Goal: Task Accomplishment & Management: Manage account settings

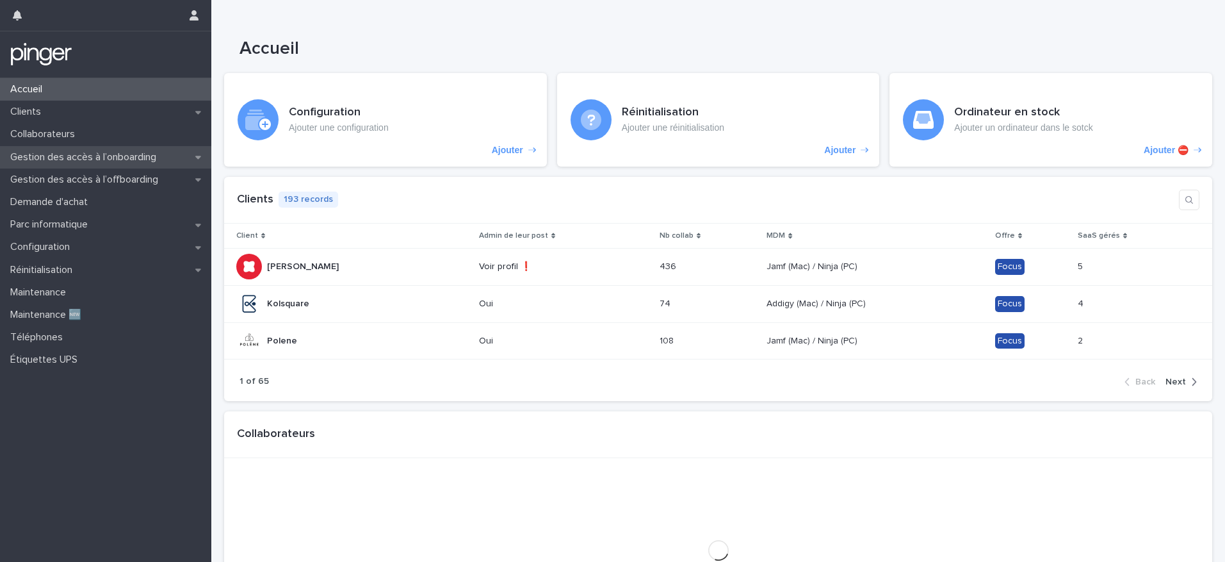
click at [110, 159] on p "Gestion des accès à l’onboarding" at bounding box center [85, 157] width 161 height 12
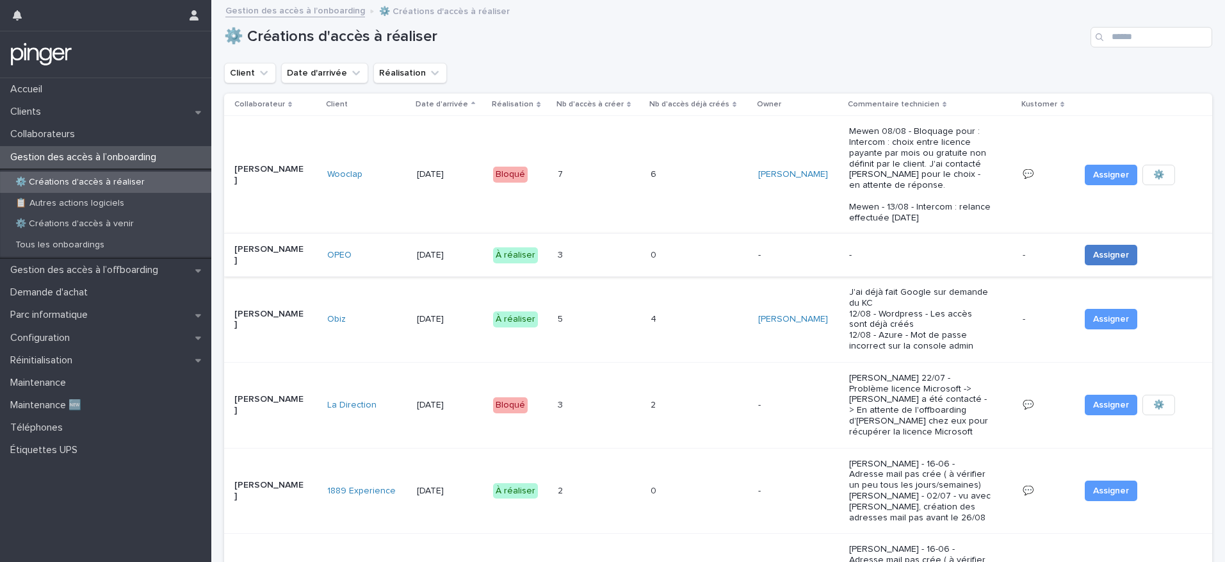
click at [1093, 250] on span "Assigner" at bounding box center [1111, 254] width 36 height 13
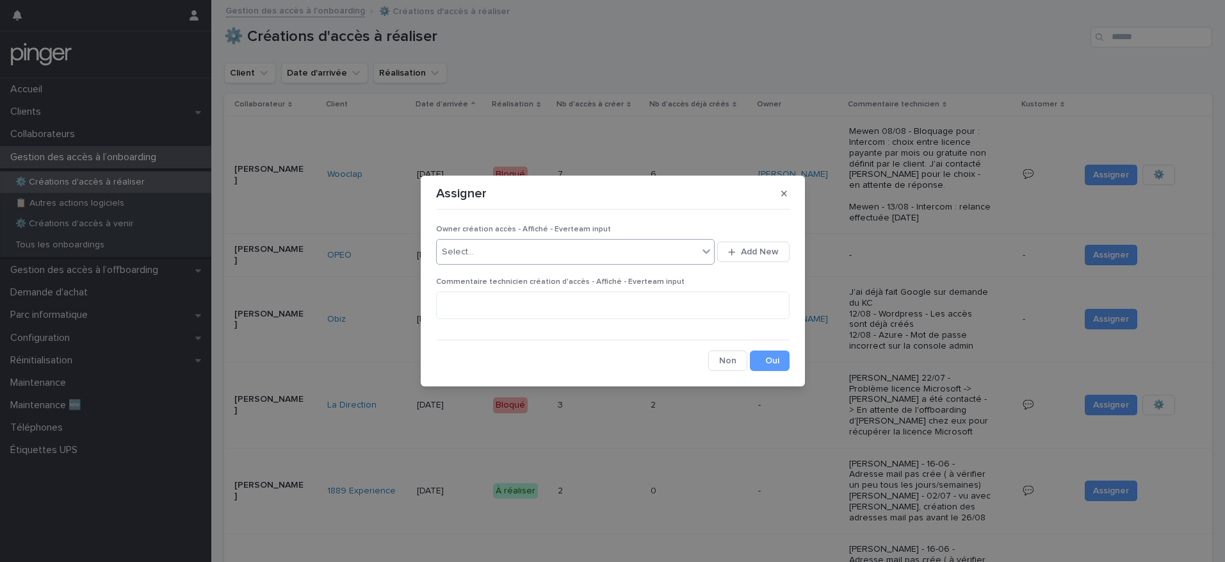
click at [554, 250] on div "Select..." at bounding box center [568, 251] width 262 height 21
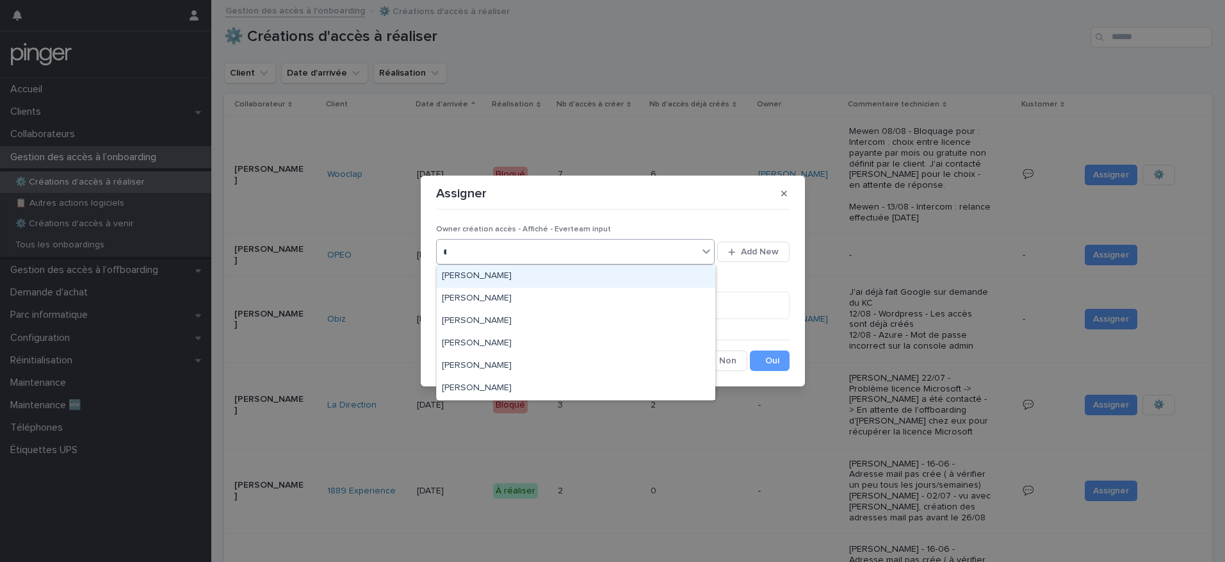
type input "**"
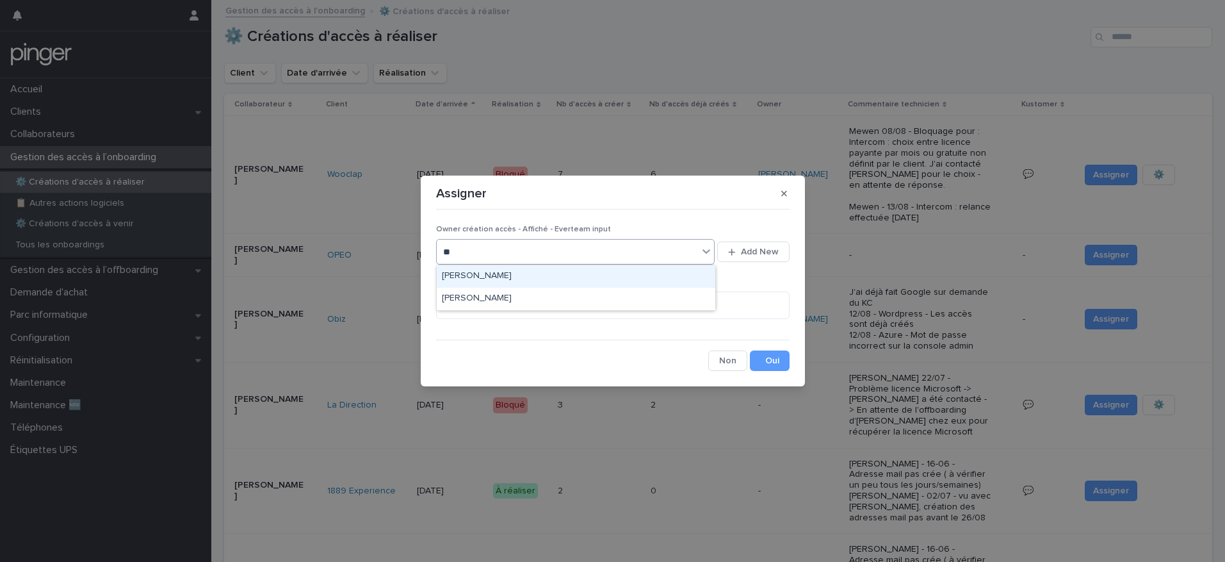
drag, startPoint x: 503, startPoint y: 262, endPoint x: 499, endPoint y: 276, distance: 14.8
click at [497, 276] on div "[PERSON_NAME]" at bounding box center [576, 276] width 279 height 22
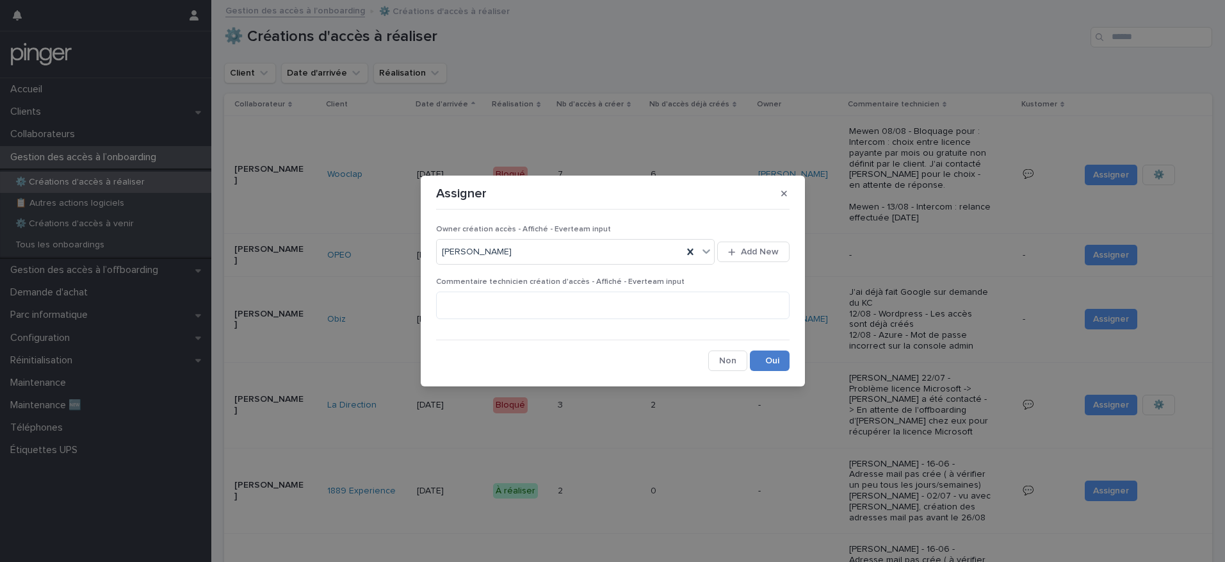
click at [765, 366] on button "Save" at bounding box center [770, 360] width 40 height 20
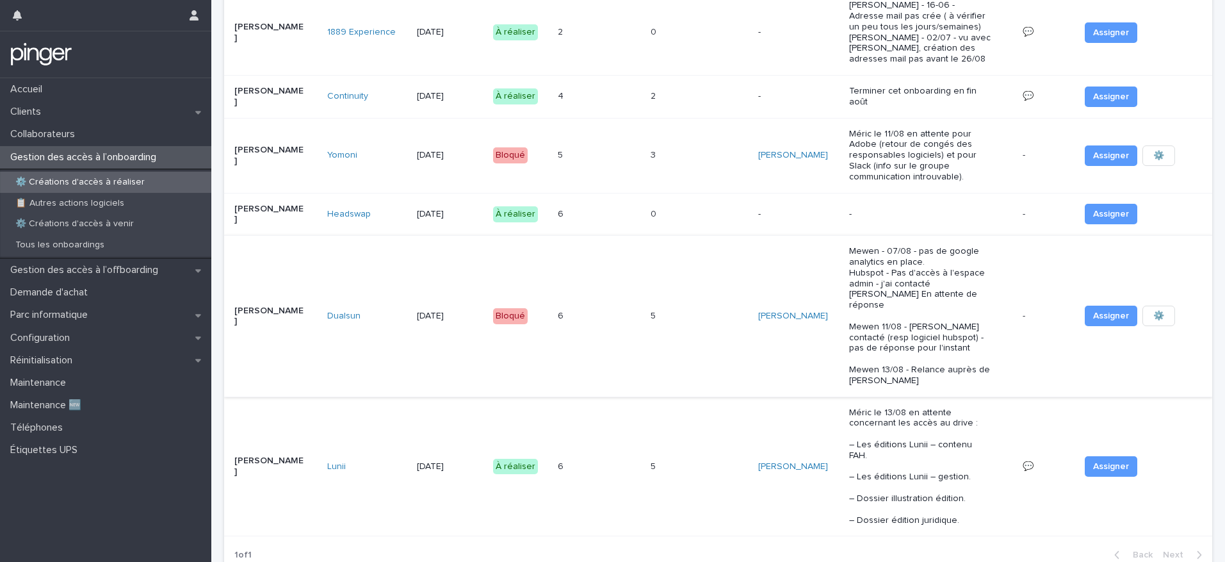
scroll to position [546, 0]
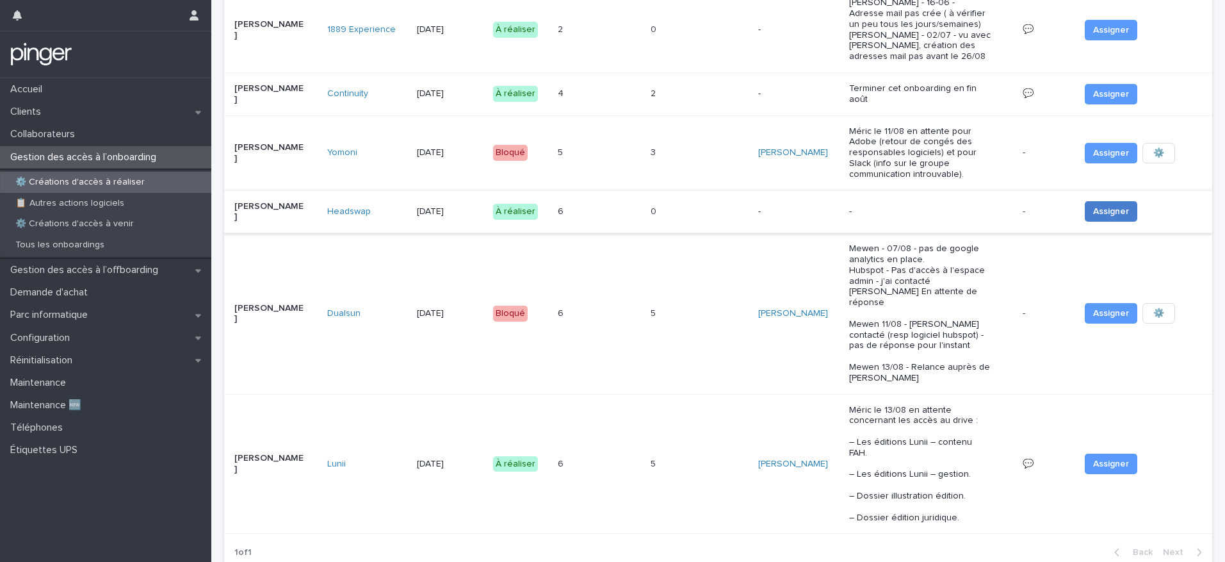
click at [1093, 206] on span "Assigner" at bounding box center [1111, 211] width 36 height 13
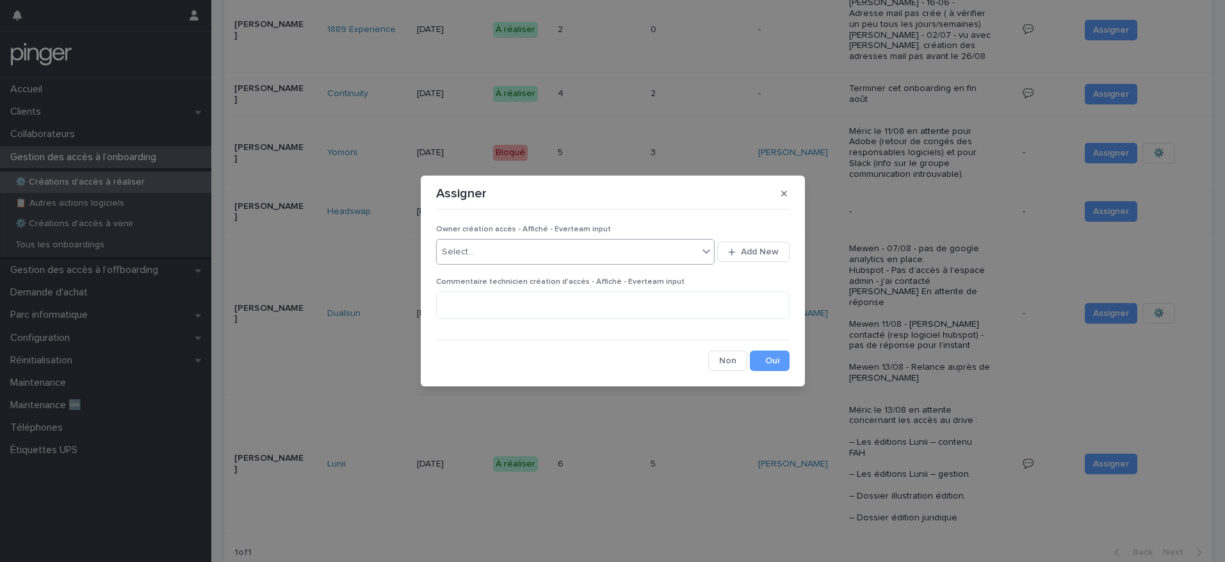
click at [635, 239] on div "Select..." at bounding box center [575, 252] width 279 height 26
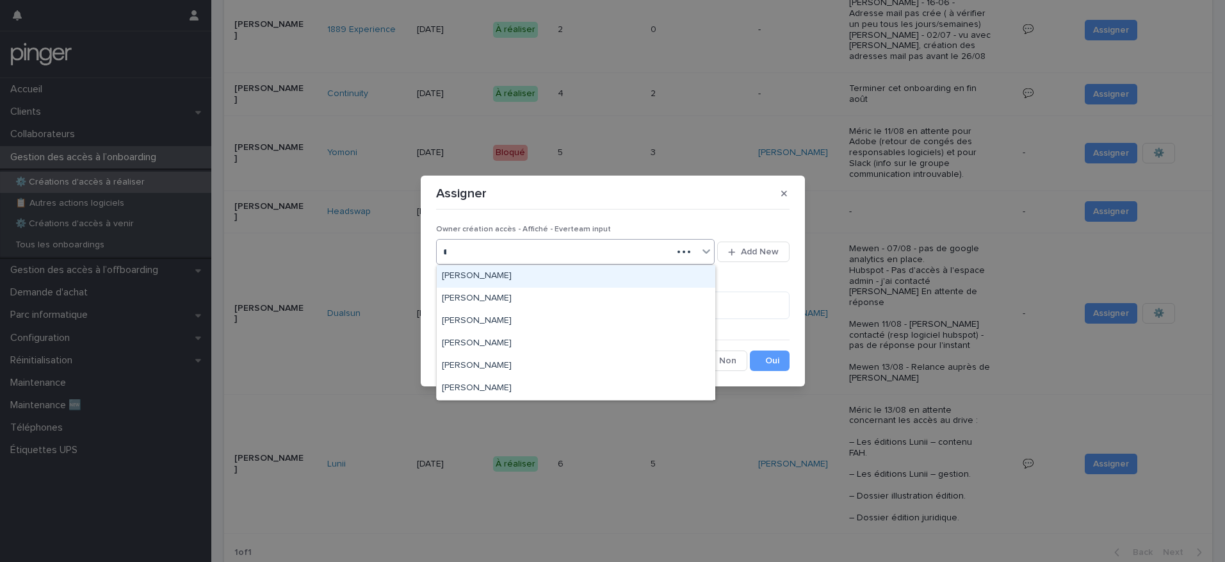
type input "**"
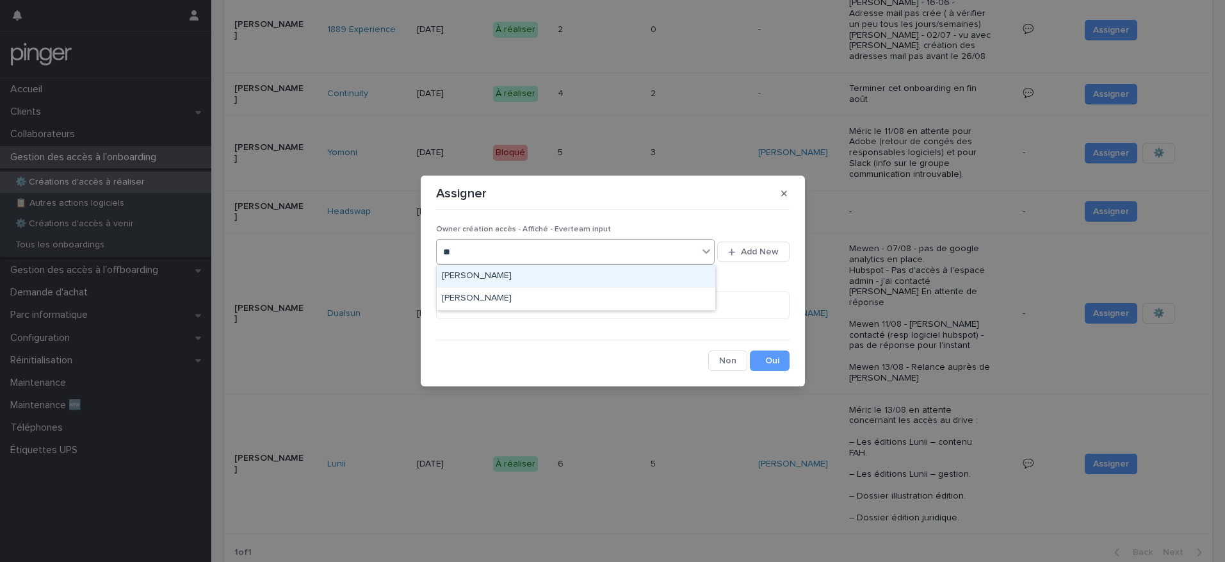
click at [537, 272] on div "[PERSON_NAME]" at bounding box center [576, 276] width 279 height 22
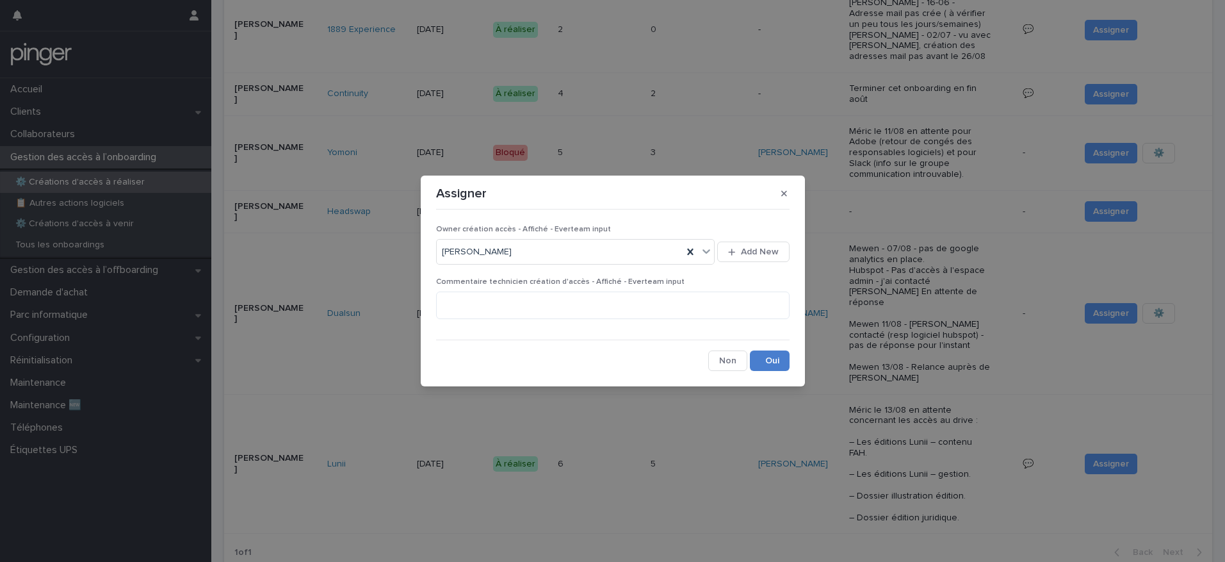
click at [758, 365] on button "Save" at bounding box center [770, 360] width 40 height 20
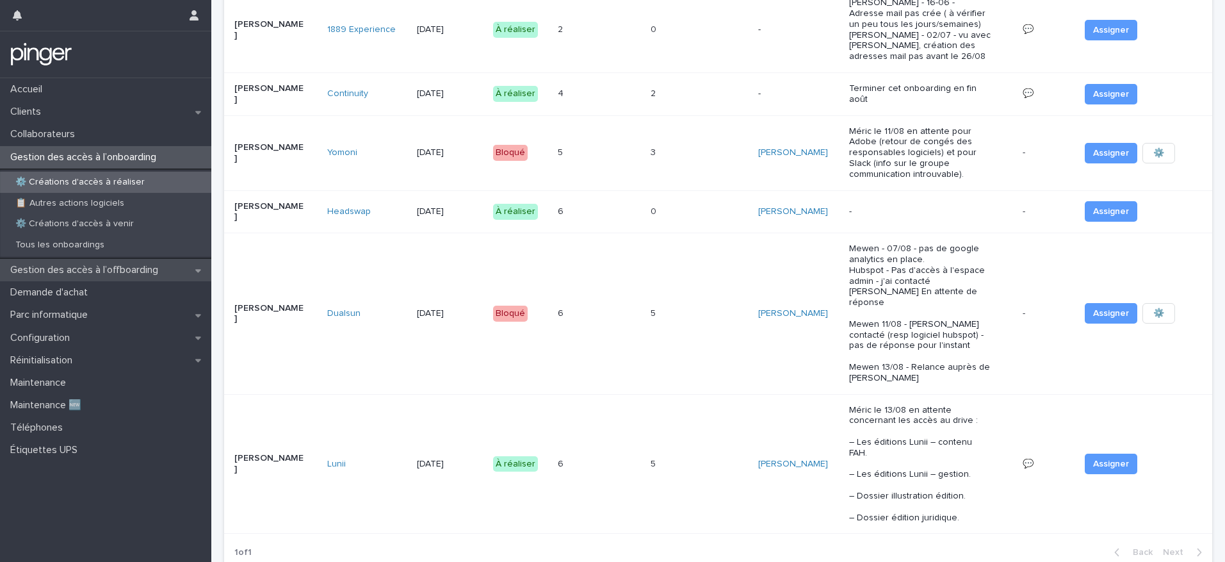
click at [110, 268] on p "Gestion des accès à l’offboarding" at bounding box center [86, 270] width 163 height 12
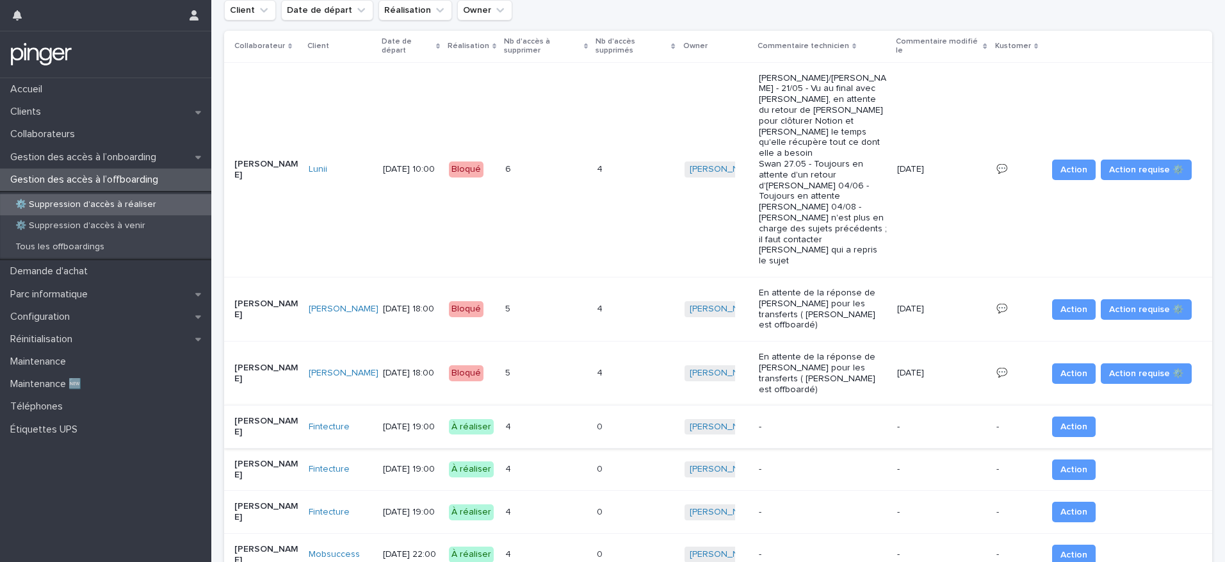
scroll to position [65, 0]
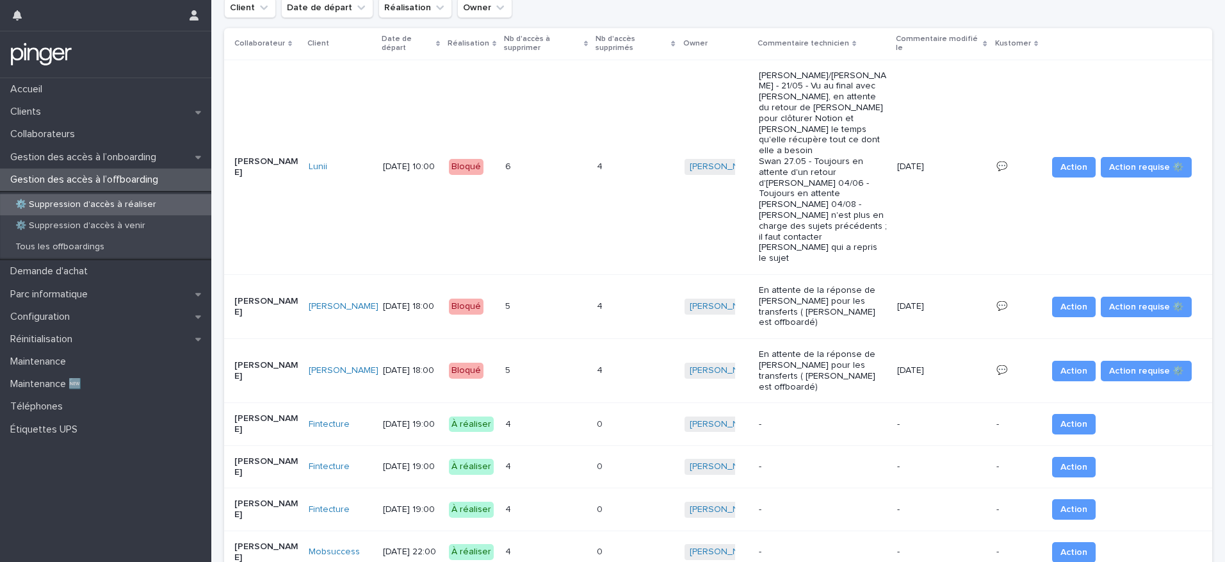
click at [538, 414] on div "4 4" at bounding box center [545, 424] width 81 height 21
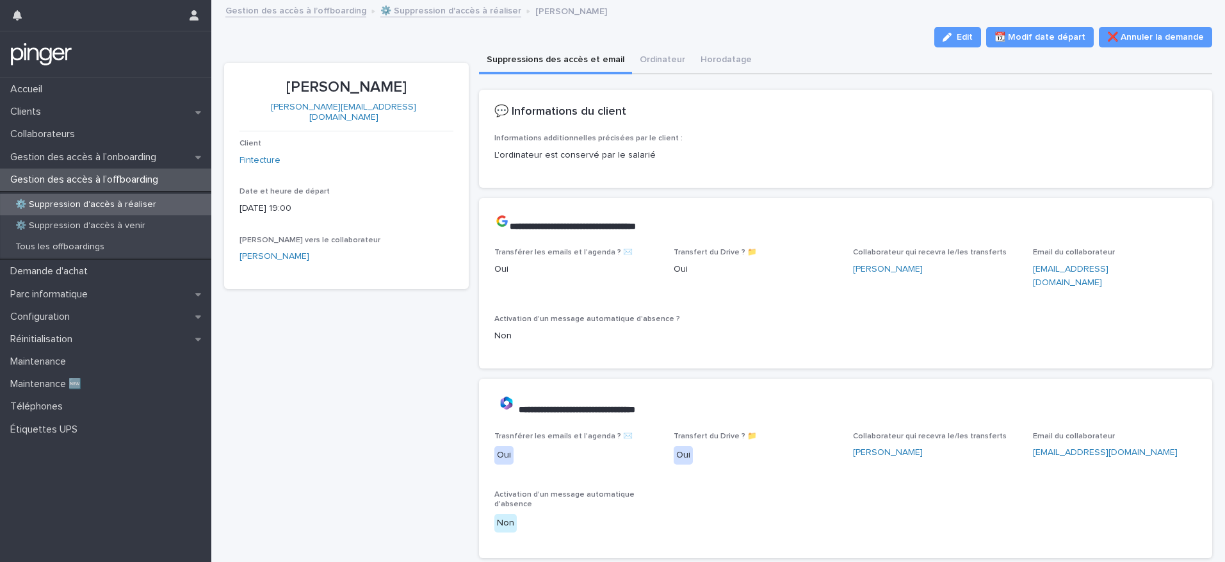
drag, startPoint x: 291, startPoint y: 88, endPoint x: 398, endPoint y: 87, distance: 106.9
click at [398, 87] on p "[PERSON_NAME]" at bounding box center [346, 87] width 214 height 19
copy p "[PERSON_NAME]"
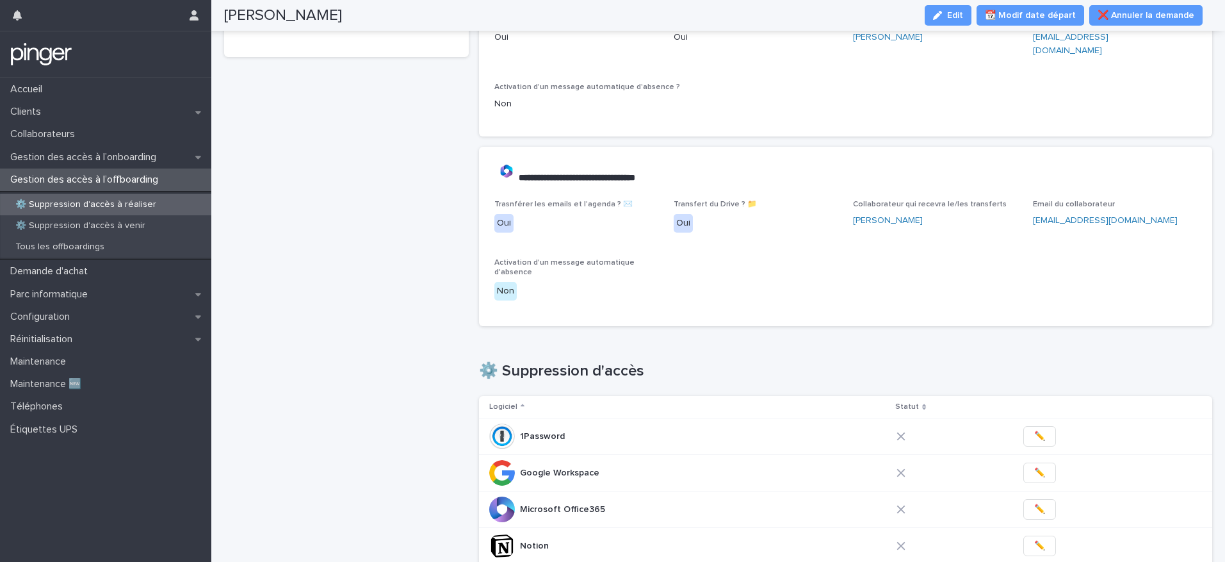
scroll to position [241, 0]
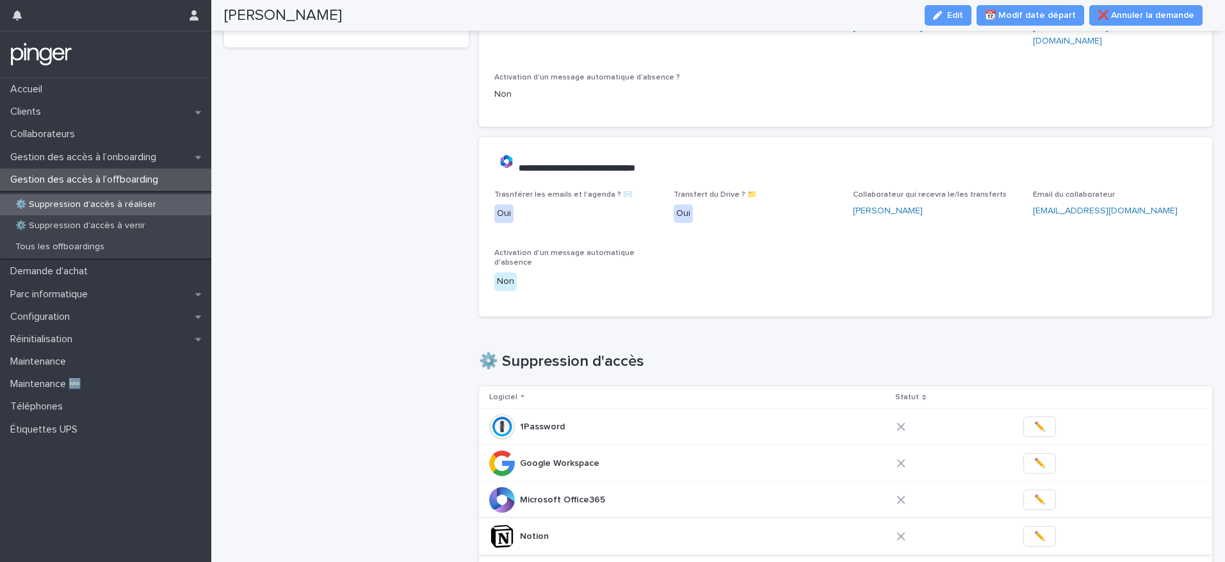
click at [1034, 530] on span "✏️" at bounding box center [1039, 536] width 11 height 13
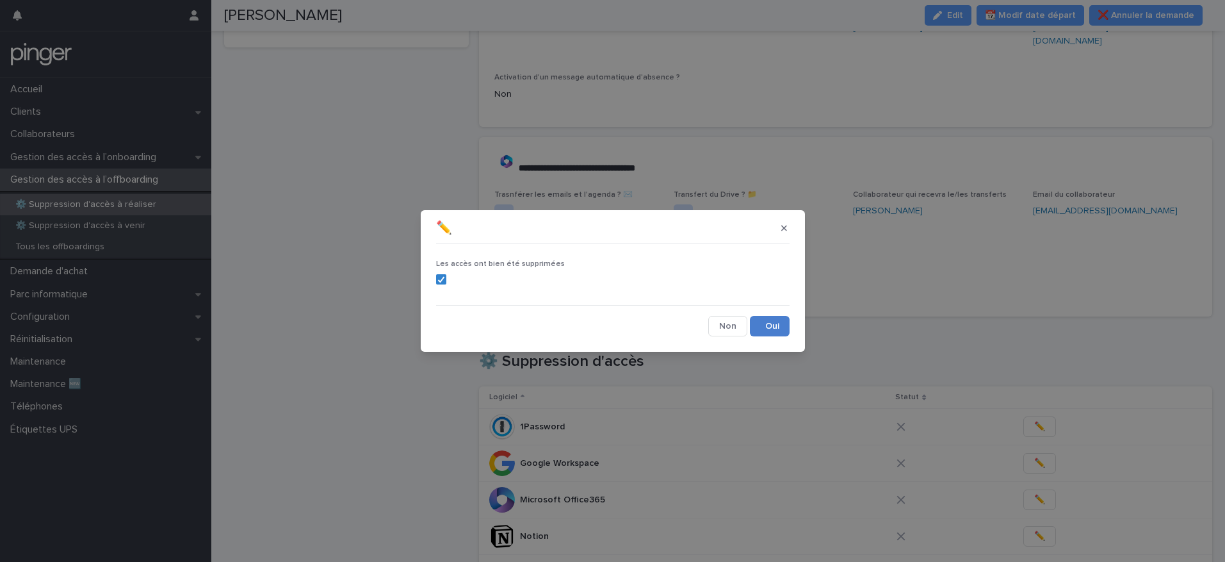
click at [775, 328] on button "Save" at bounding box center [770, 326] width 40 height 20
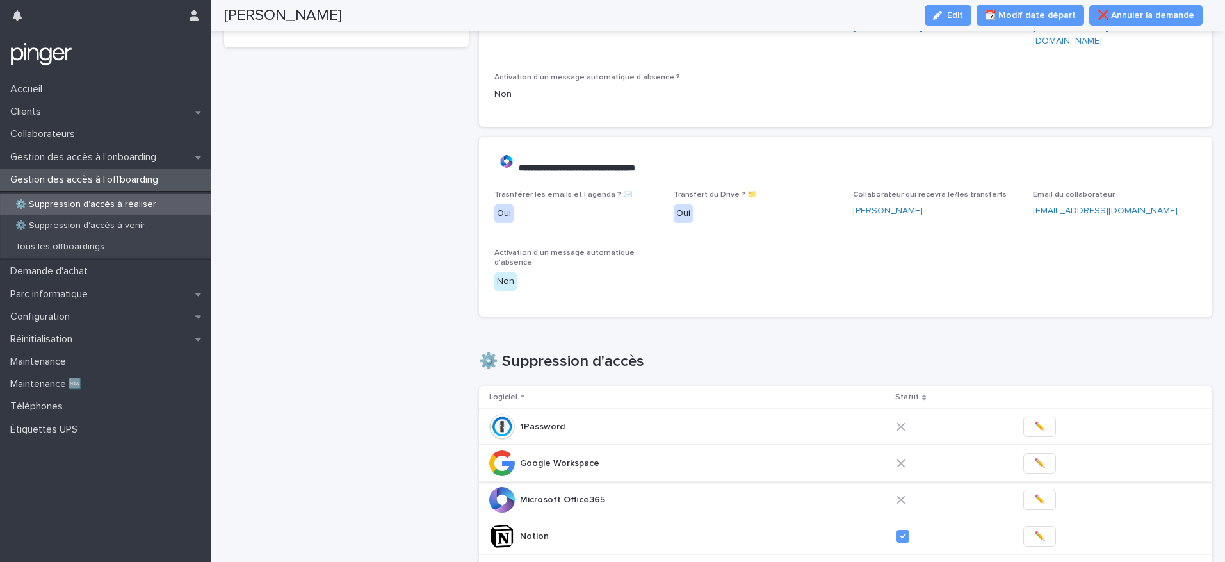
click at [1028, 453] on button "✏️" at bounding box center [1039, 463] width 33 height 20
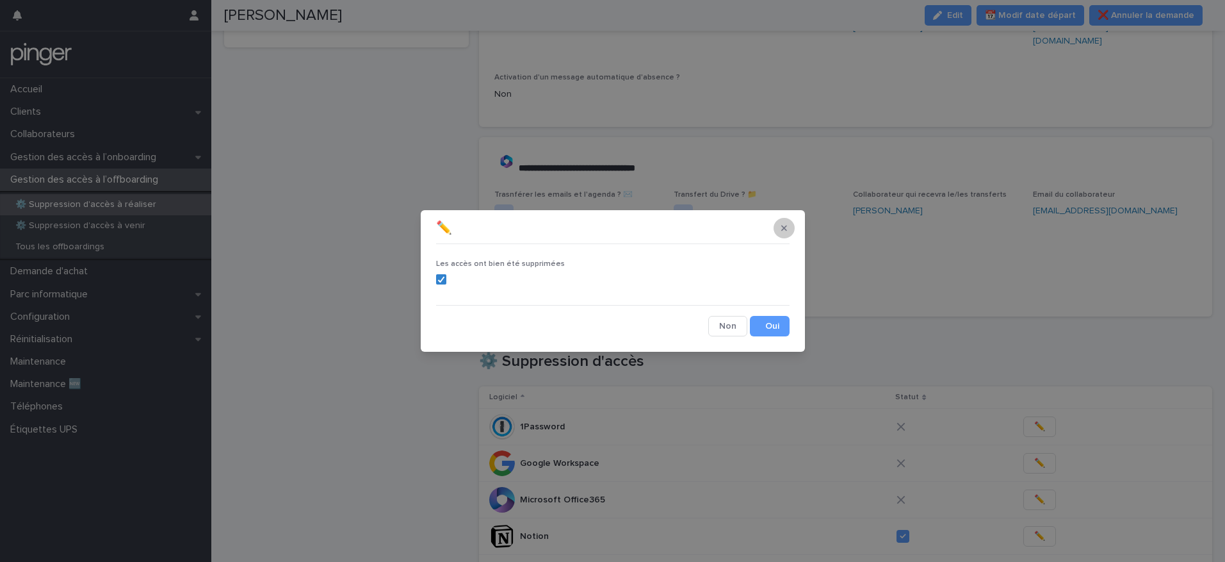
click at [782, 226] on icon "button" at bounding box center [784, 228] width 6 height 6
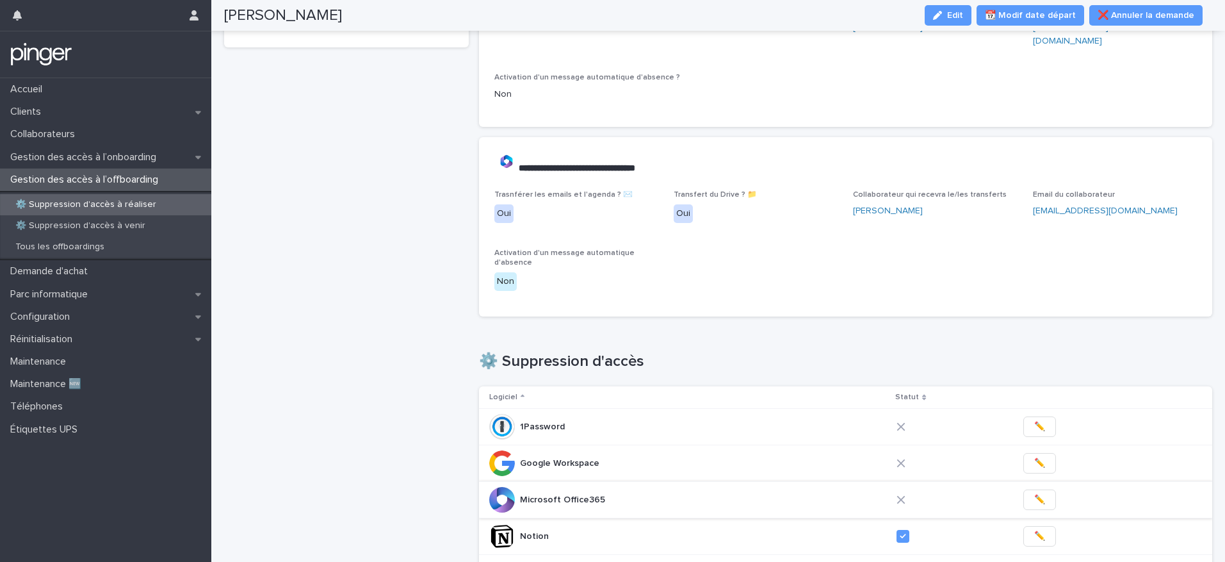
click at [1034, 493] on span "✏️" at bounding box center [1039, 499] width 11 height 13
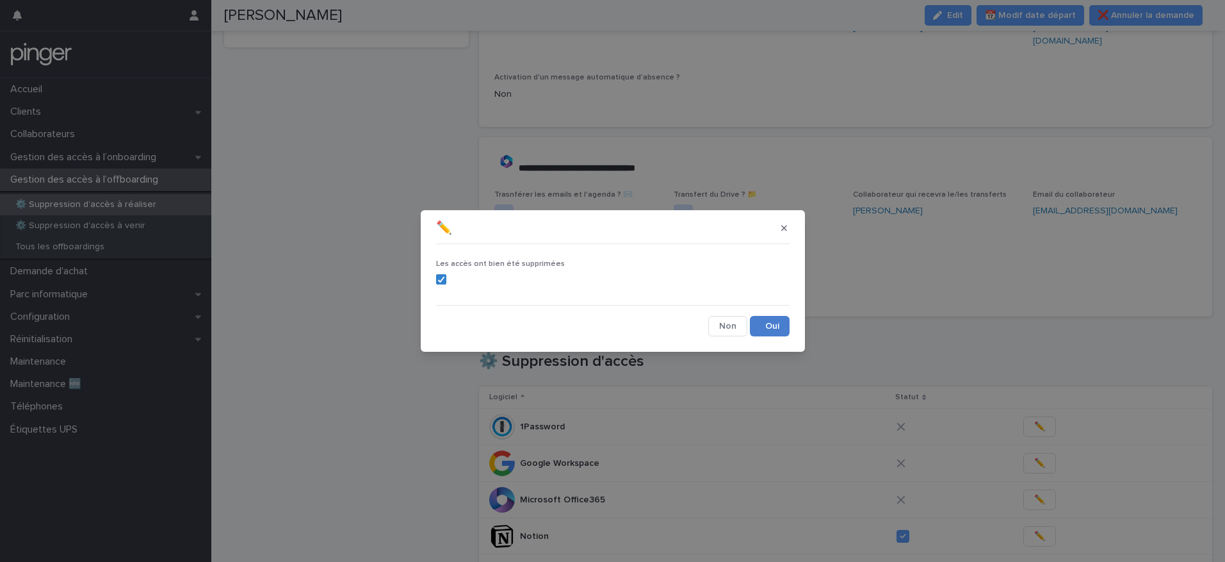
click at [770, 328] on button "Save" at bounding box center [770, 326] width 40 height 20
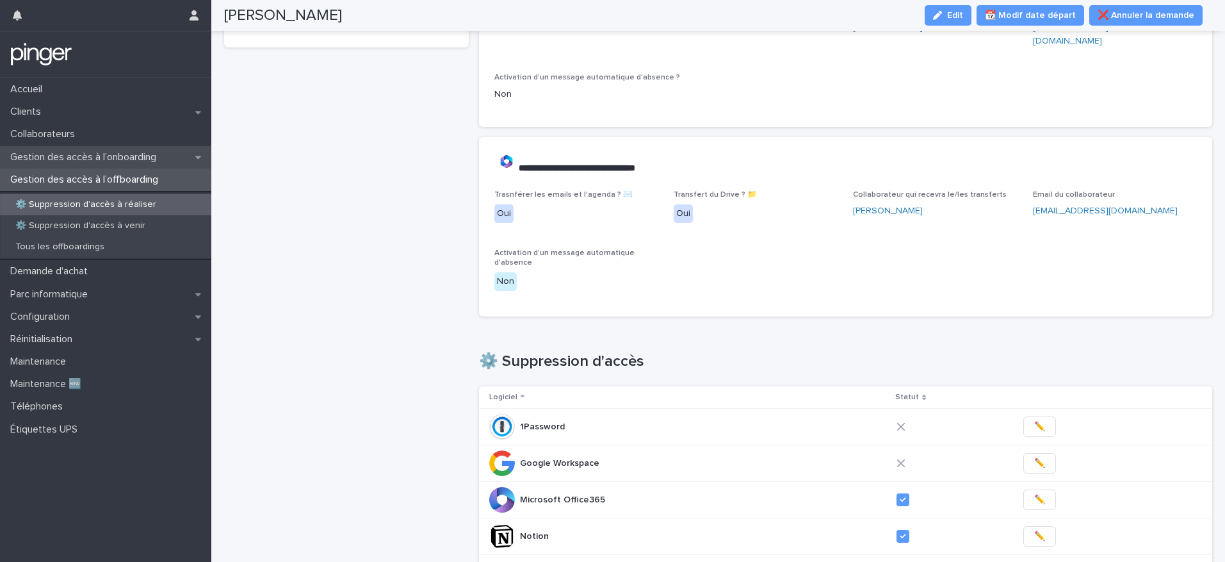
click at [113, 159] on p "Gestion des accès à l’onboarding" at bounding box center [85, 157] width 161 height 12
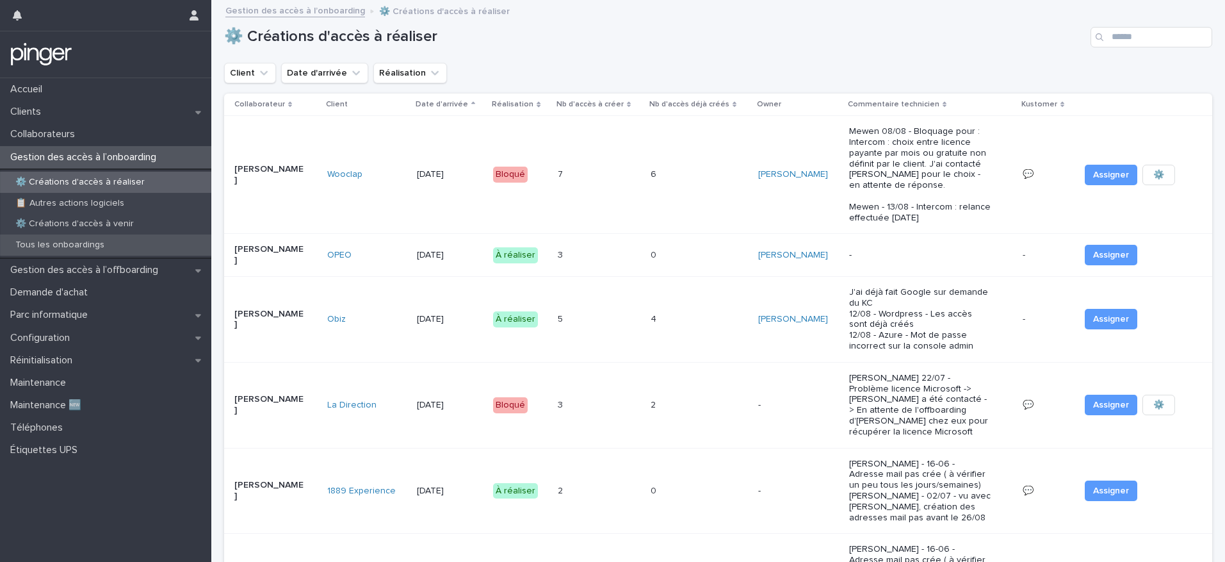
click at [104, 237] on div "Tous les onboardings" at bounding box center [105, 244] width 211 height 21
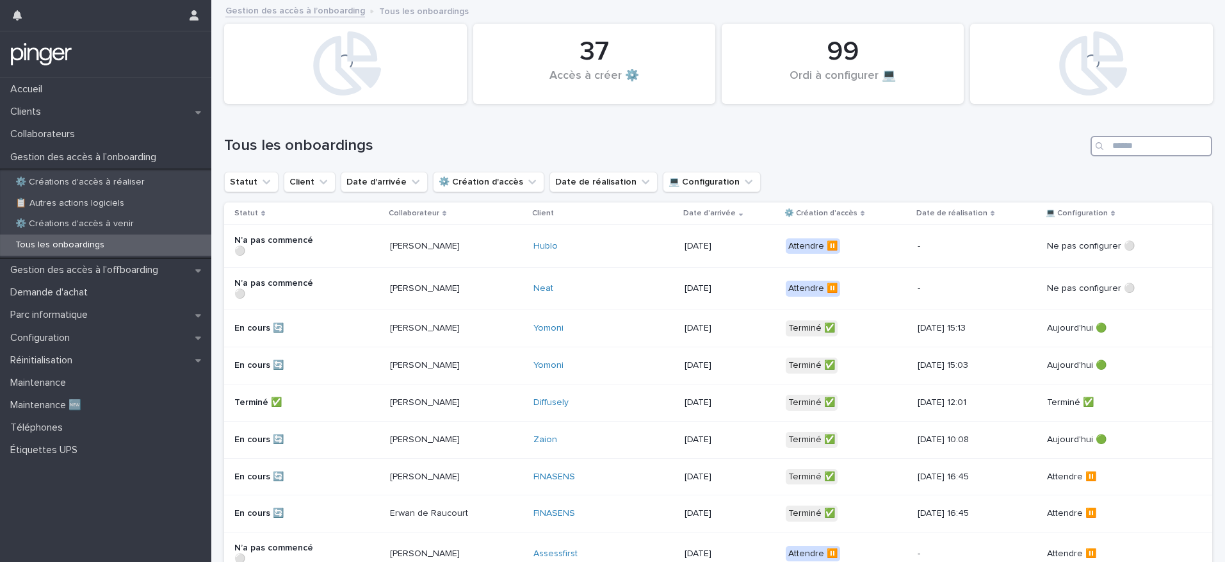
click at [1117, 148] on input "Search" at bounding box center [1151, 146] width 122 height 20
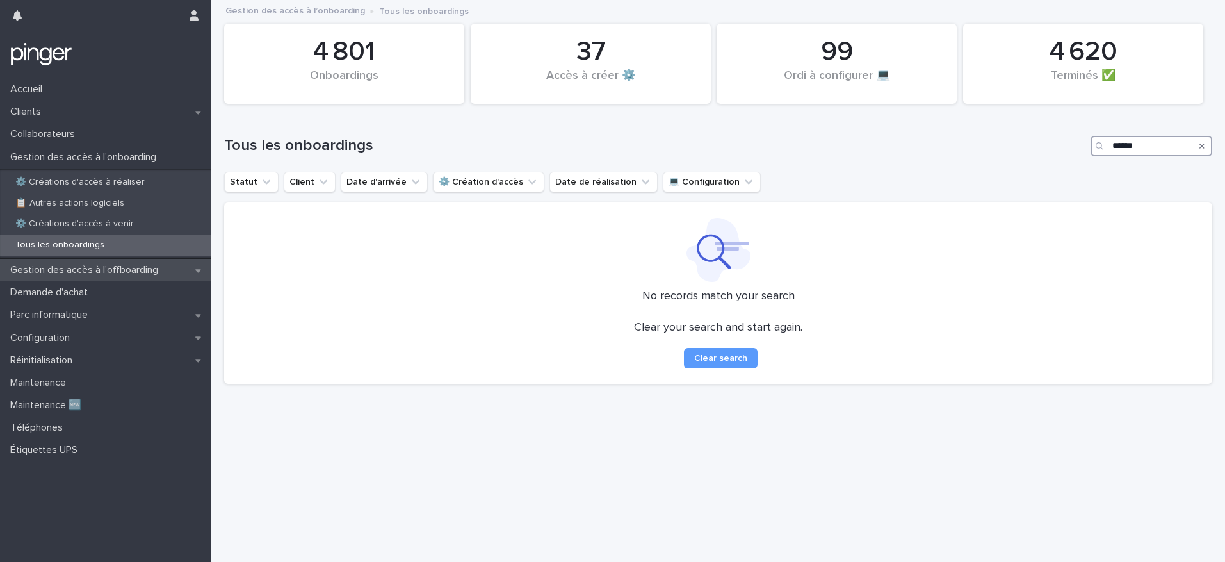
type input "******"
click at [102, 270] on p "Gestion des accès à l’offboarding" at bounding box center [86, 270] width 163 height 12
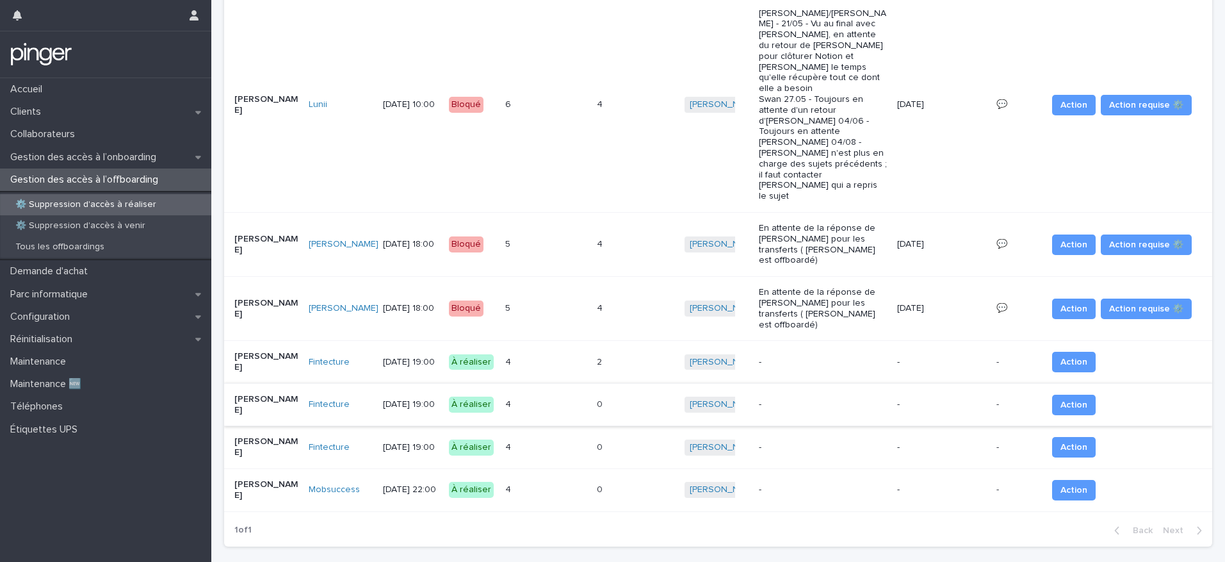
scroll to position [133, 0]
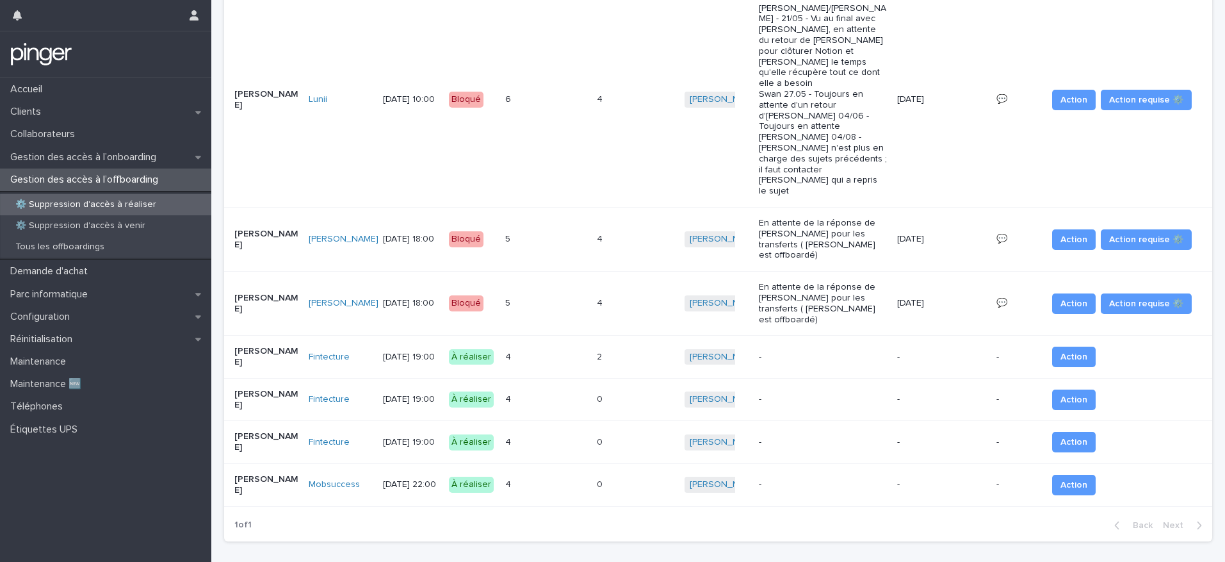
click at [549, 346] on div "4 4" at bounding box center [545, 356] width 81 height 21
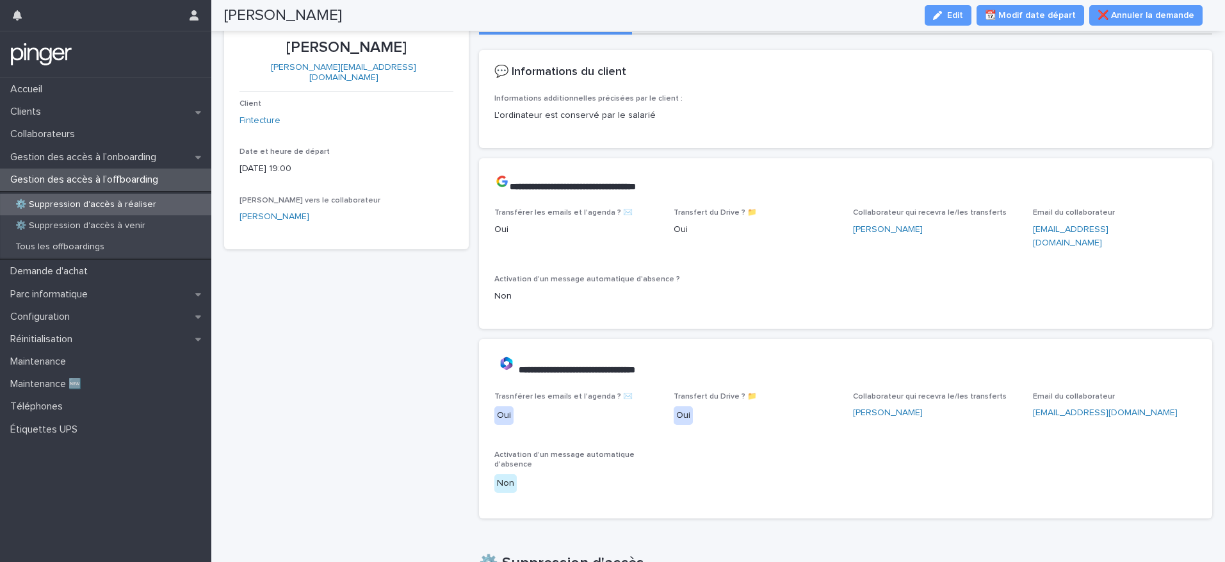
scroll to position [34, 0]
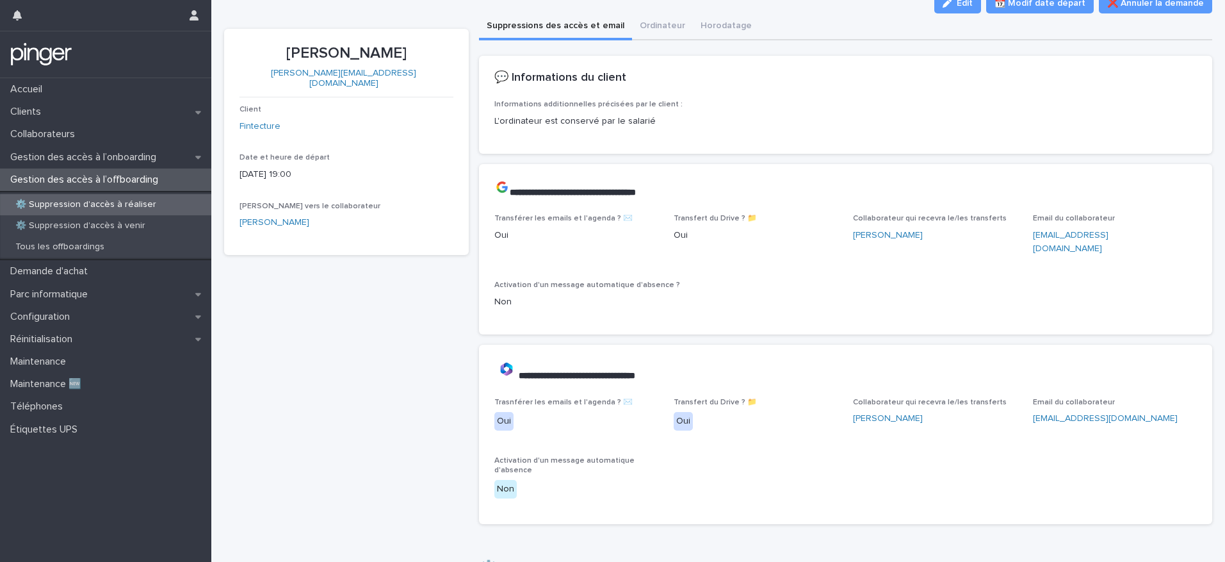
drag, startPoint x: 295, startPoint y: 53, endPoint x: 395, endPoint y: 55, distance: 100.6
click at [395, 55] on p "[PERSON_NAME]" at bounding box center [346, 53] width 214 height 19
copy p "[PERSON_NAME]"
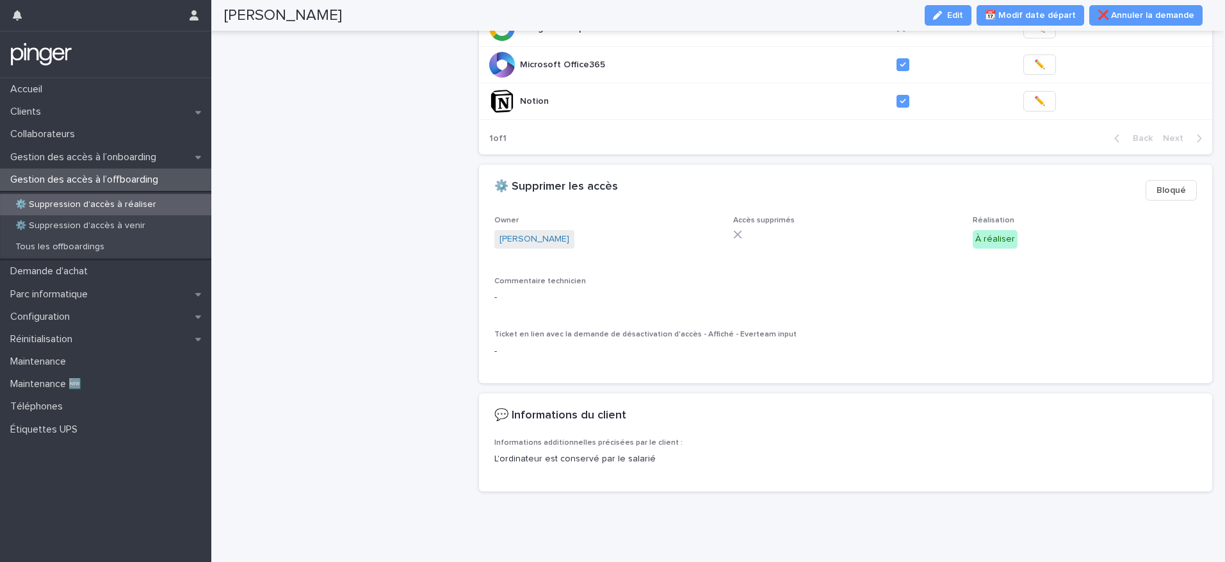
scroll to position [0, 0]
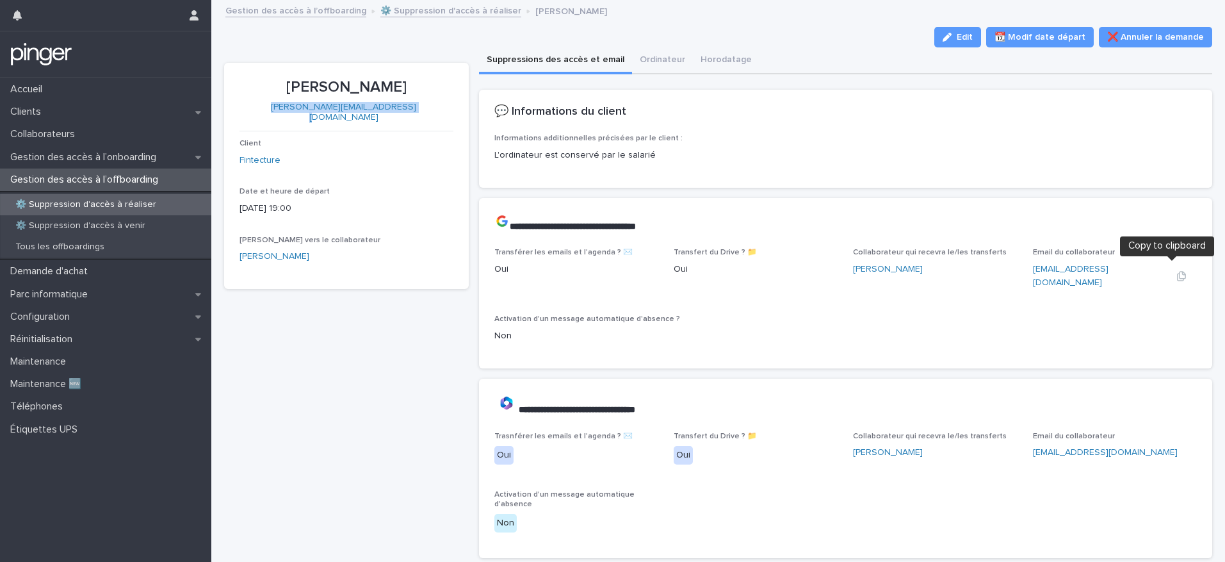
click at [1176, 271] on icon "button" at bounding box center [1181, 276] width 10 height 10
click at [1177, 271] on icon "button" at bounding box center [1181, 276] width 9 height 10
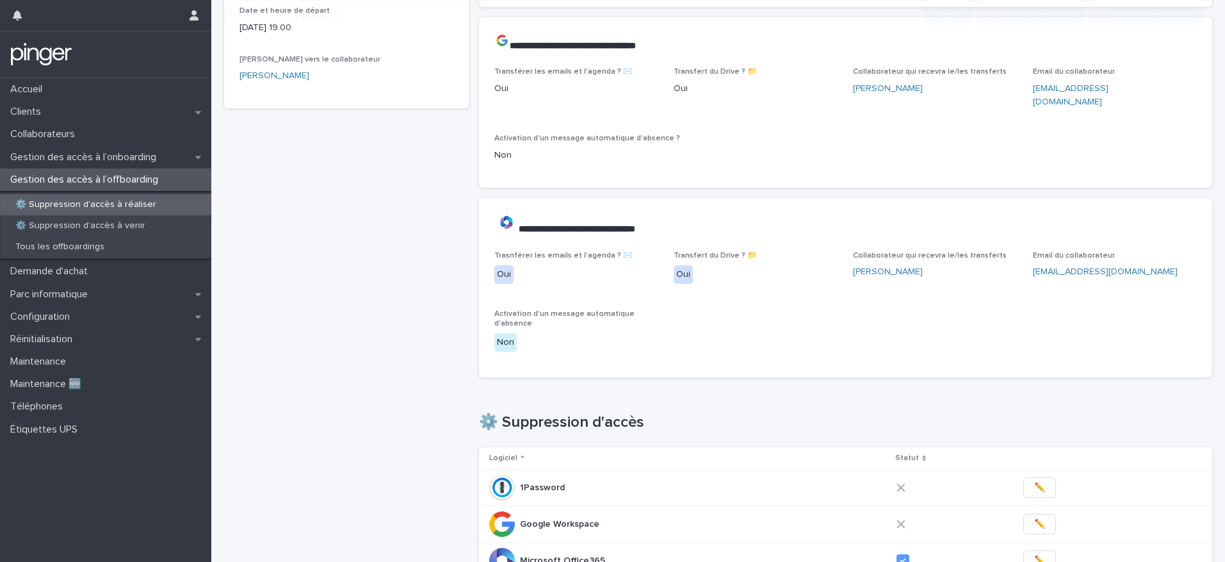
scroll to position [421, 0]
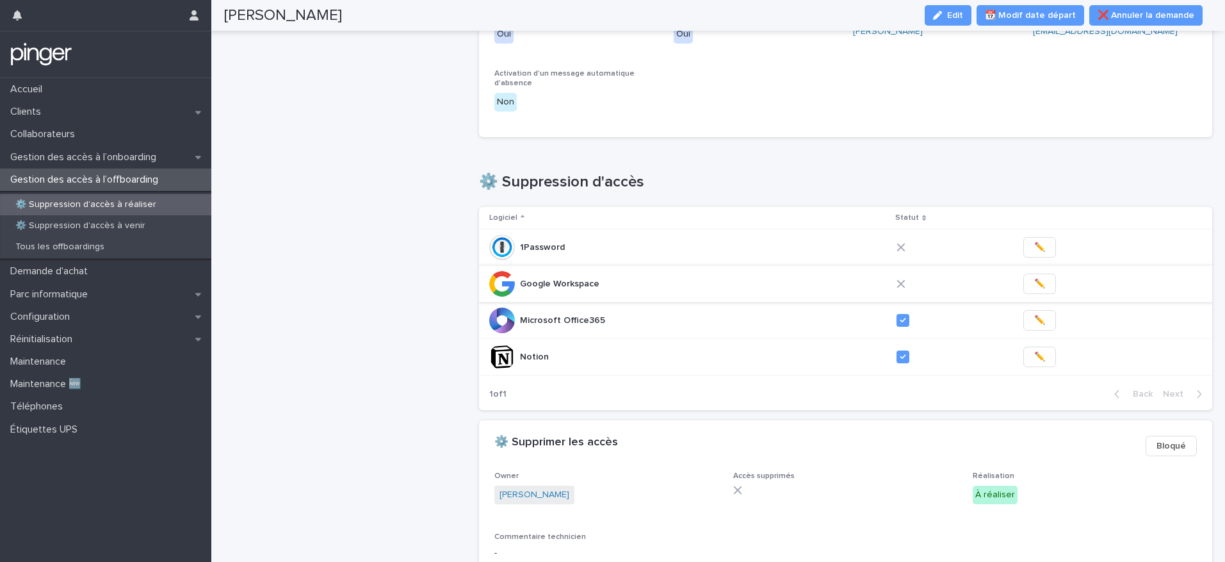
click at [1034, 277] on span "✏️" at bounding box center [1039, 283] width 11 height 13
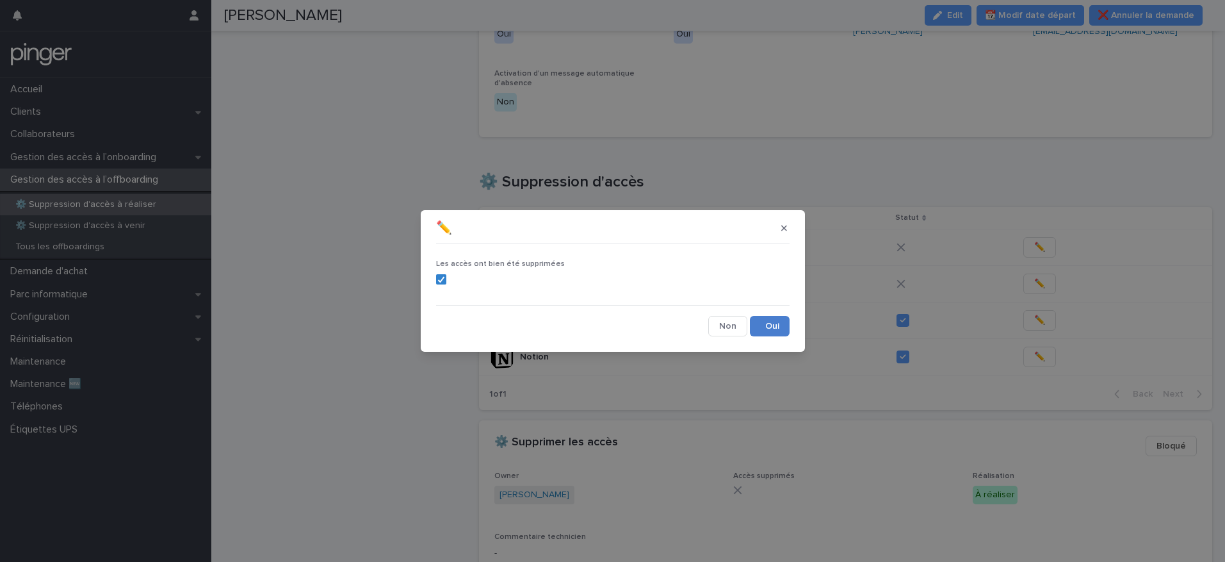
click at [785, 327] on button "Save" at bounding box center [770, 326] width 40 height 20
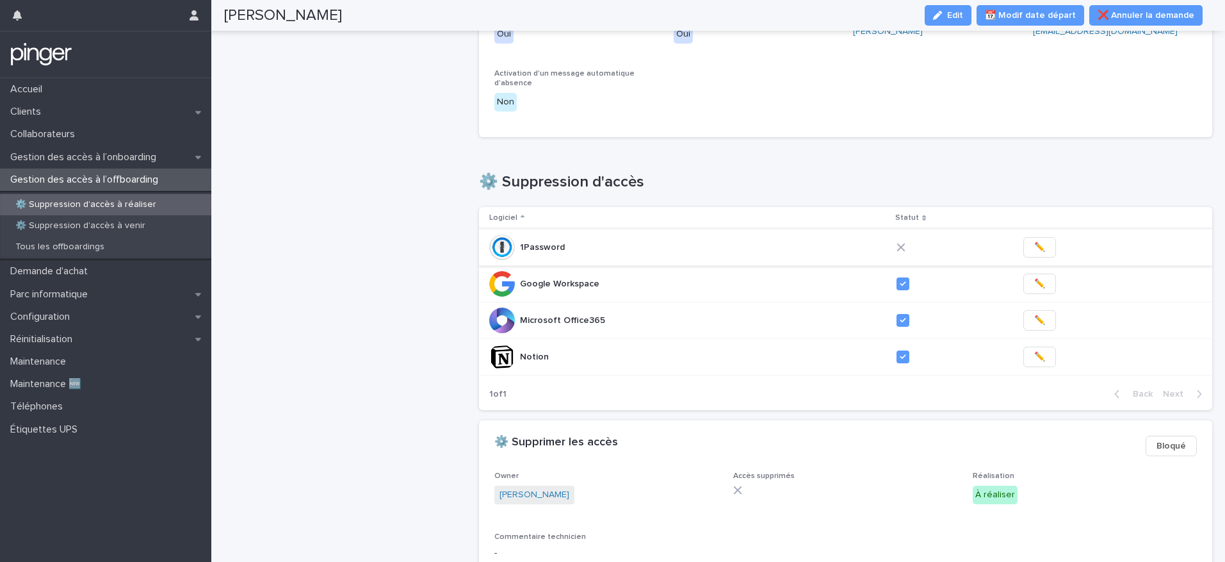
click at [1023, 237] on button "✏️" at bounding box center [1039, 247] width 33 height 20
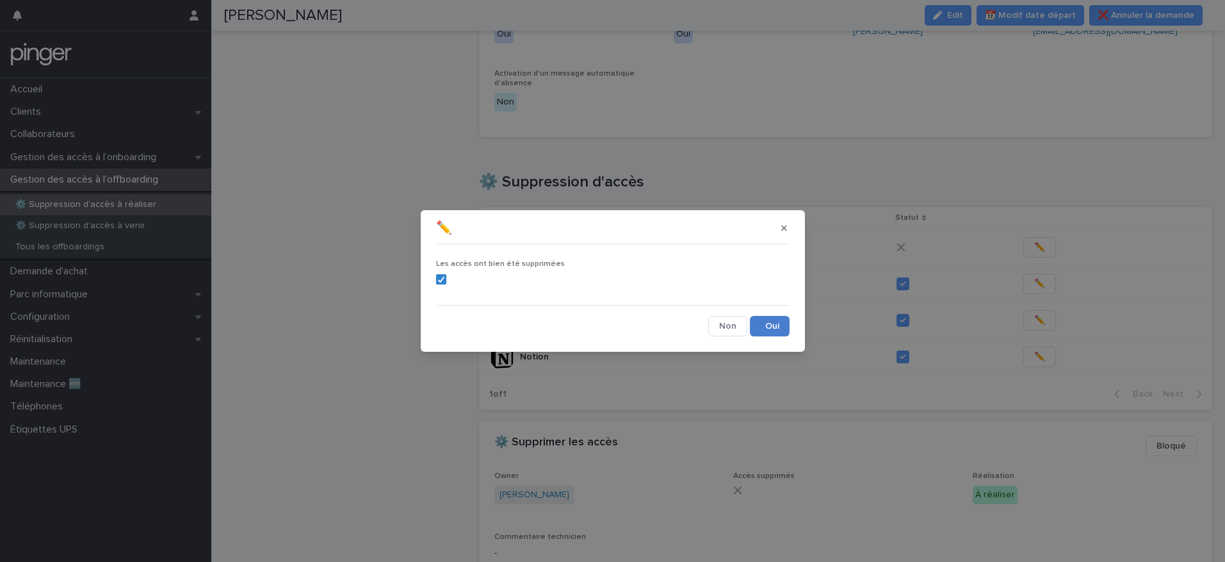
click at [770, 330] on button "Save" at bounding box center [770, 326] width 40 height 20
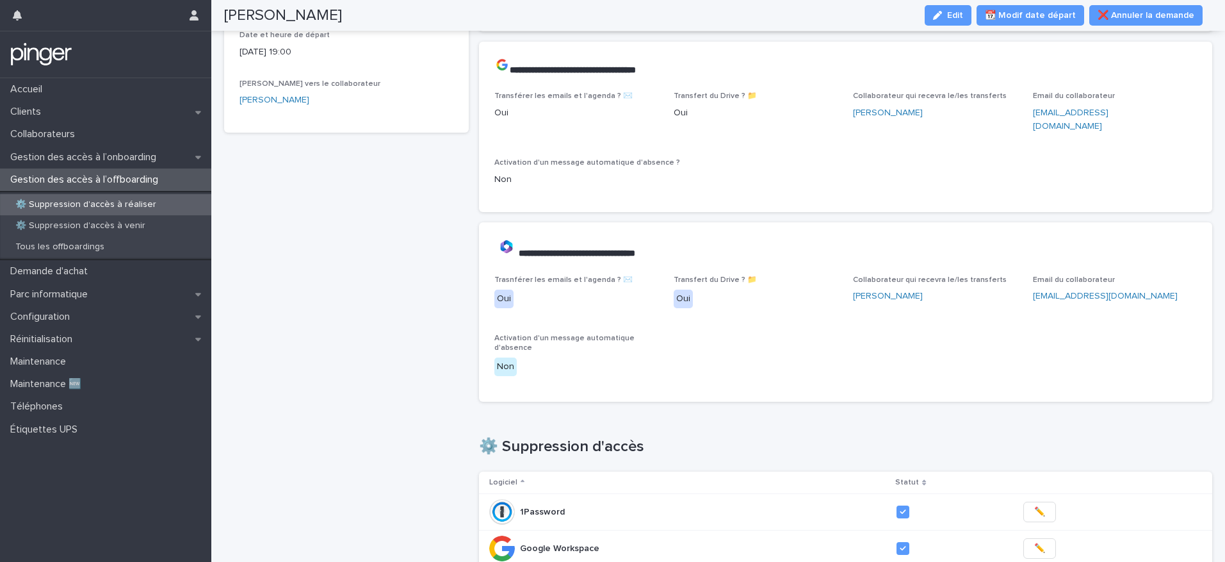
scroll to position [0, 0]
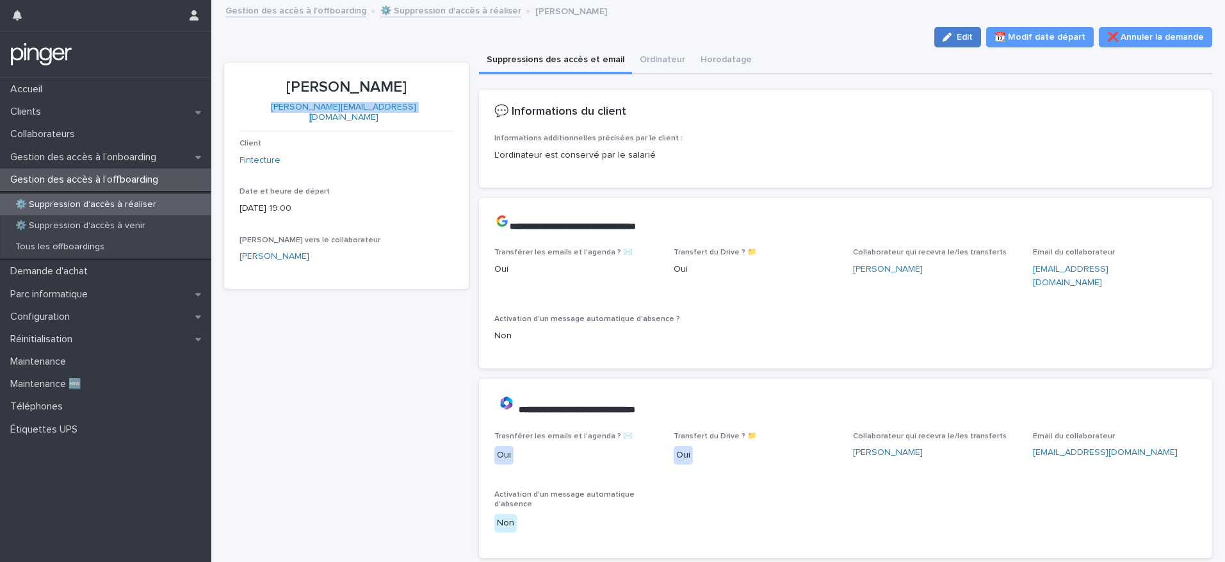
click at [968, 40] on span "Edit" at bounding box center [965, 37] width 16 height 9
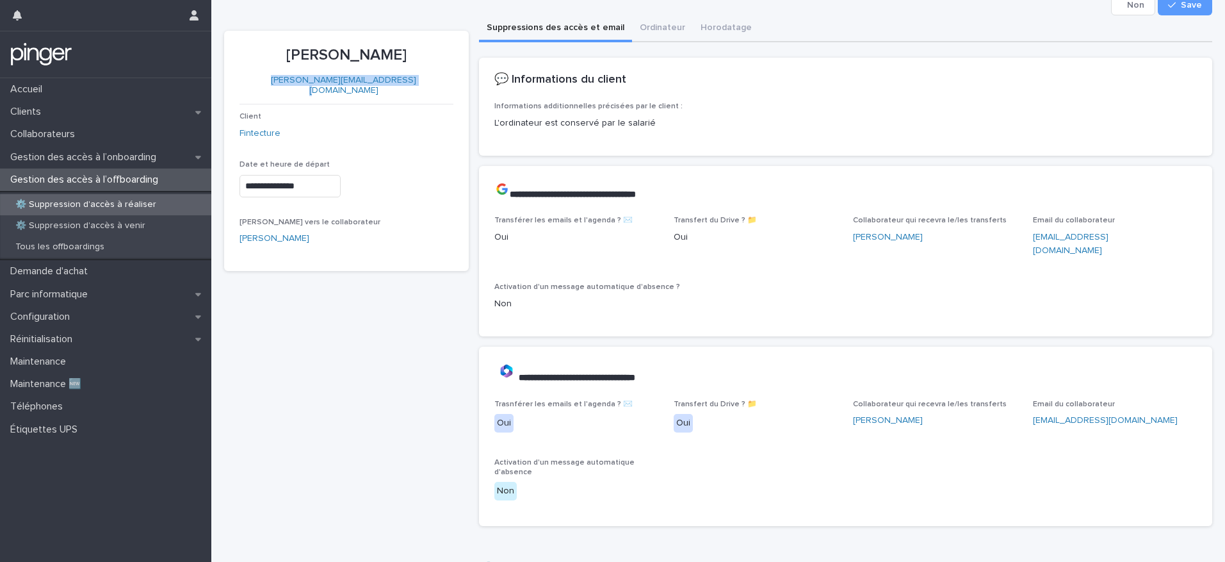
scroll to position [432, 0]
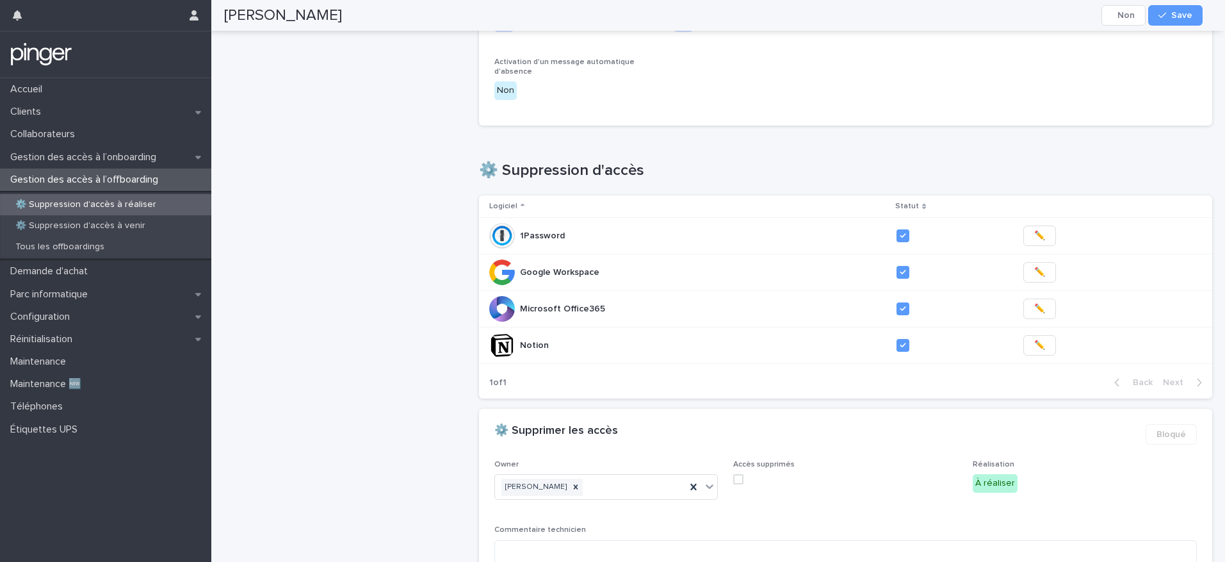
click at [734, 474] on span at bounding box center [738, 479] width 10 height 10
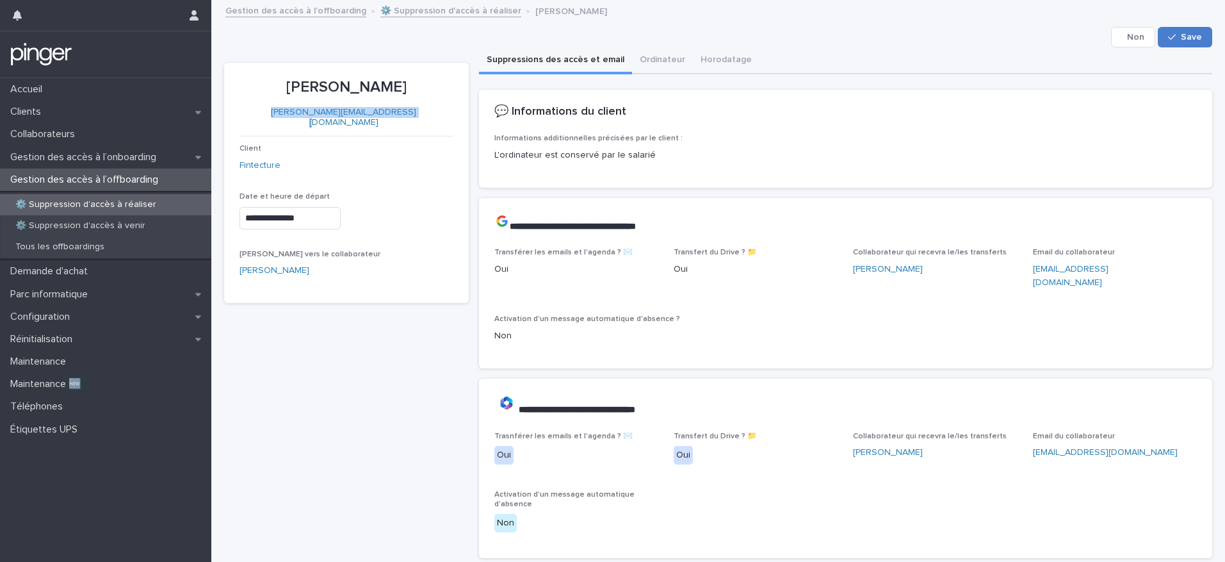
click at [1161, 43] on button "Save" at bounding box center [1185, 37] width 54 height 20
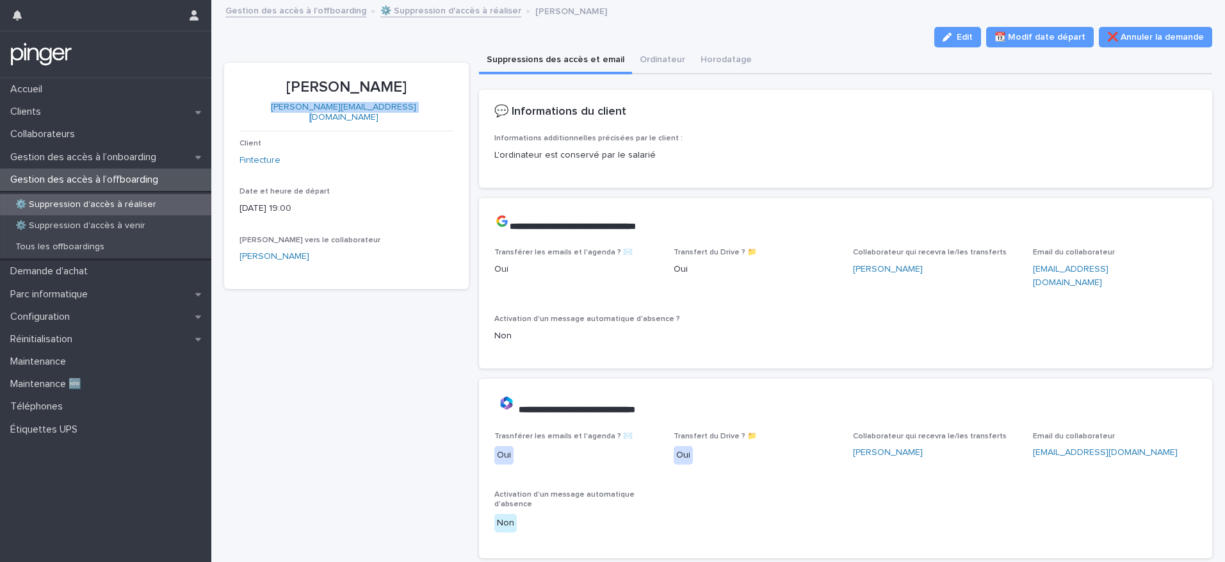
click at [86, 206] on p "⚙️ Suppression d'accès à réaliser" at bounding box center [85, 204] width 161 height 11
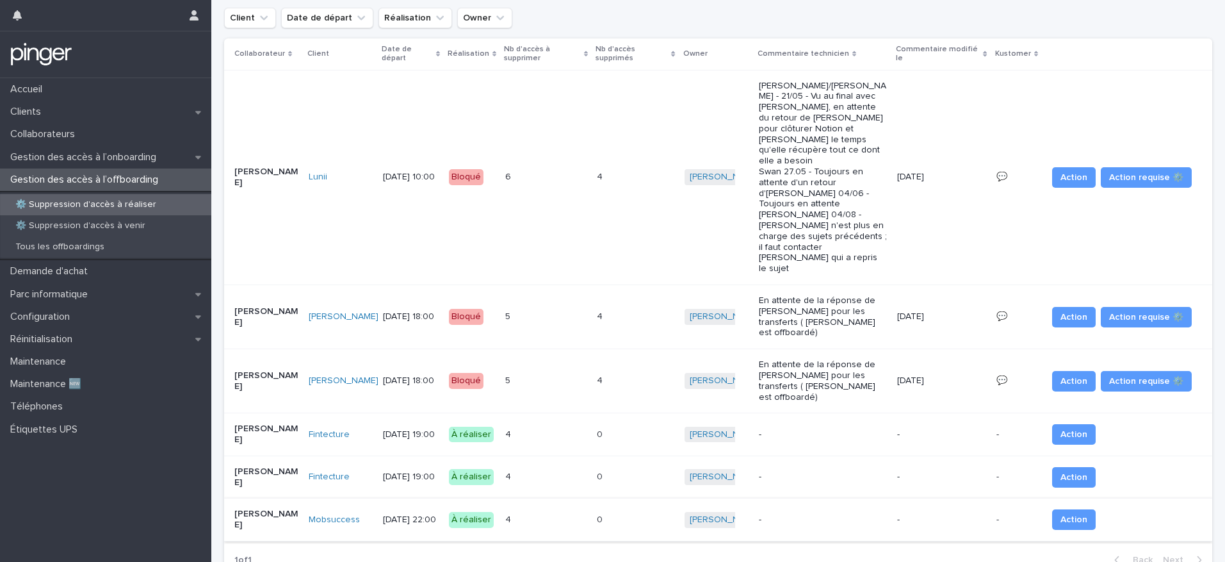
scroll to position [95, 0]
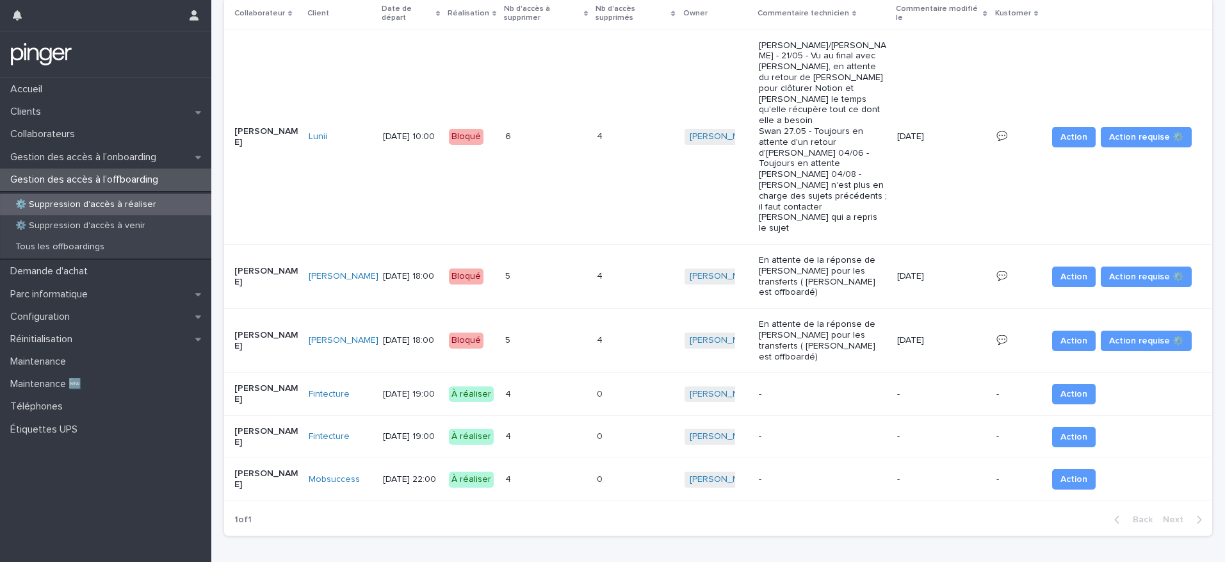
click at [546, 426] on div "4 4" at bounding box center [545, 436] width 81 height 21
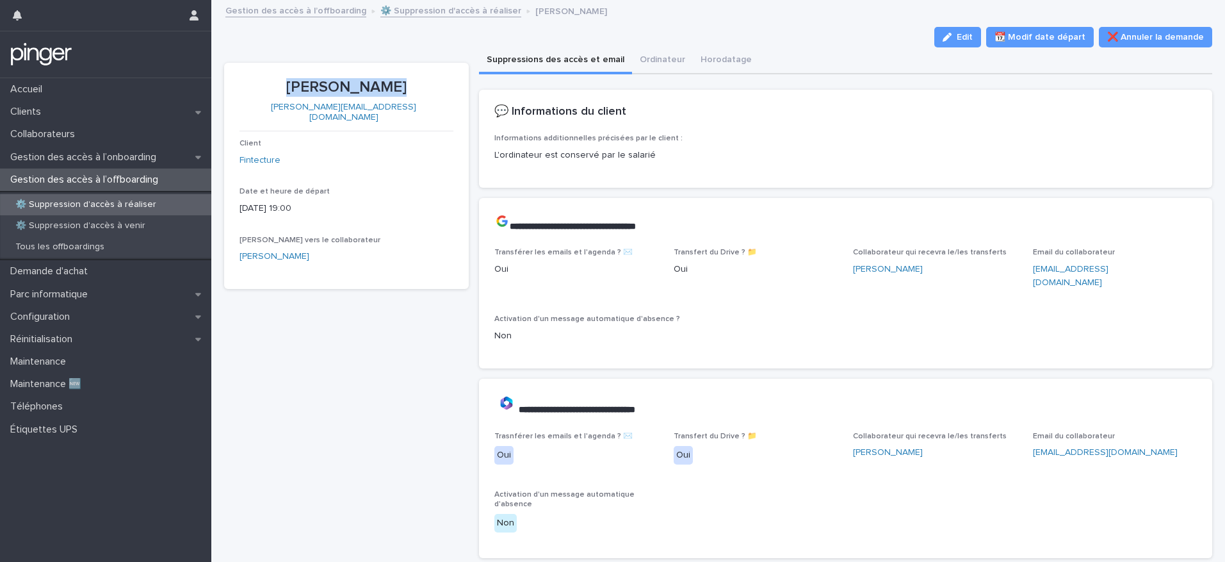
drag, startPoint x: 296, startPoint y: 85, endPoint x: 396, endPoint y: 84, distance: 99.3
click at [396, 84] on p "[PERSON_NAME]" at bounding box center [346, 87] width 214 height 19
copy p "[PERSON_NAME]"
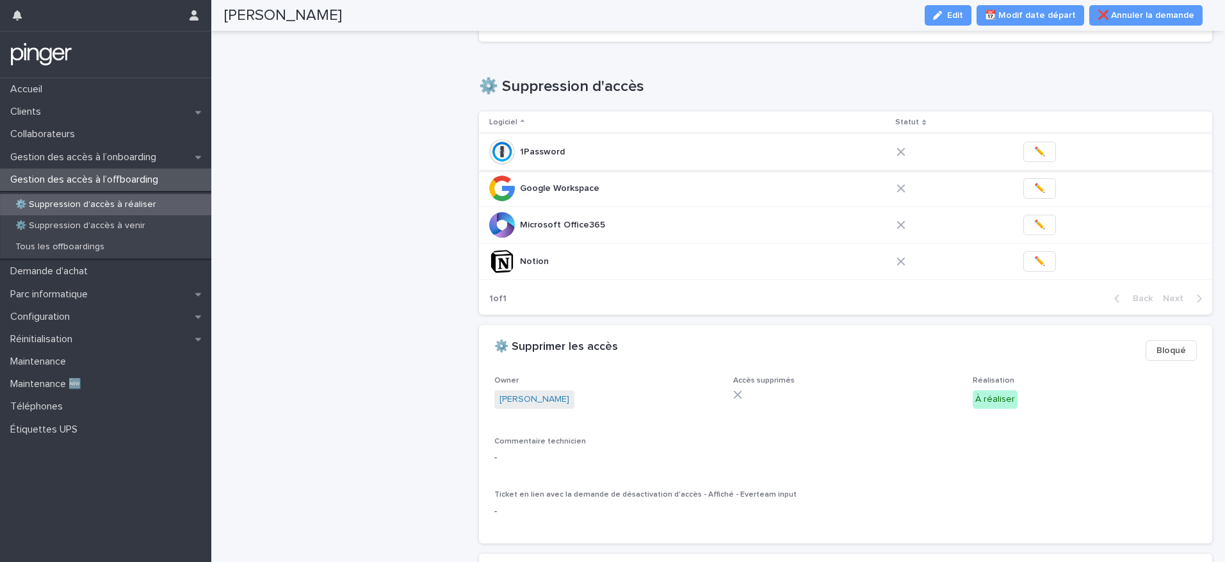
scroll to position [513, 0]
click at [1034, 148] on span "✏️" at bounding box center [1039, 154] width 11 height 13
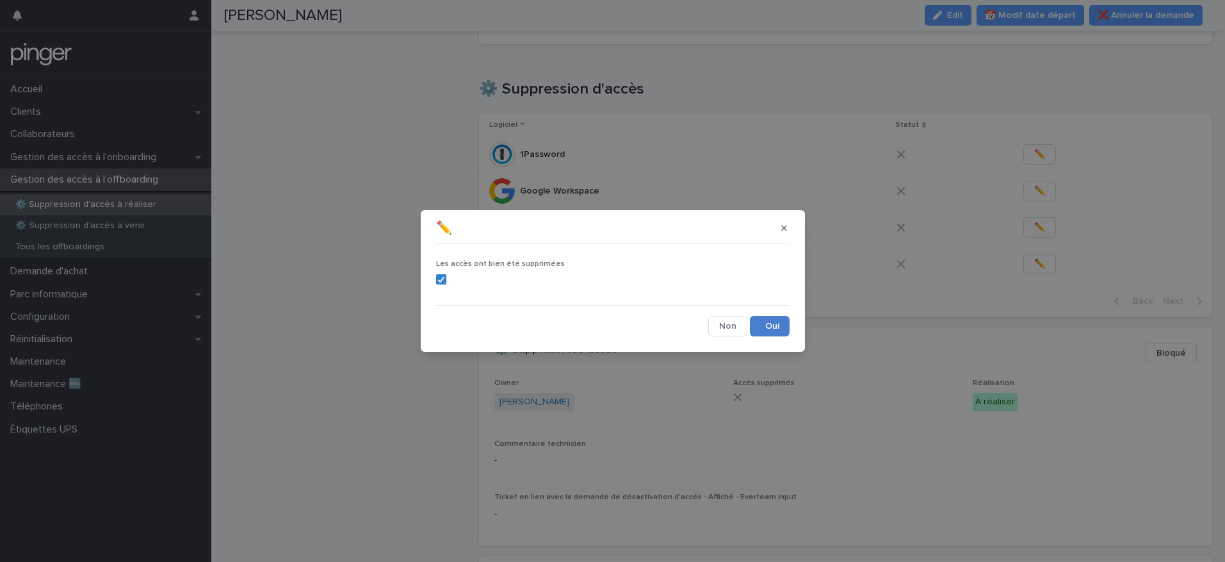
click at [766, 328] on button "Save" at bounding box center [770, 326] width 40 height 20
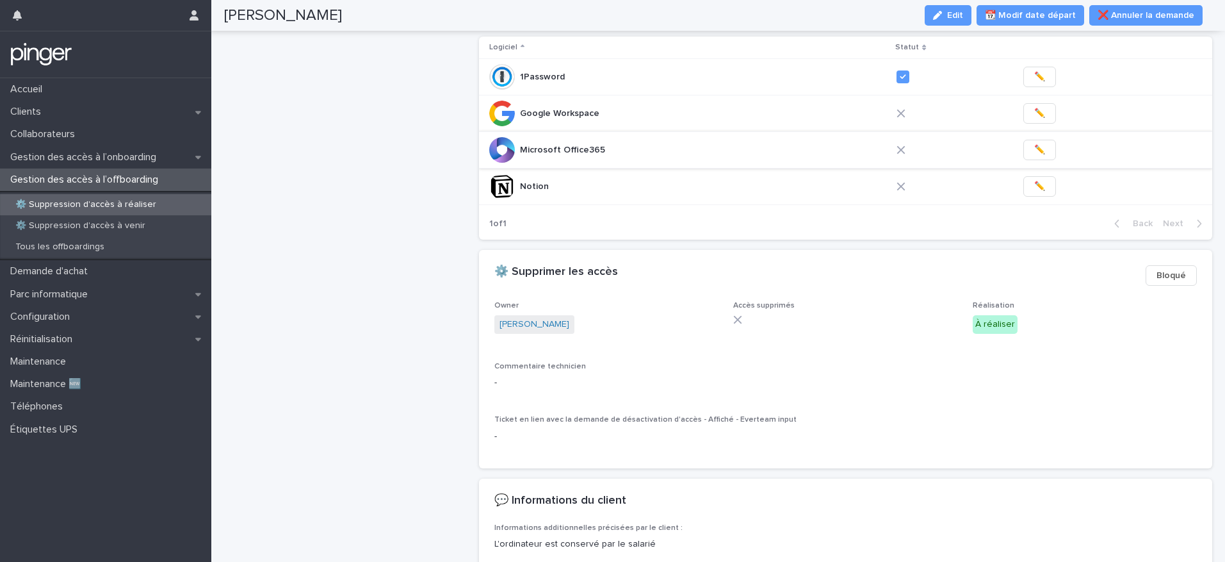
scroll to position [445, 0]
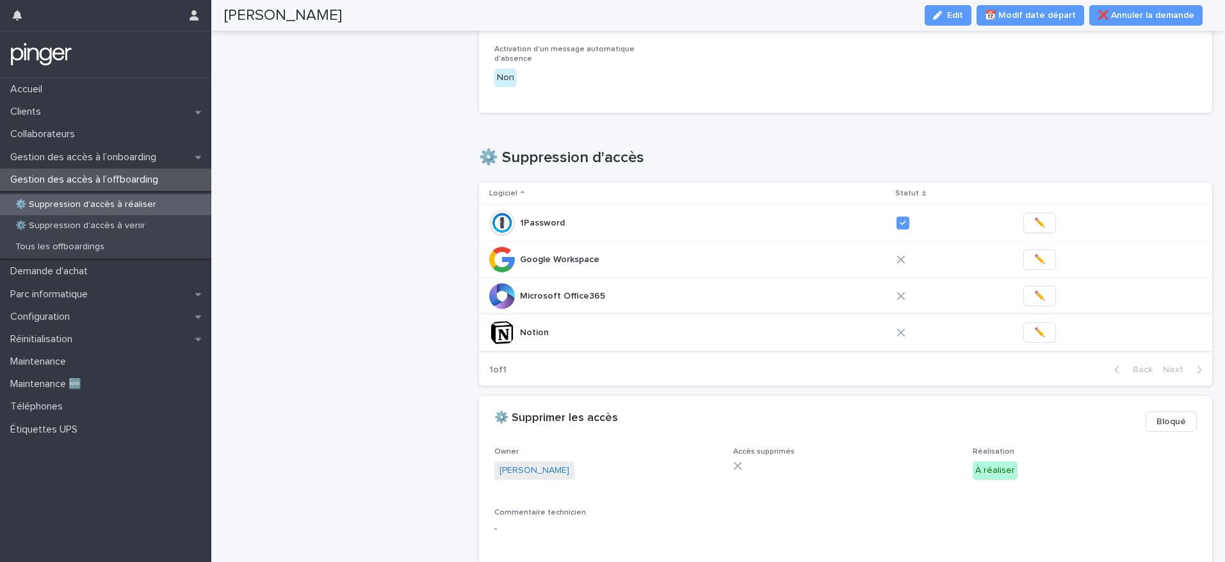
click at [1034, 326] on span "✏️" at bounding box center [1039, 332] width 11 height 13
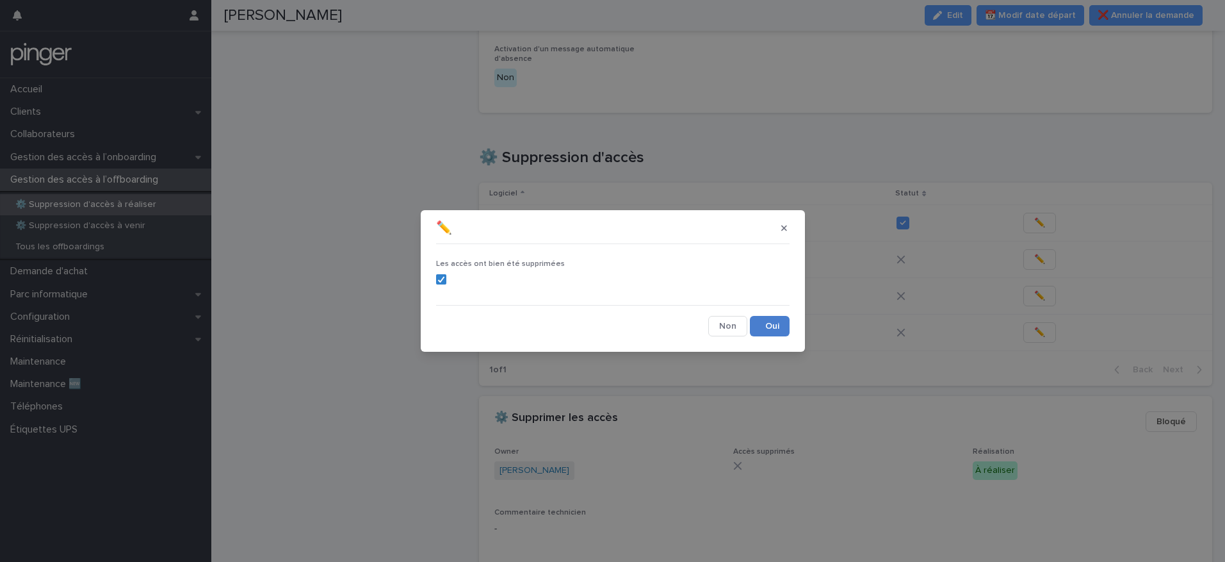
click at [779, 331] on button "Save" at bounding box center [770, 326] width 40 height 20
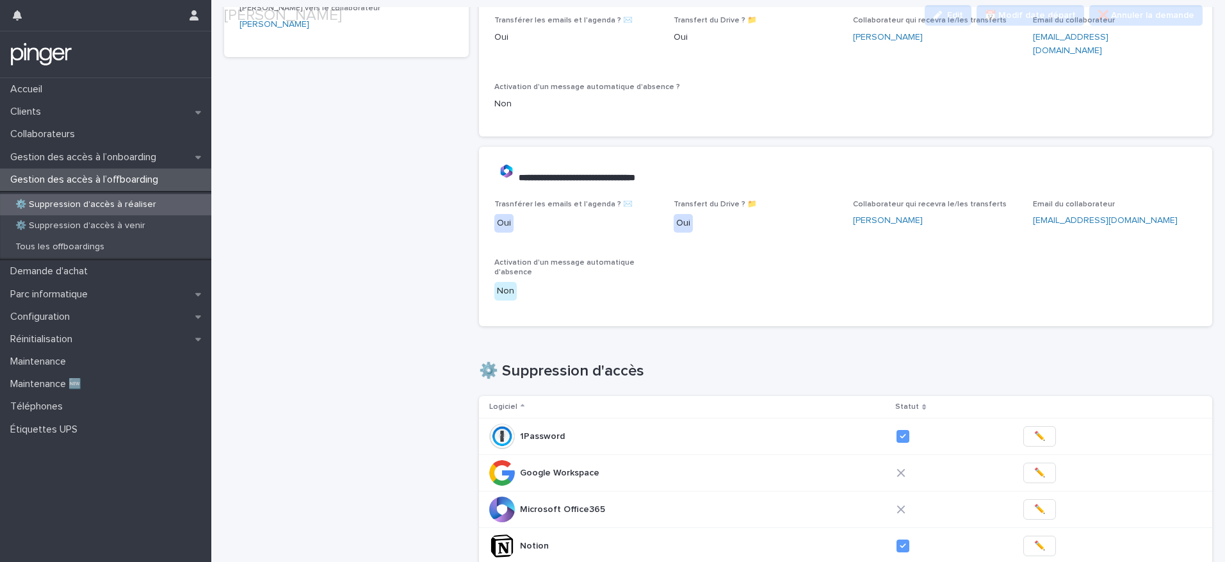
scroll to position [412, 0]
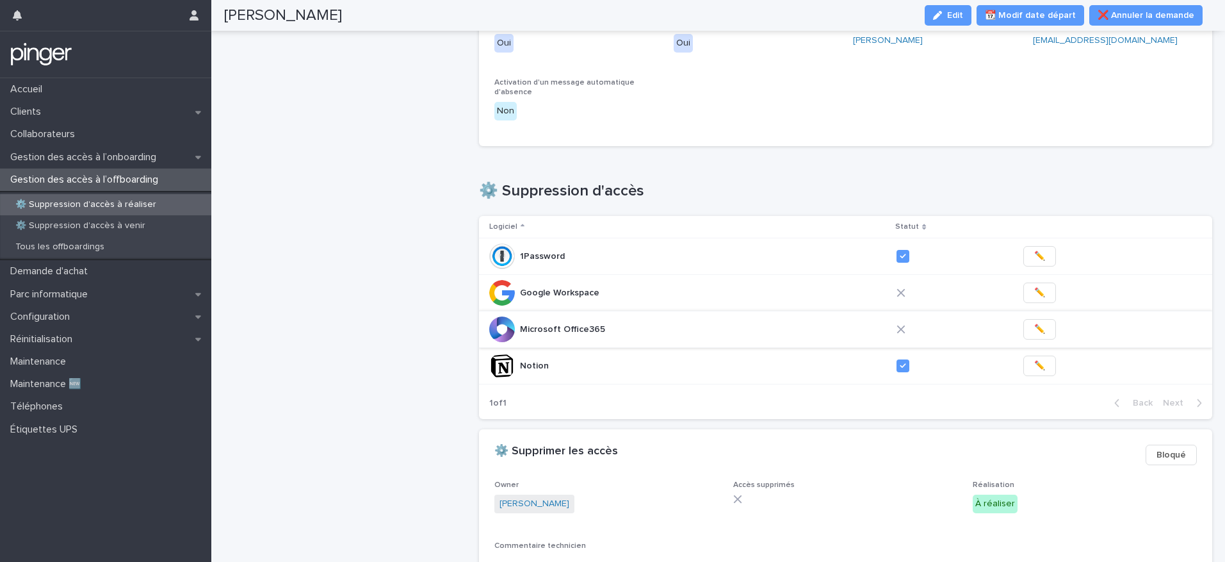
click at [1034, 323] on span "✏️" at bounding box center [1039, 329] width 11 height 13
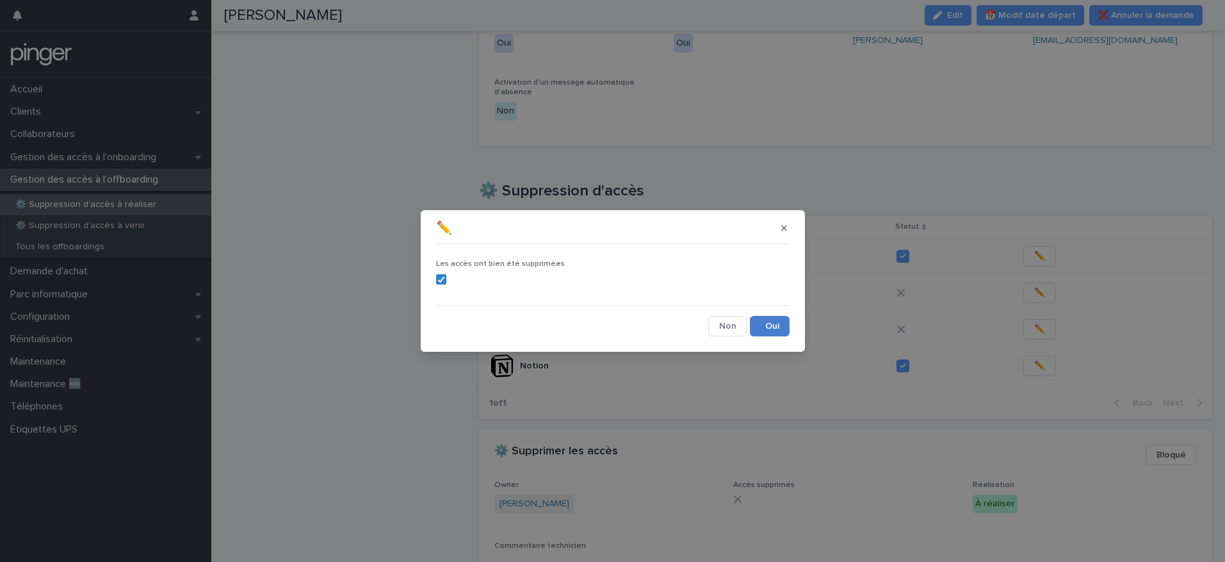
click at [774, 333] on button "Save" at bounding box center [770, 326] width 40 height 20
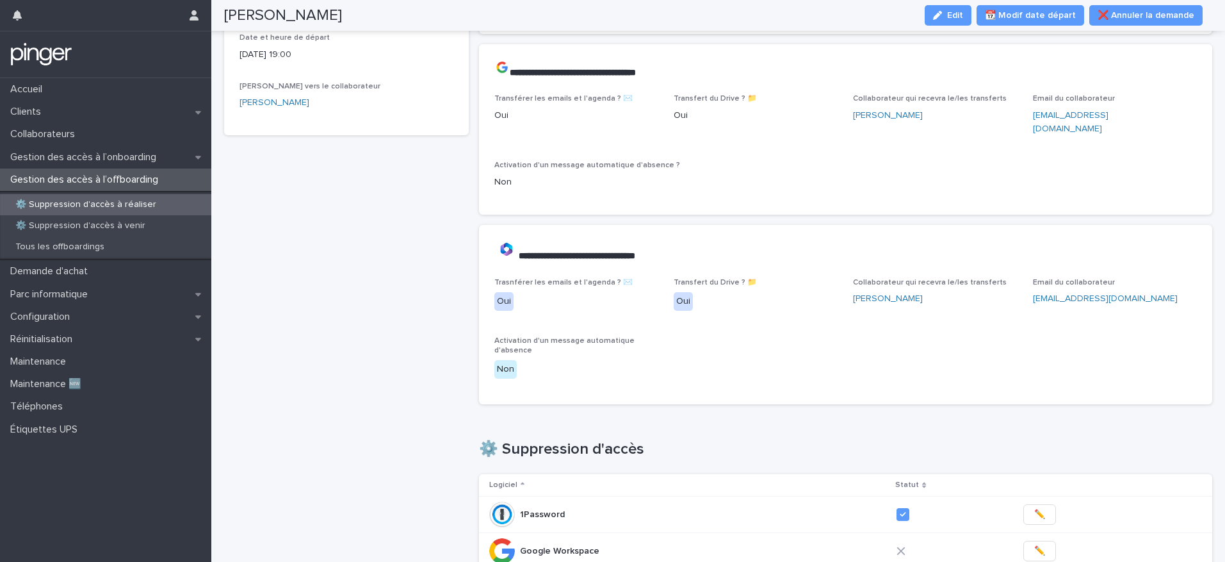
scroll to position [0, 0]
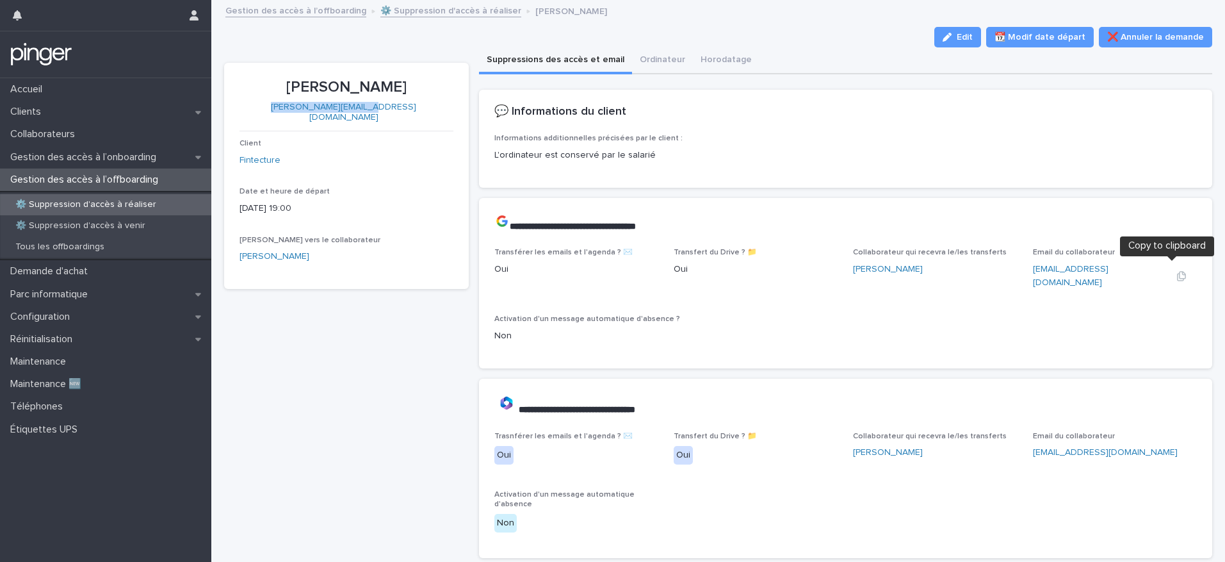
click at [1176, 271] on icon "button" at bounding box center [1181, 276] width 10 height 10
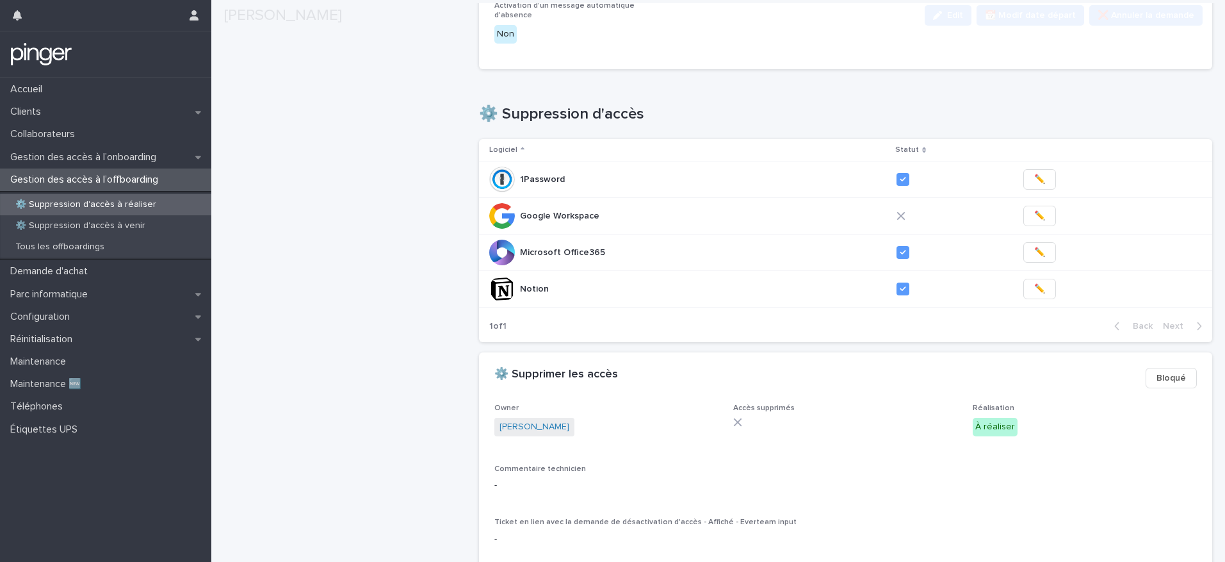
scroll to position [620, 0]
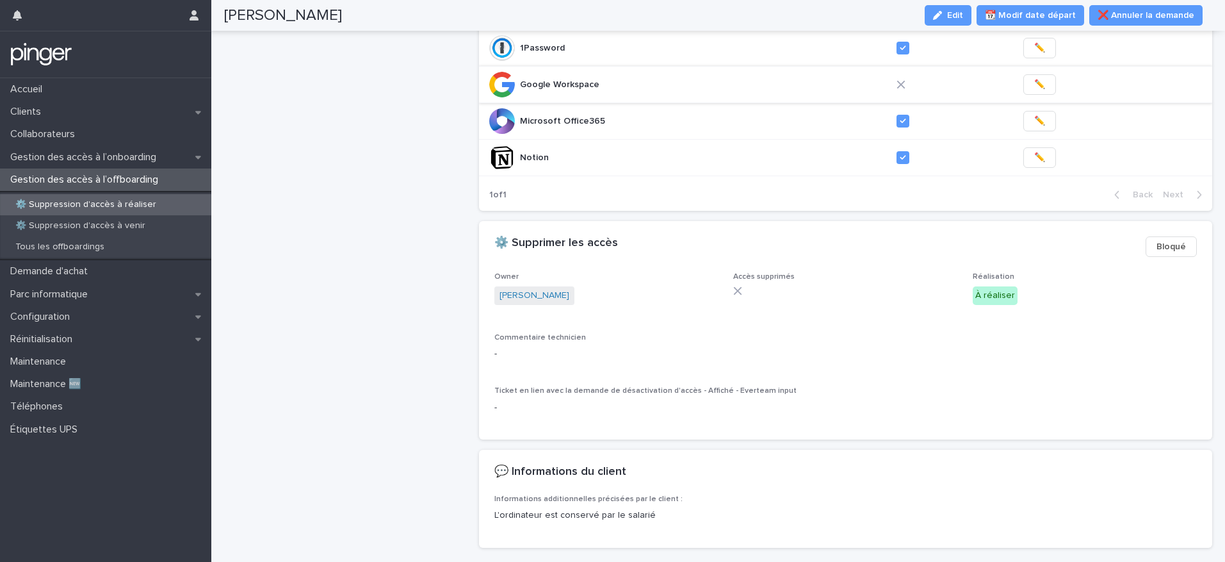
click at [1034, 78] on span "✏️" at bounding box center [1039, 84] width 11 height 13
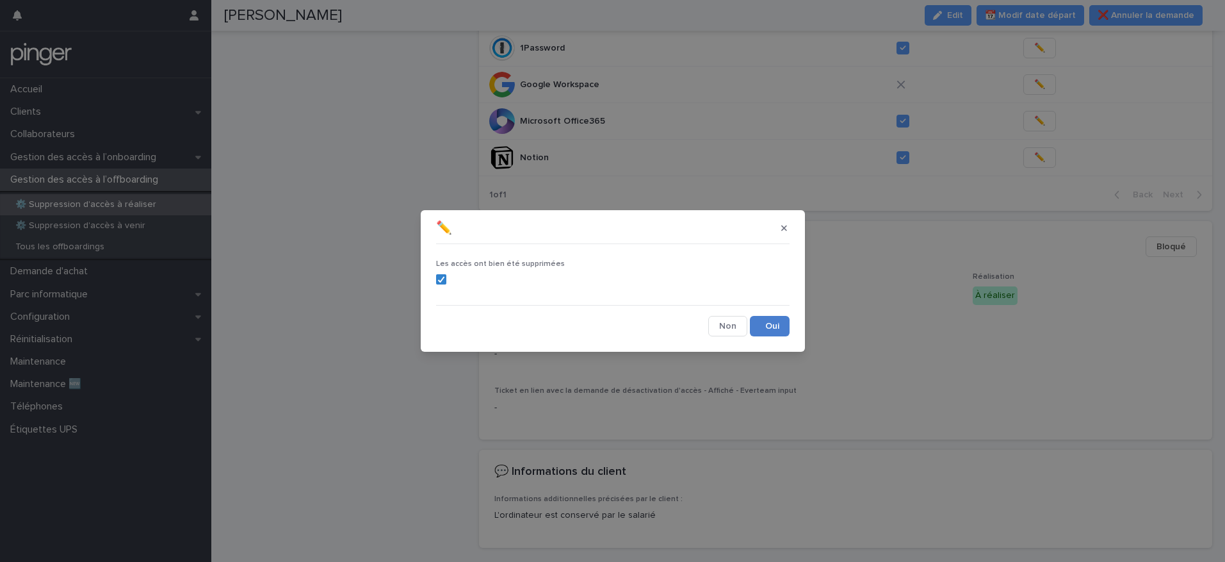
click at [764, 327] on button "Save" at bounding box center [770, 326] width 40 height 20
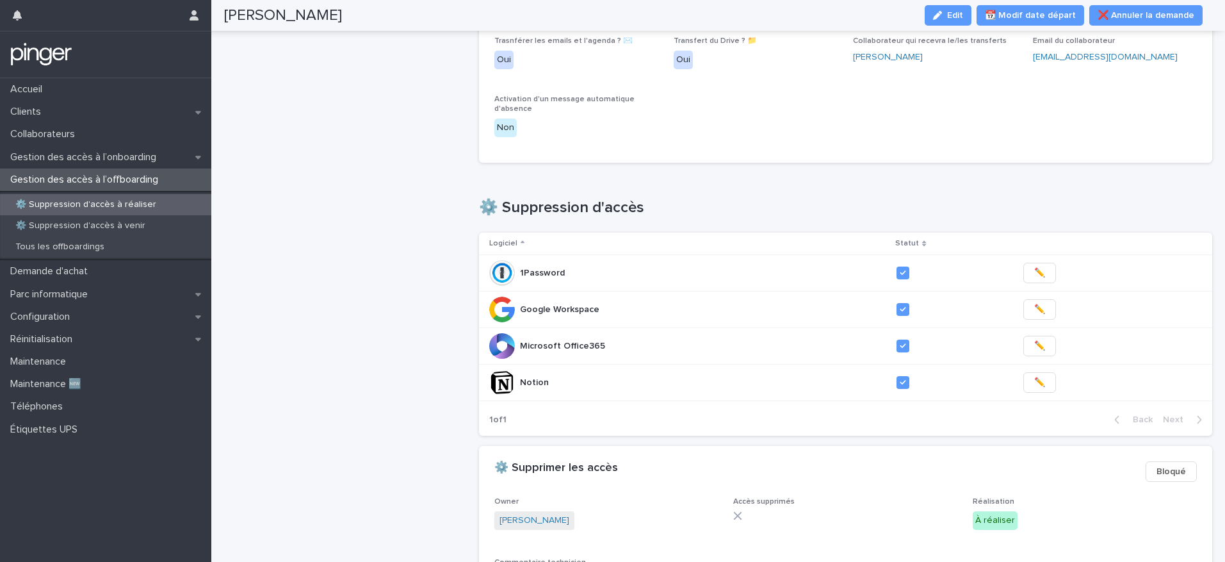
scroll to position [415, 0]
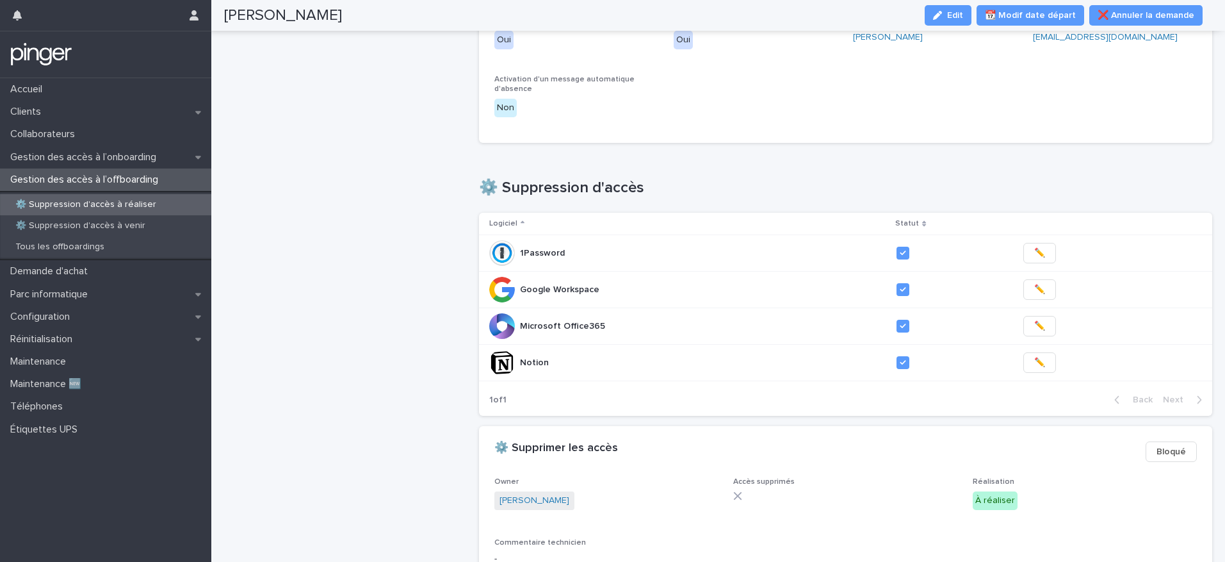
click at [942, 16] on icon "button" at bounding box center [937, 15] width 9 height 9
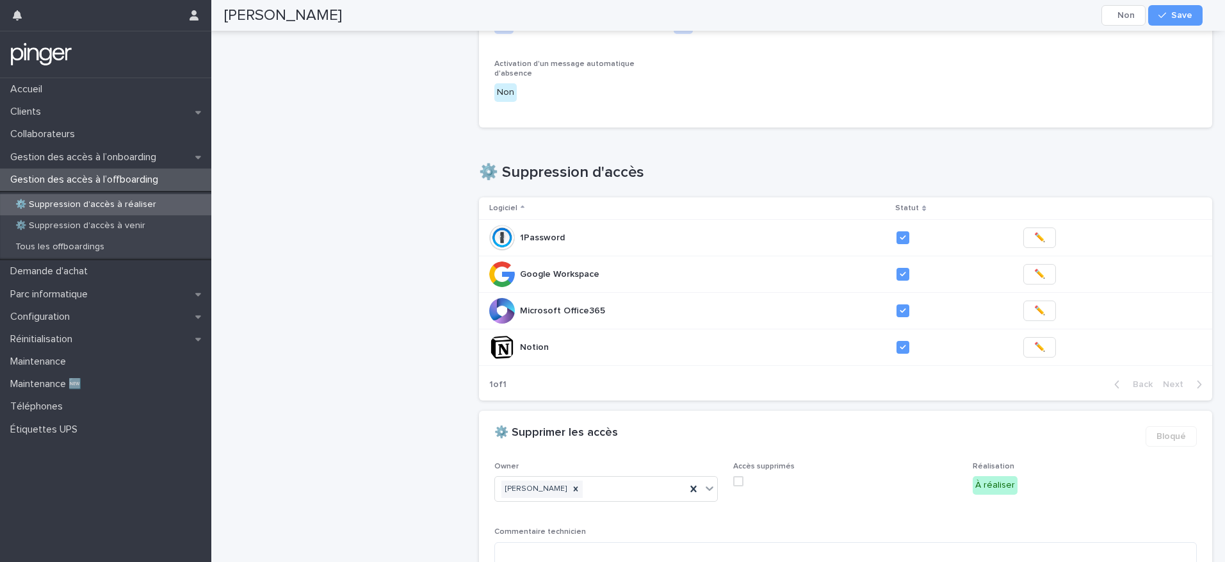
click at [737, 476] on span at bounding box center [738, 481] width 10 height 10
click at [1165, 22] on button "Save" at bounding box center [1175, 15] width 54 height 20
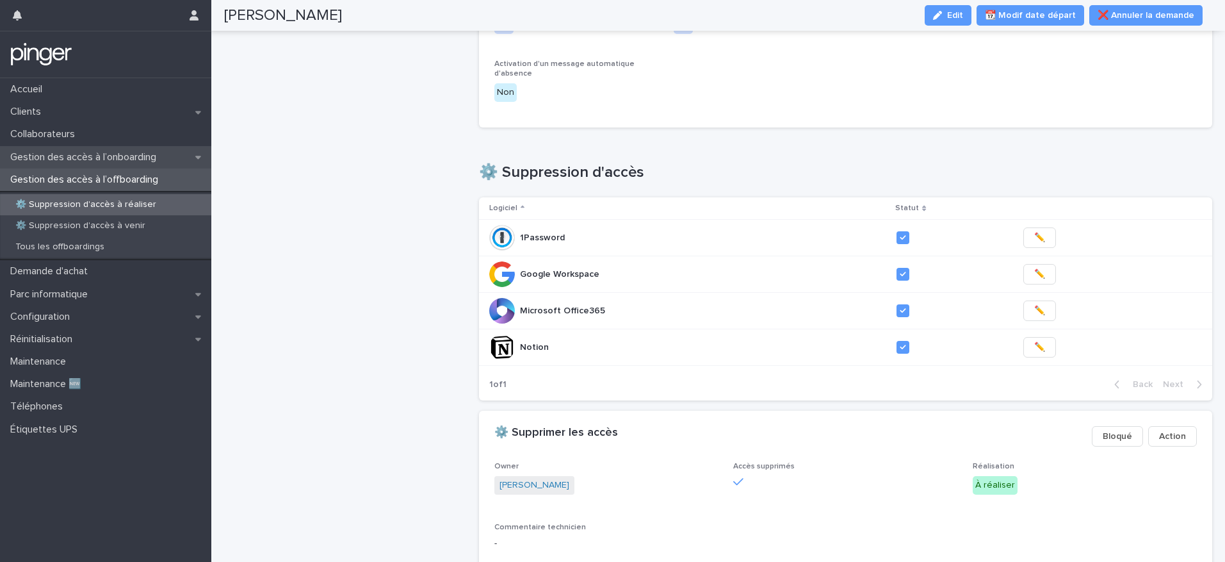
scroll to position [415, 0]
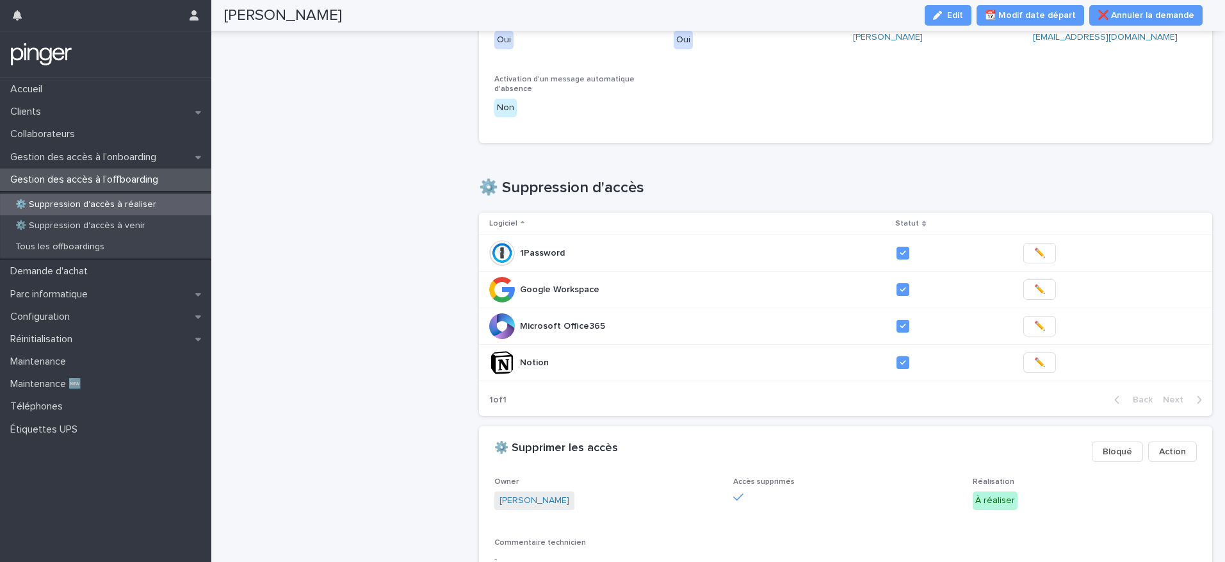
click at [101, 206] on p "⚙️ Suppression d'accès à réaliser" at bounding box center [85, 204] width 161 height 11
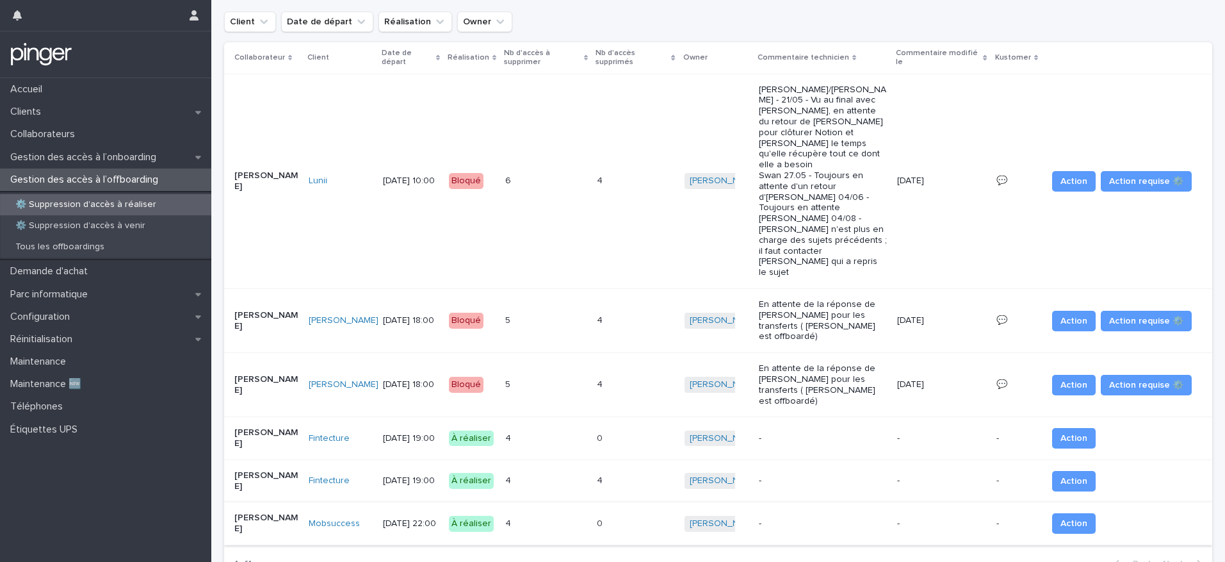
scroll to position [60, 0]
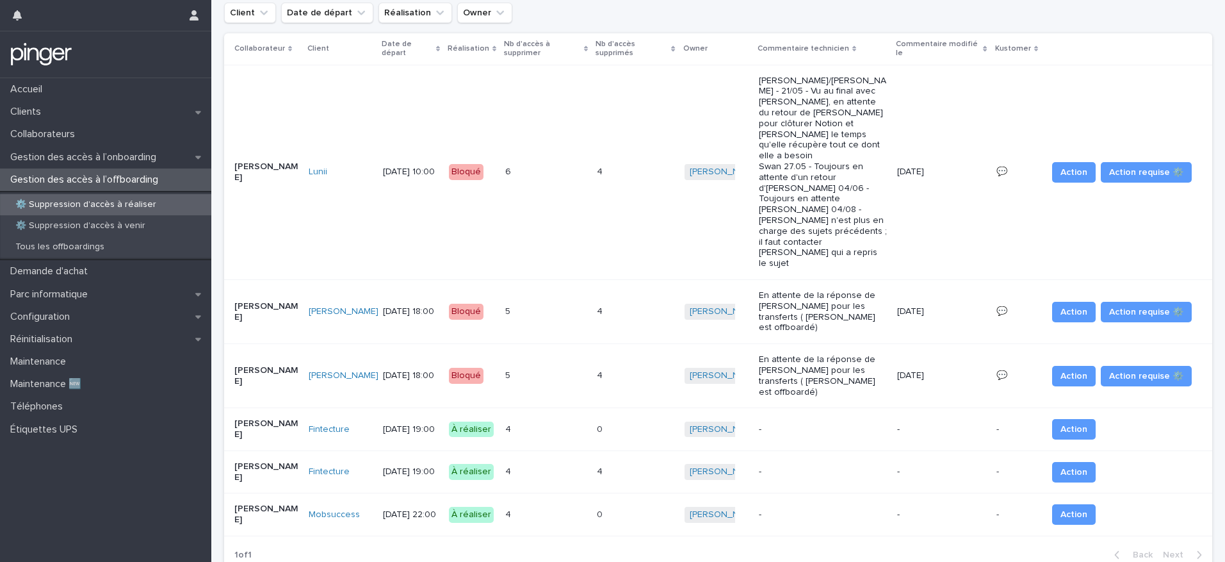
click at [542, 504] on div "4 4" at bounding box center [545, 514] width 81 height 21
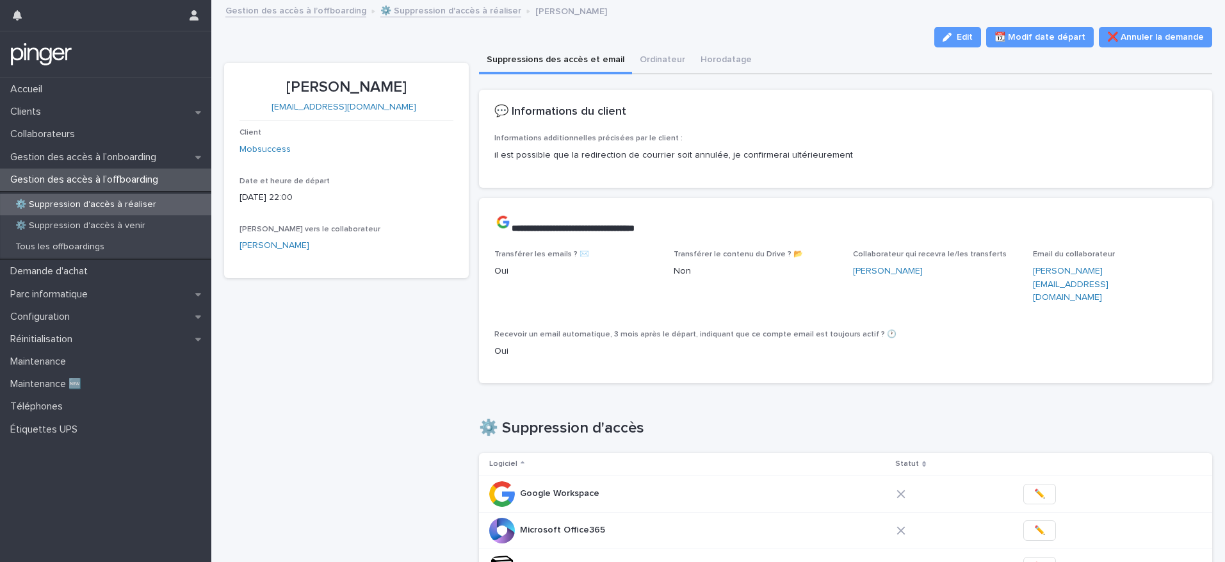
drag, startPoint x: 293, startPoint y: 86, endPoint x: 403, endPoint y: 94, distance: 110.4
click at [403, 94] on p "[PERSON_NAME]" at bounding box center [346, 87] width 214 height 19
copy p "[PERSON_NAME]"
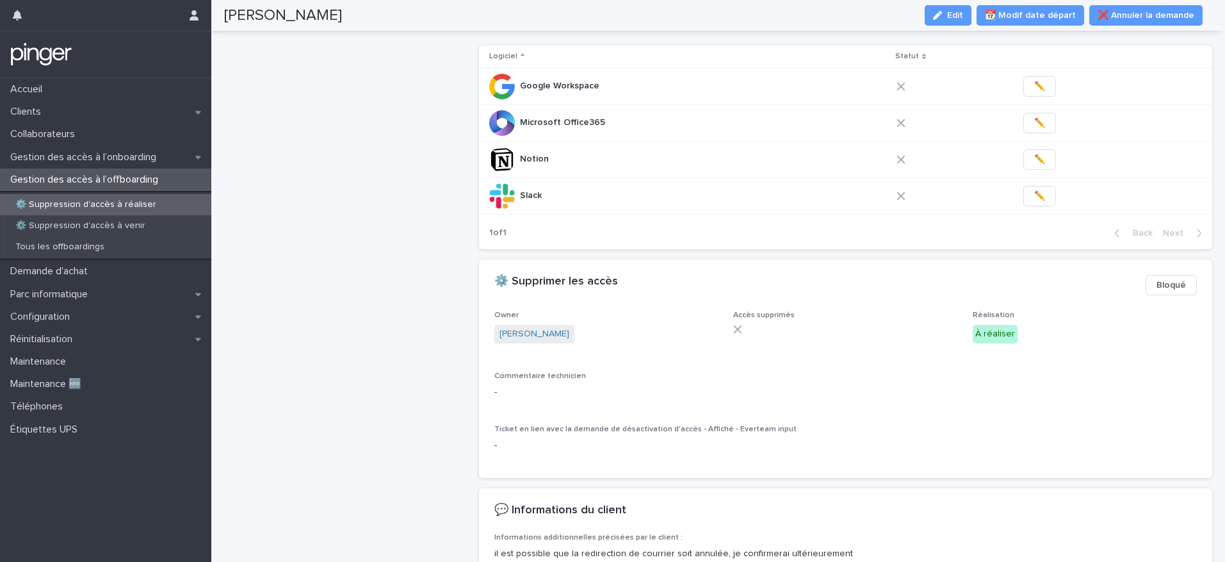
scroll to position [405, 0]
click at [1034, 192] on span "✏️" at bounding box center [1039, 198] width 11 height 13
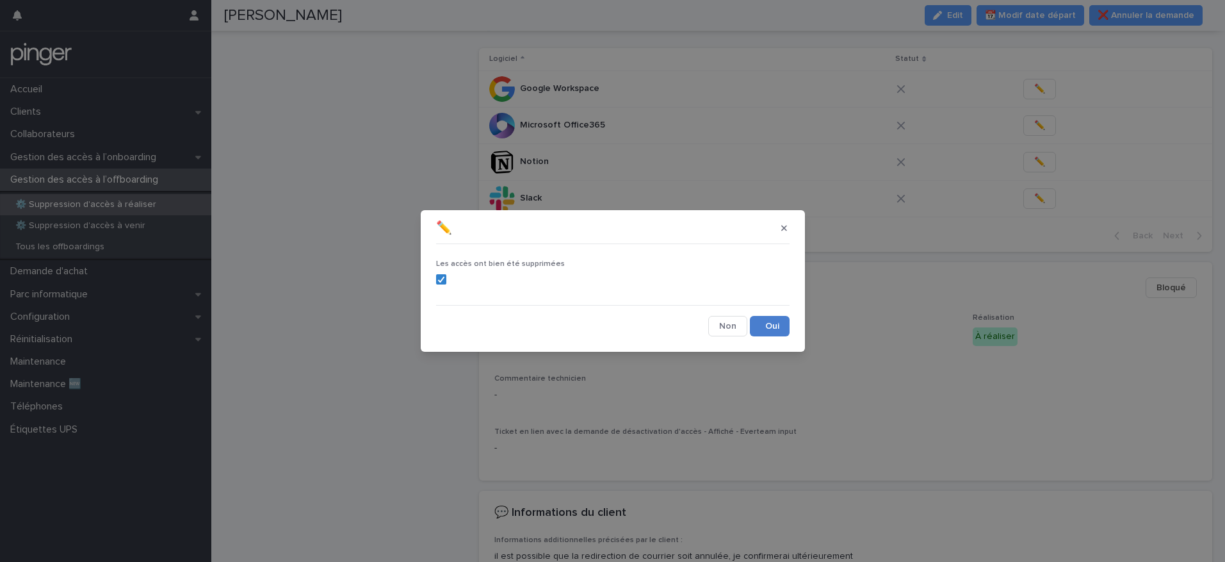
click at [772, 322] on button "Save" at bounding box center [770, 326] width 40 height 20
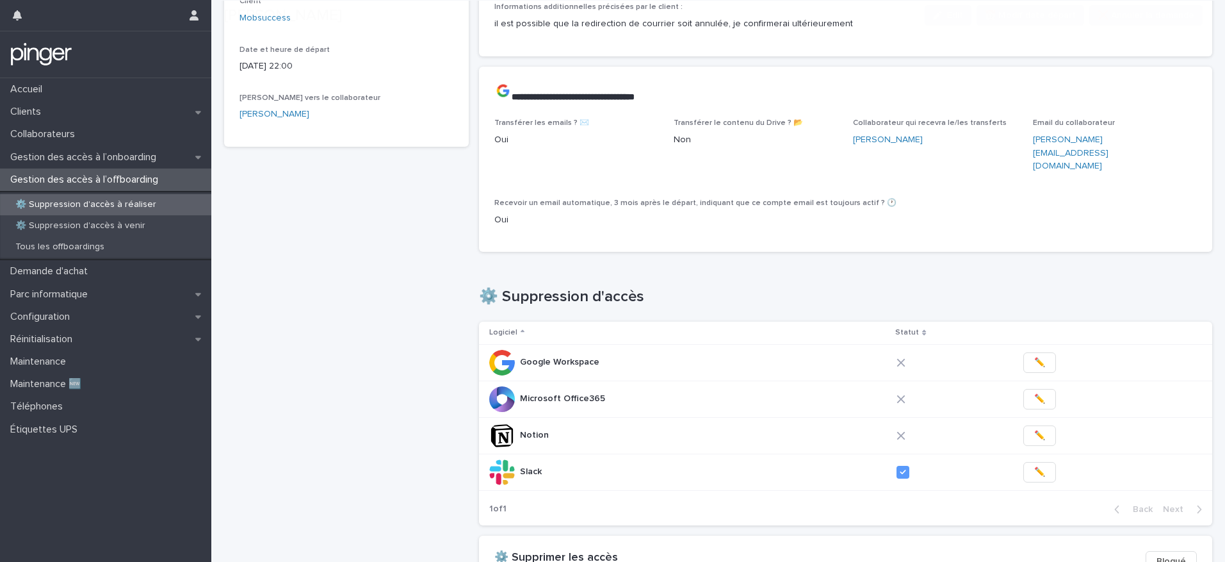
scroll to position [414, 0]
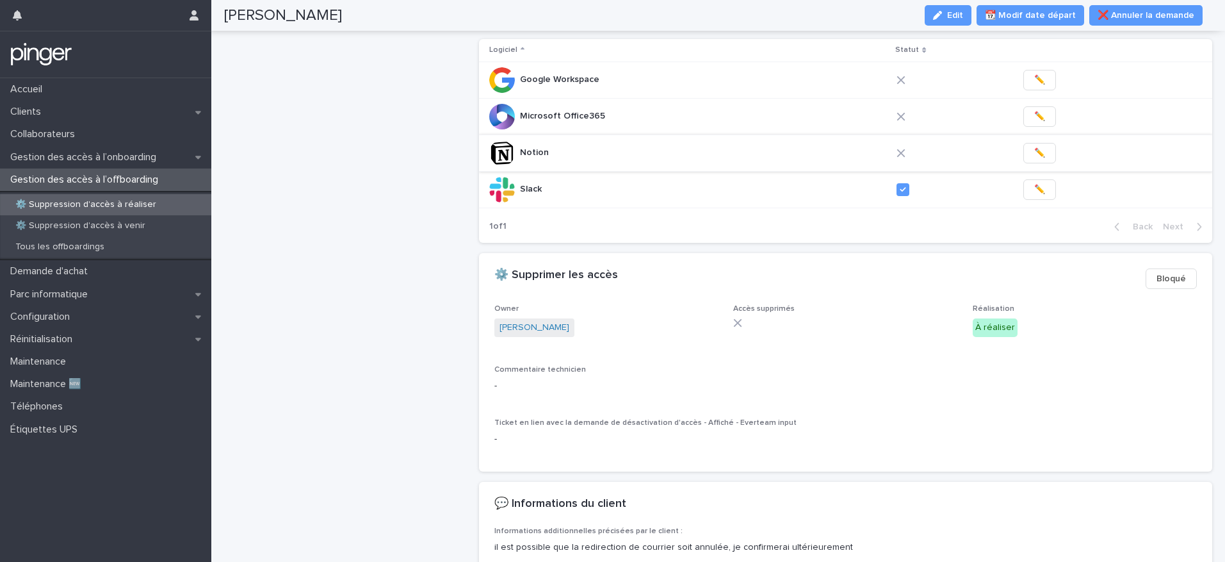
click at [1034, 147] on span "✏️" at bounding box center [1039, 153] width 11 height 13
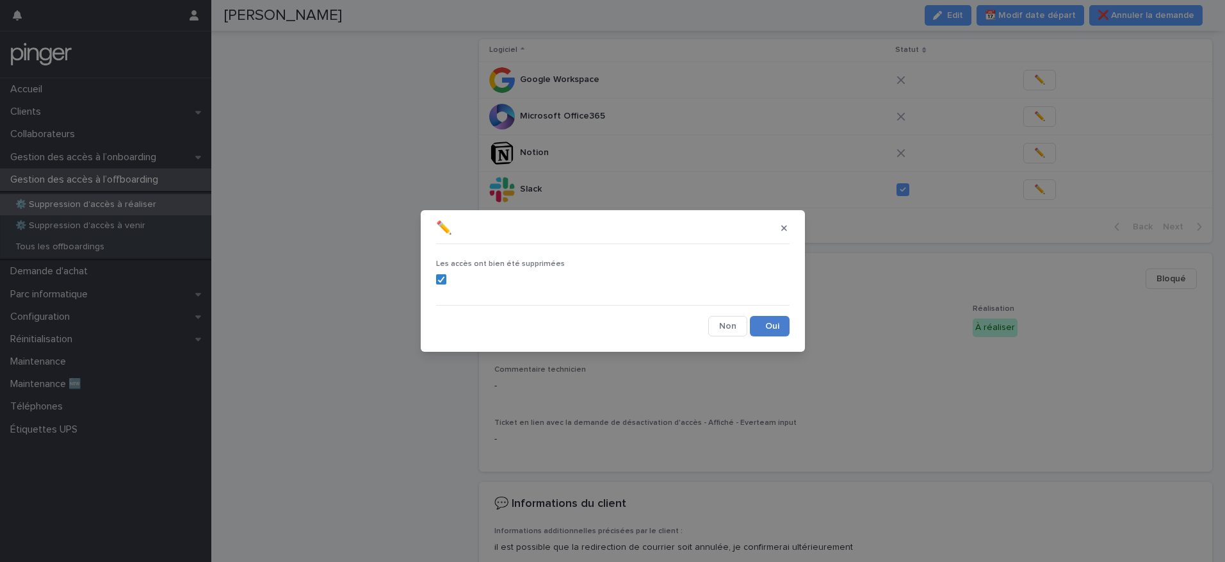
click at [768, 328] on button "Save" at bounding box center [770, 326] width 40 height 20
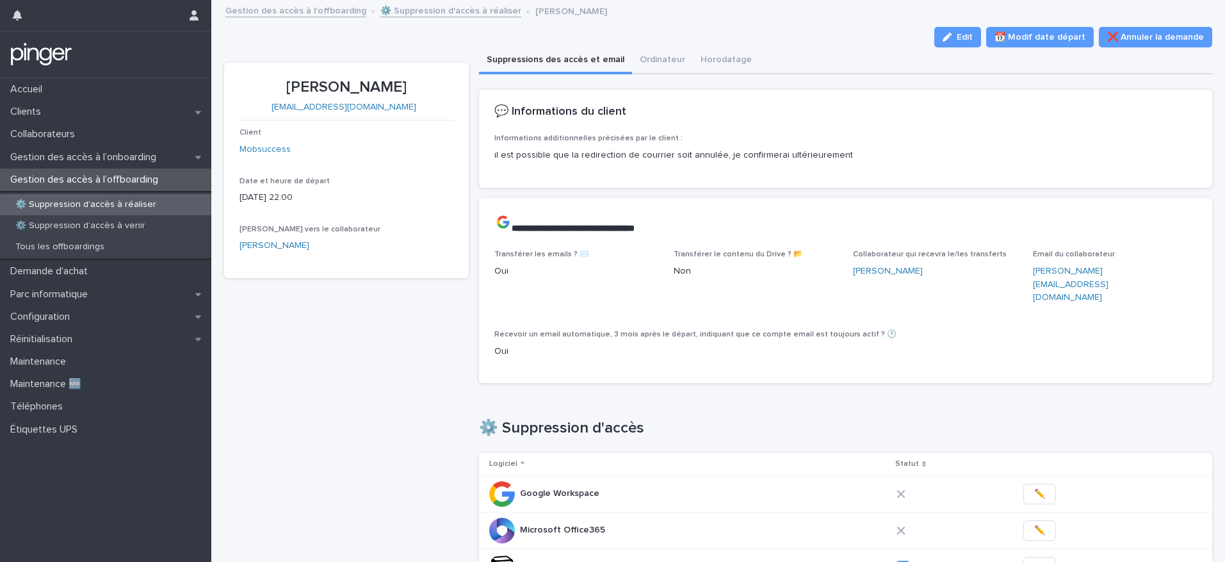
scroll to position [392, 0]
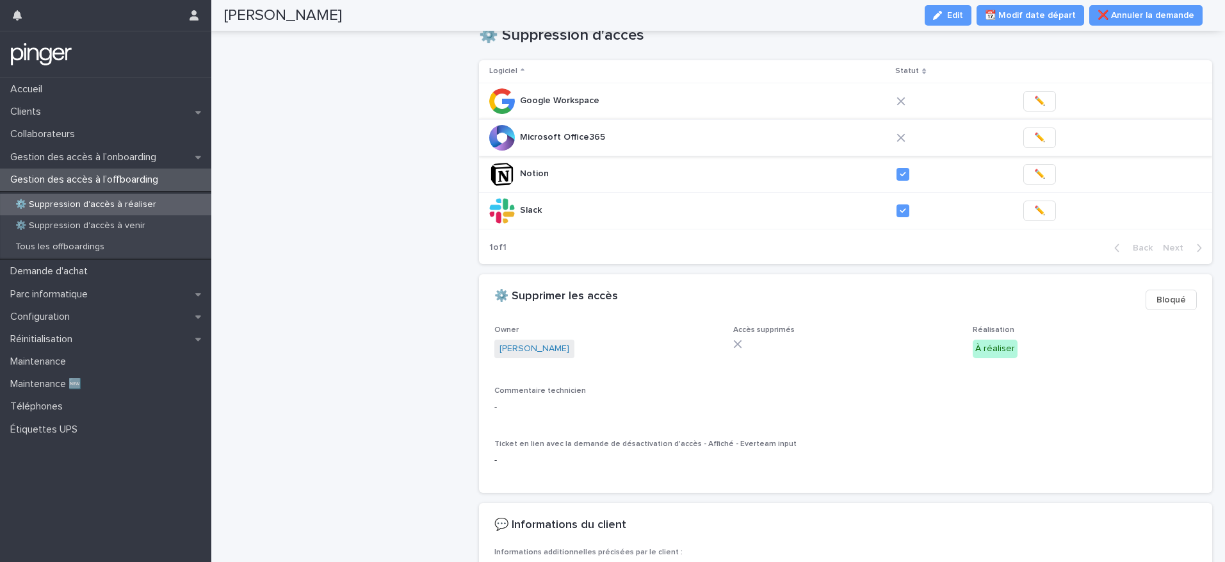
click at [1034, 131] on span "✏️" at bounding box center [1039, 137] width 11 height 13
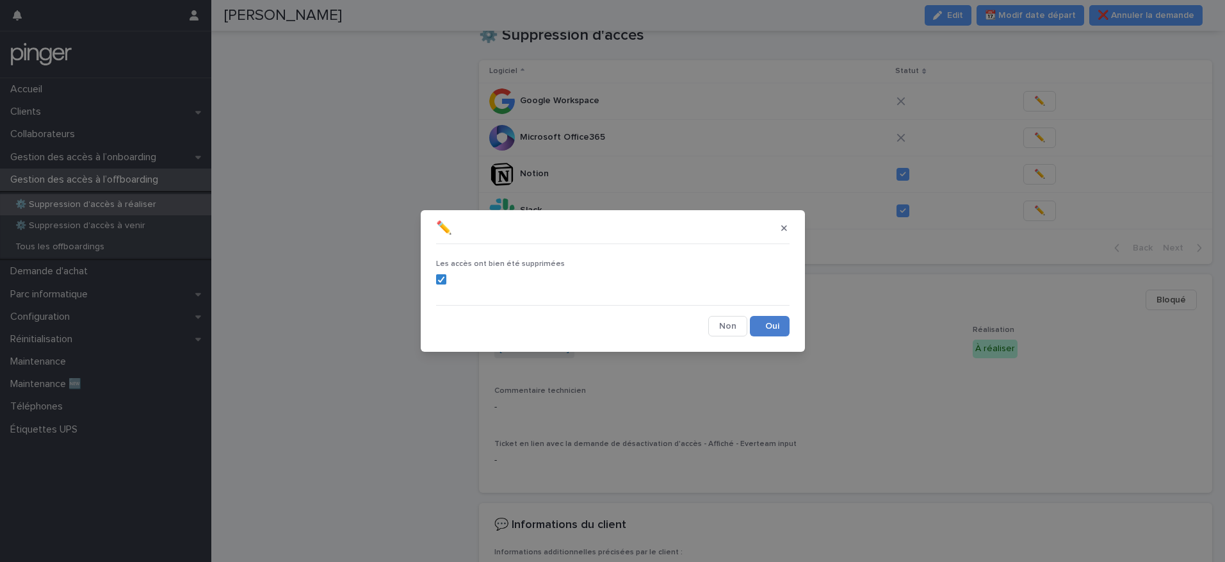
click at [763, 327] on button "Save" at bounding box center [770, 326] width 40 height 20
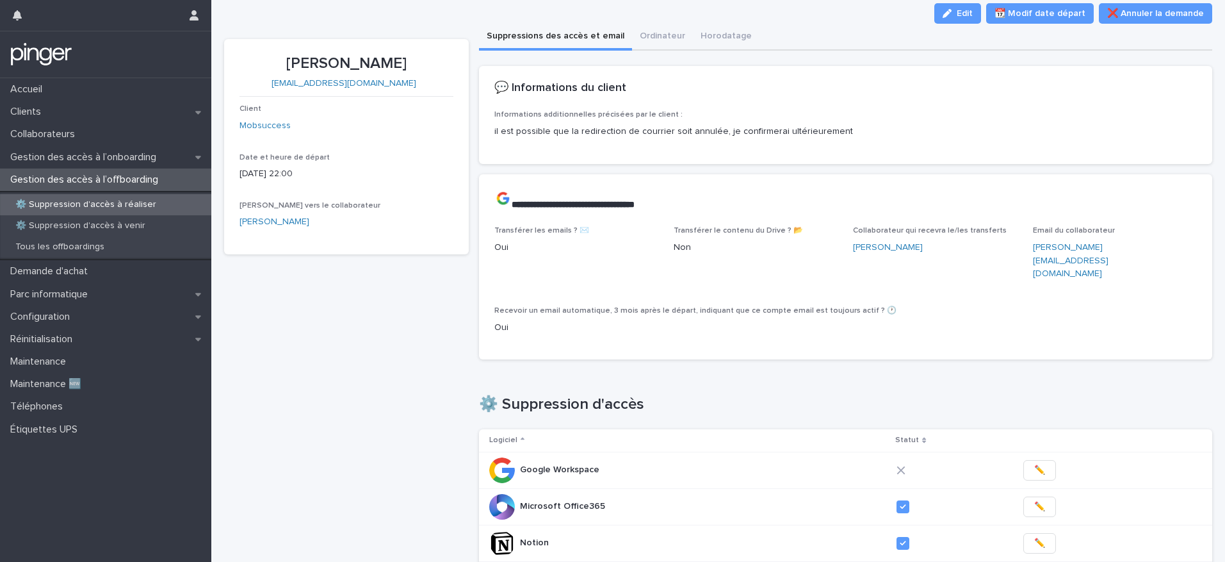
scroll to position [24, 0]
click at [1176, 255] on icon "button" at bounding box center [1181, 260] width 10 height 10
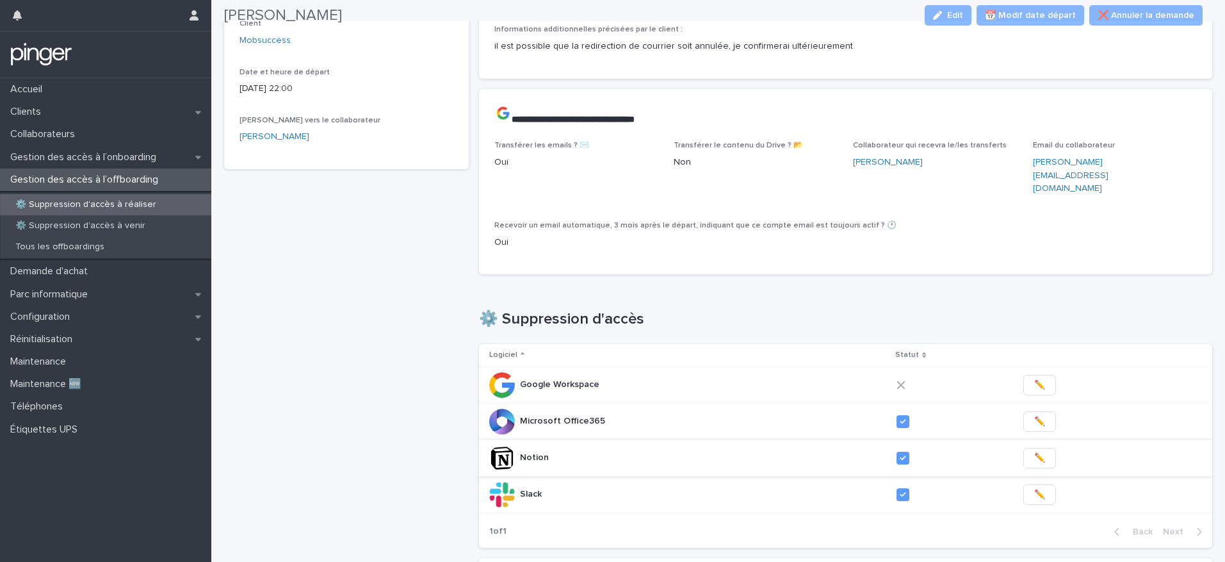
scroll to position [111, 0]
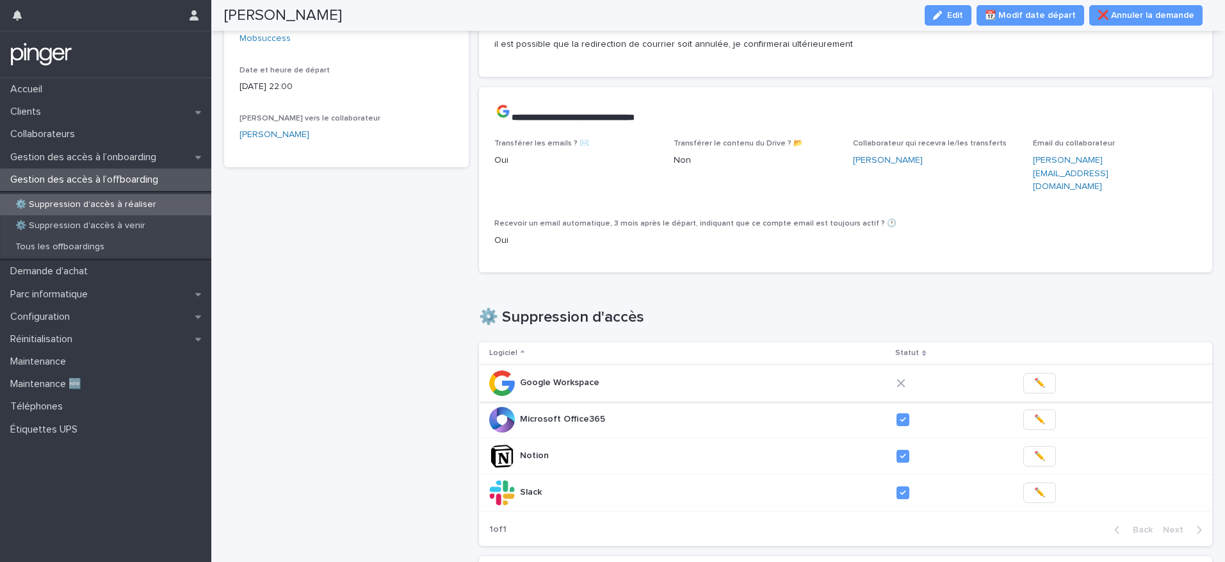
click at [1034, 376] on span "✏️" at bounding box center [1039, 382] width 11 height 13
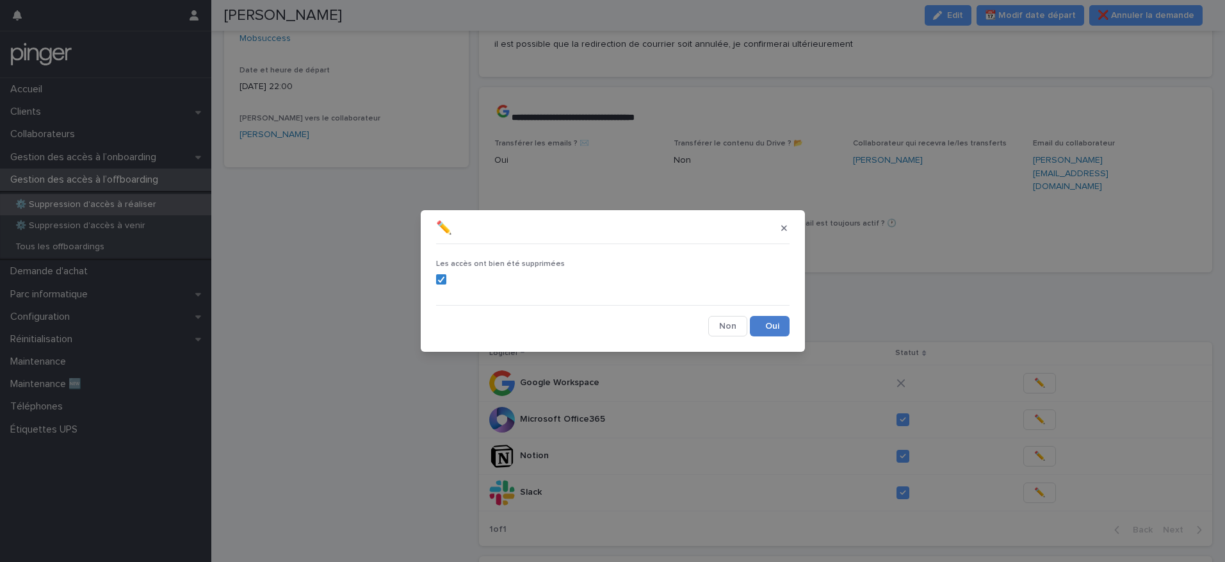
click at [765, 327] on button "Save" at bounding box center [770, 326] width 40 height 20
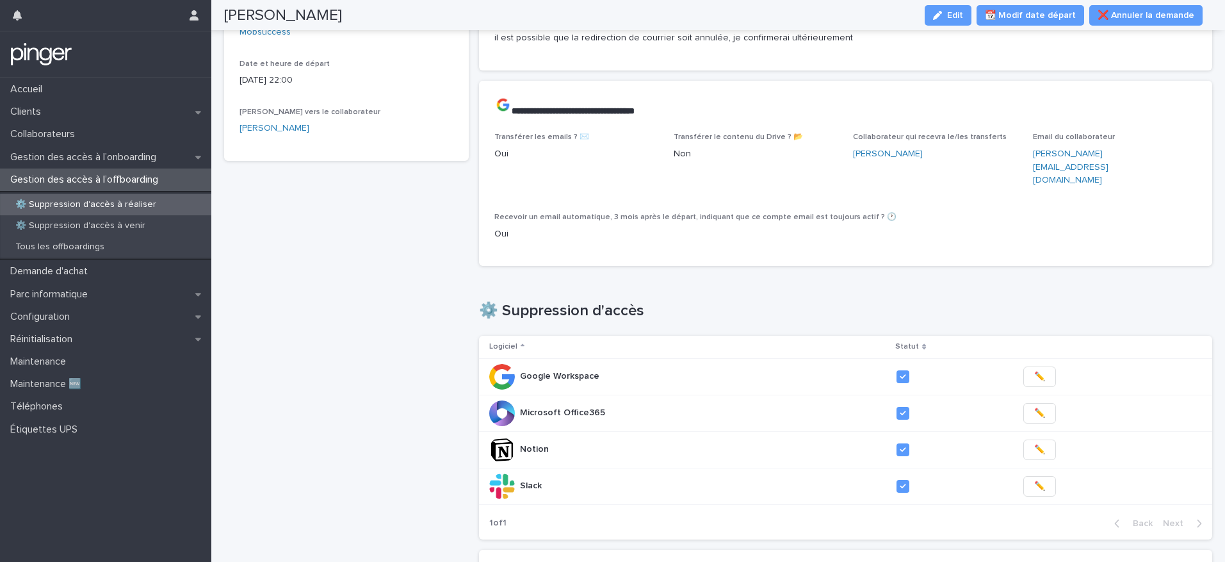
scroll to position [0, 0]
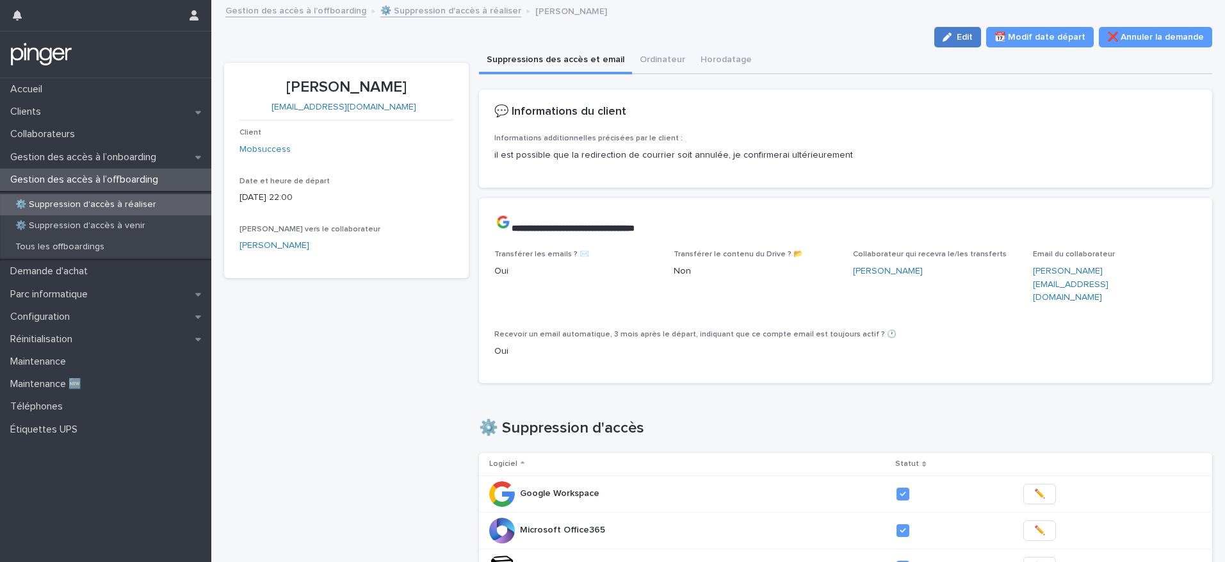
click at [957, 40] on span "Edit" at bounding box center [965, 37] width 16 height 9
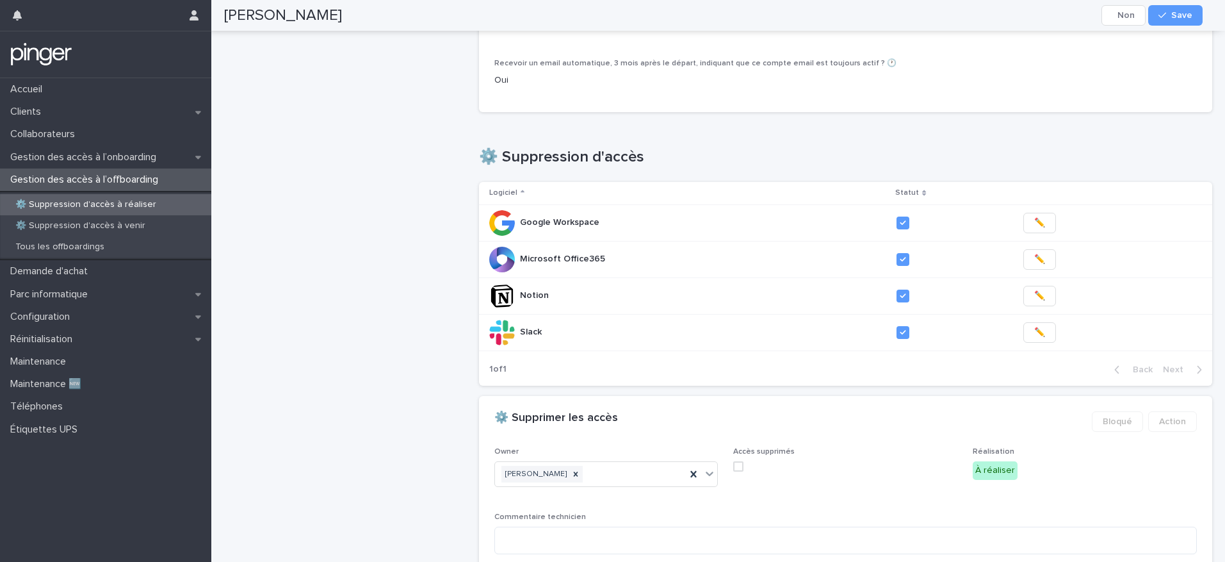
scroll to position [336, 0]
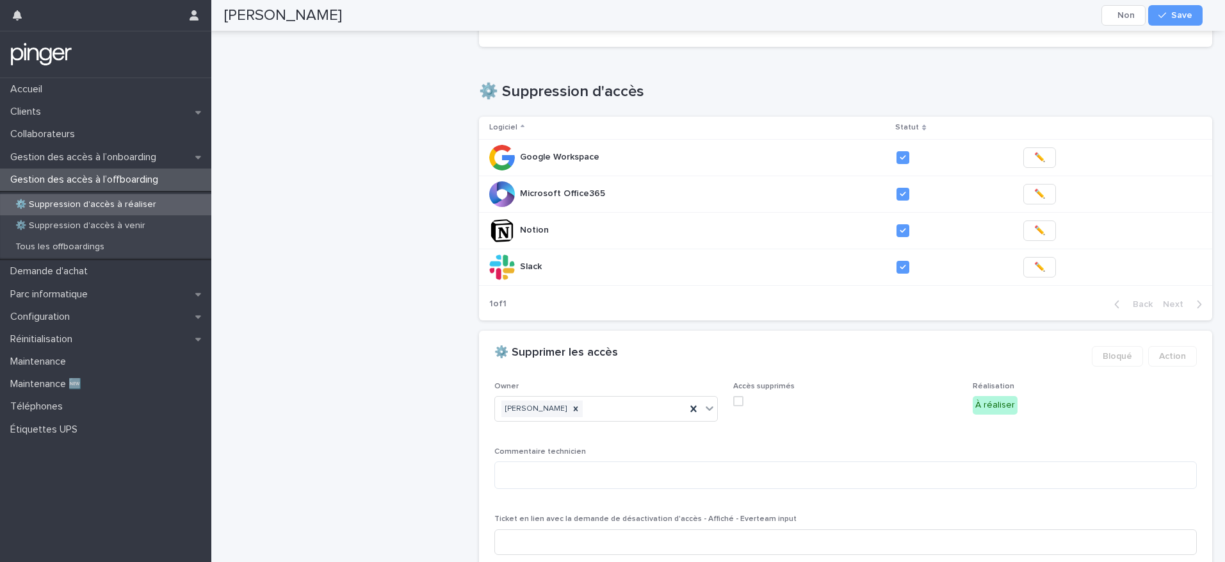
click at [735, 396] on span at bounding box center [738, 401] width 10 height 10
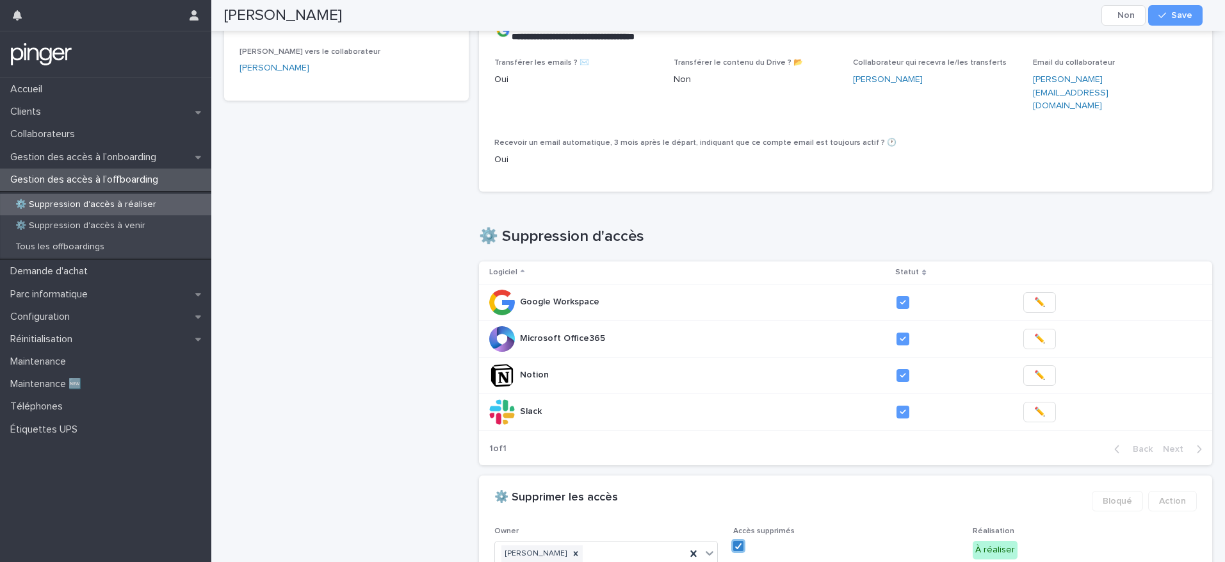
scroll to position [92, 0]
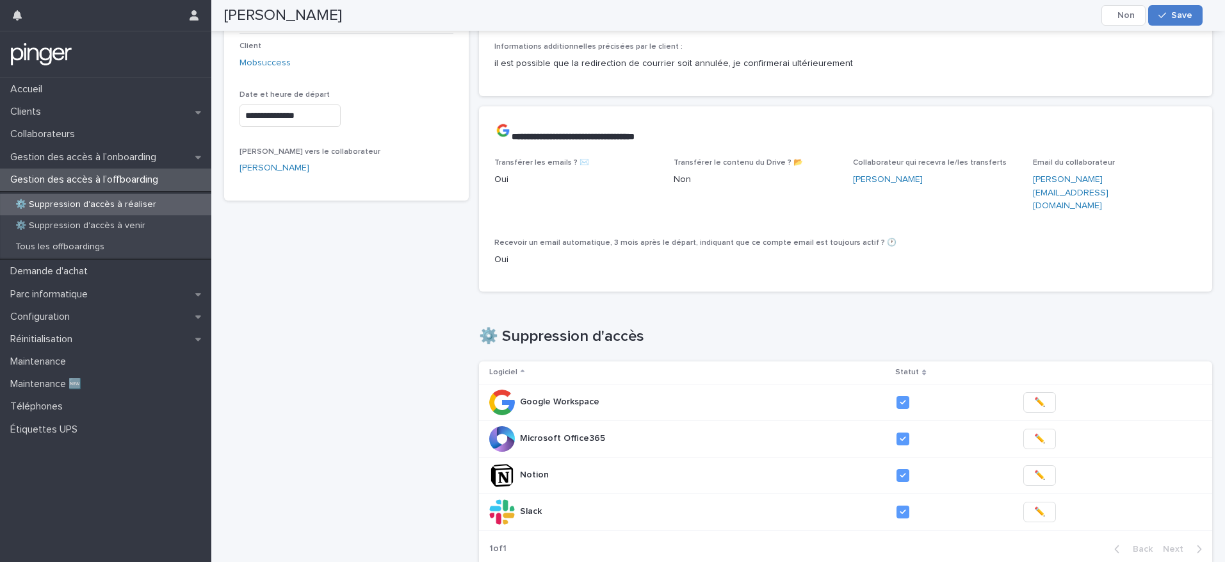
click at [1174, 19] on span "Save" at bounding box center [1181, 15] width 21 height 9
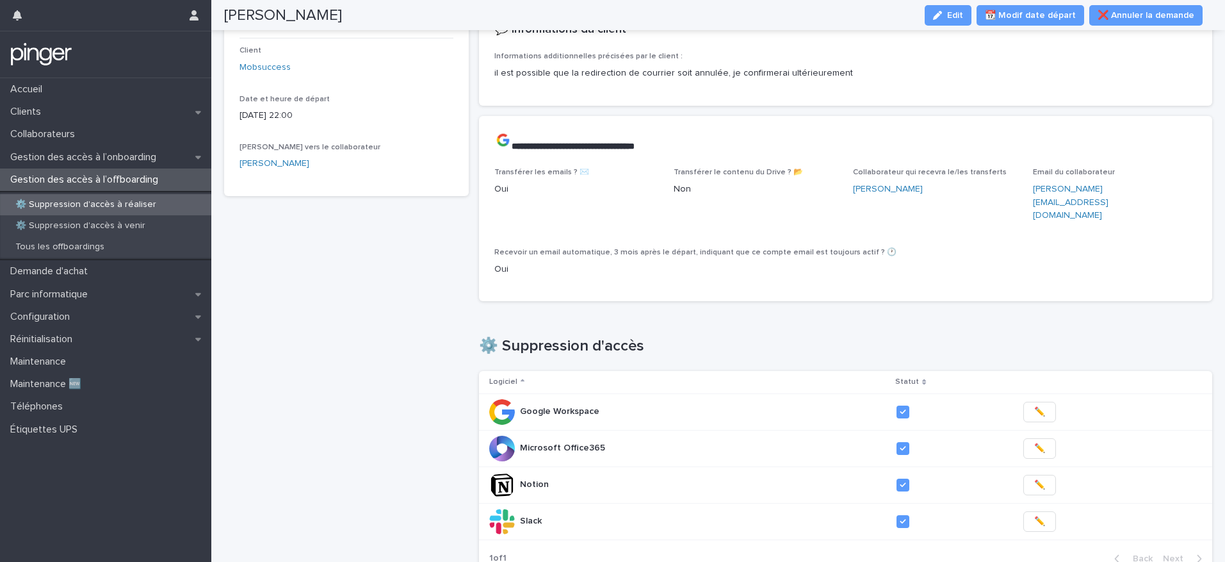
scroll to position [0, 0]
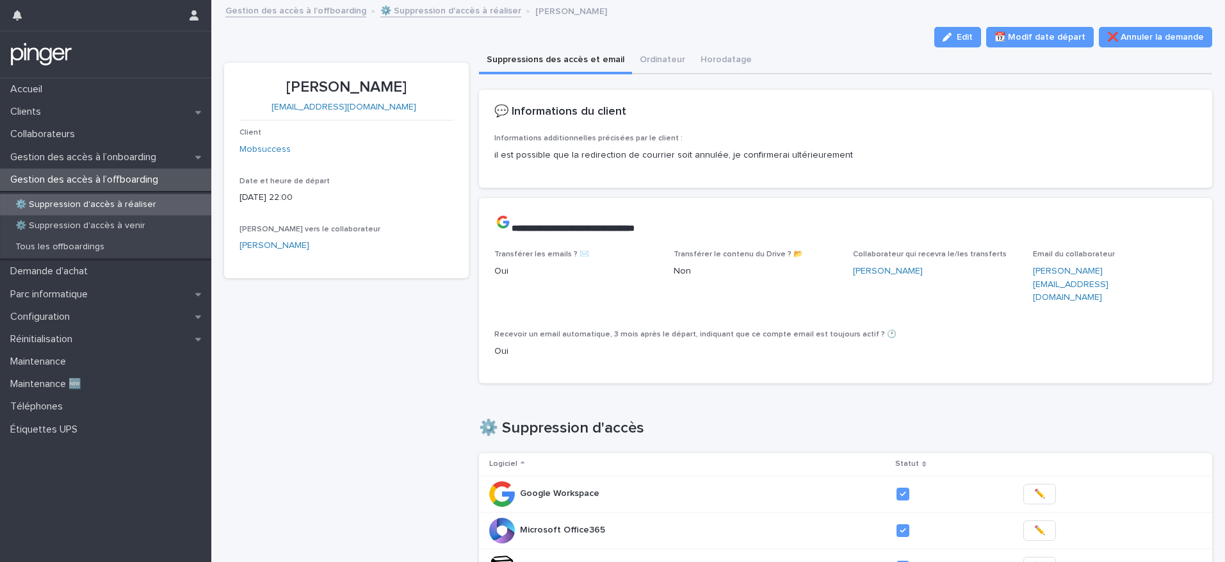
click at [382, 321] on div "Lily-Rose Sibert [EMAIL_ADDRESS][DOMAIN_NAME] Client Mobsuccess Date et heure d…" at bounding box center [346, 533] width 245 height 941
click at [139, 207] on p "⚙️ Suppression d'accès à réaliser" at bounding box center [85, 204] width 161 height 11
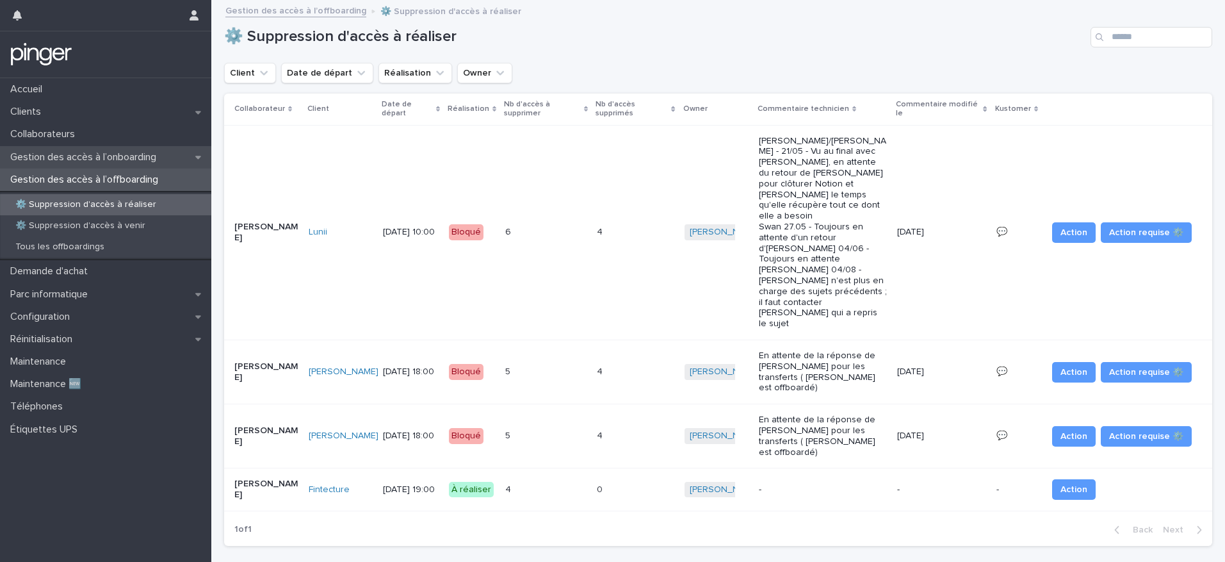
click at [115, 156] on p "Gestion des accès à l’onboarding" at bounding box center [85, 157] width 161 height 12
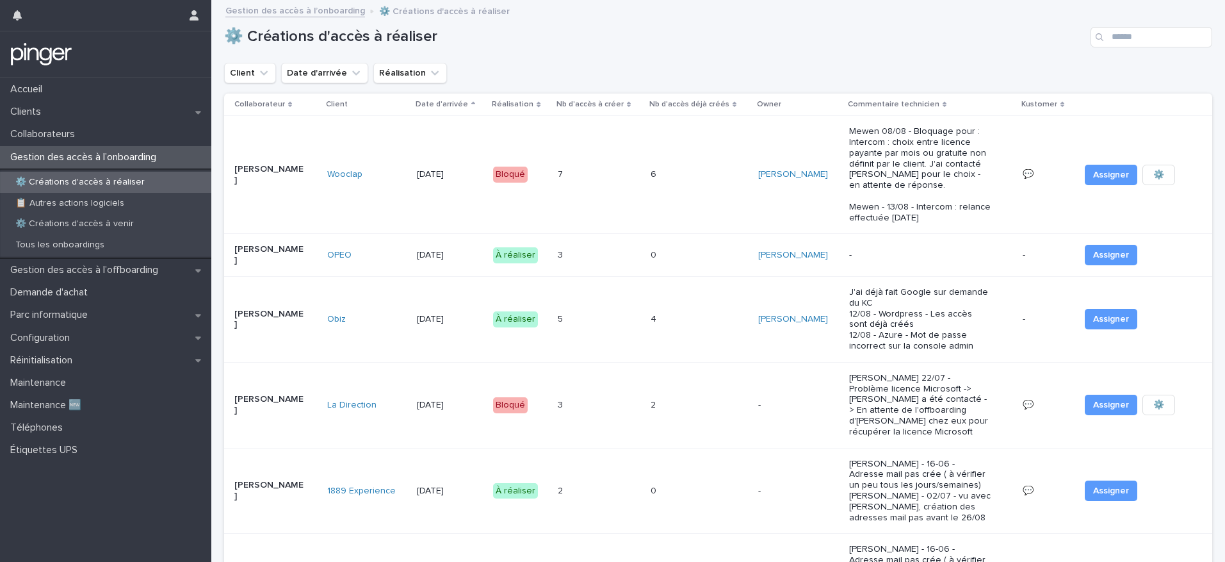
click at [610, 255] on div "3 3" at bounding box center [599, 255] width 83 height 21
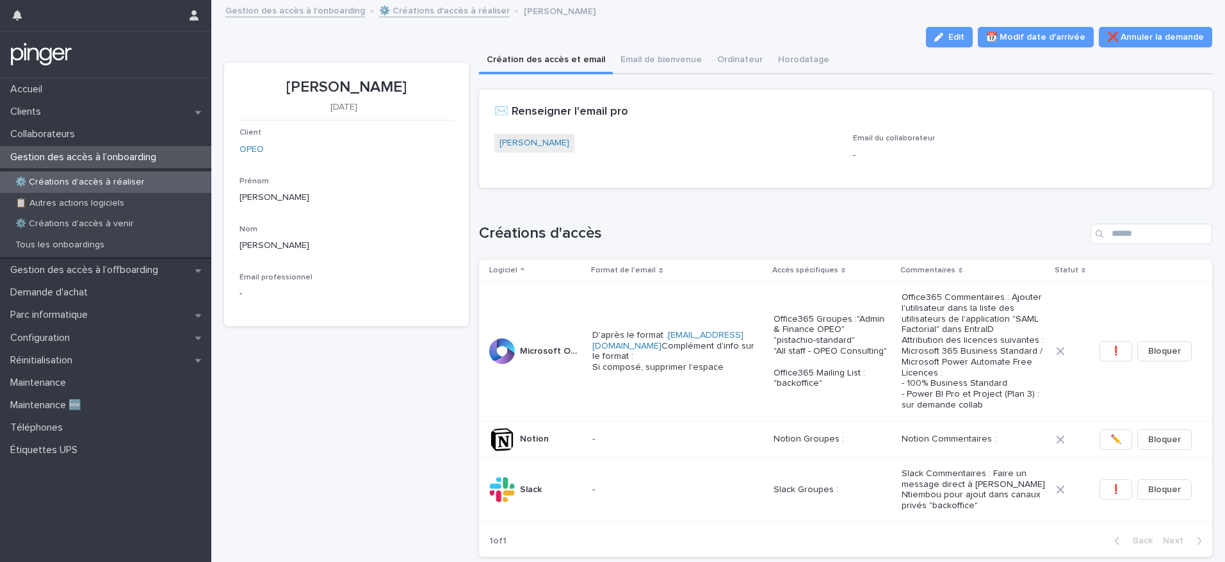
drag, startPoint x: 282, startPoint y: 86, endPoint x: 410, endPoint y: 85, distance: 128.7
click at [410, 85] on p "[PERSON_NAME]" at bounding box center [346, 87] width 214 height 19
copy p "[PERSON_NAME]"
click at [537, 143] on link "[PERSON_NAME]" at bounding box center [534, 142] width 70 height 13
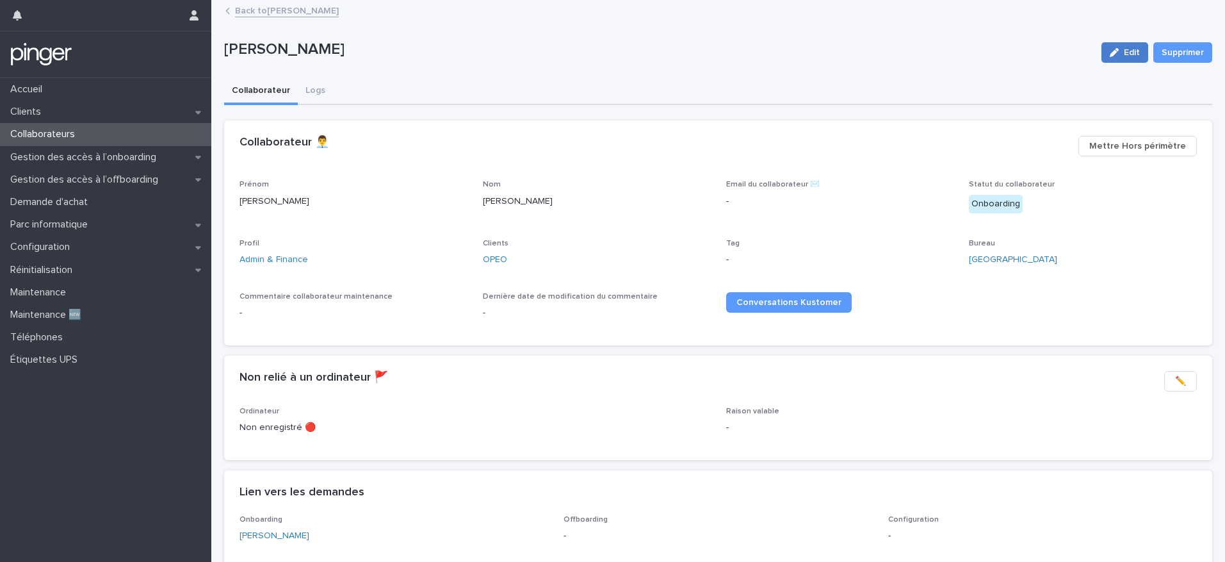
click at [1103, 61] on button "Edit" at bounding box center [1124, 52] width 47 height 20
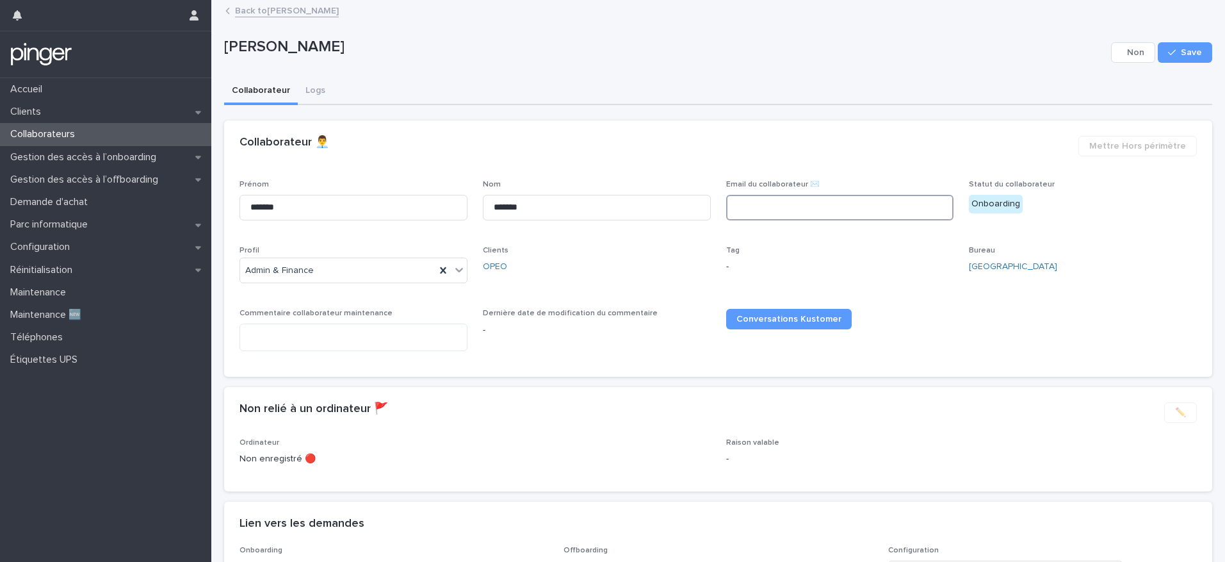
click at [795, 210] on input at bounding box center [840, 208] width 228 height 26
paste input "**********"
type input "**********"
click at [1181, 53] on span "Save" at bounding box center [1191, 52] width 21 height 9
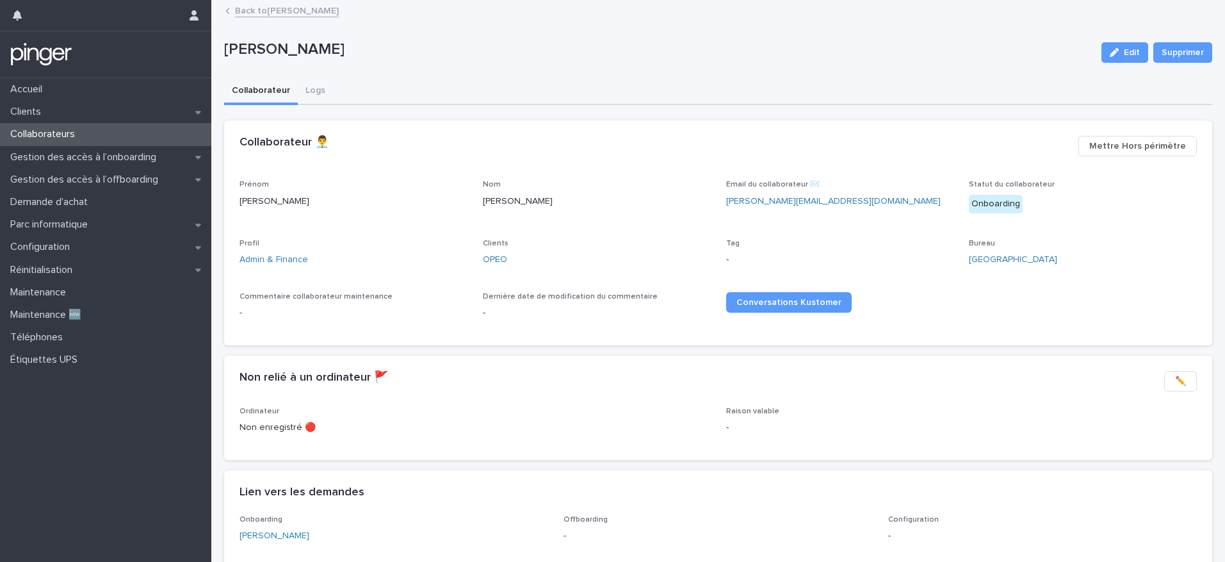
click at [263, 12] on link "Back to [PERSON_NAME]" at bounding box center [287, 10] width 104 height 15
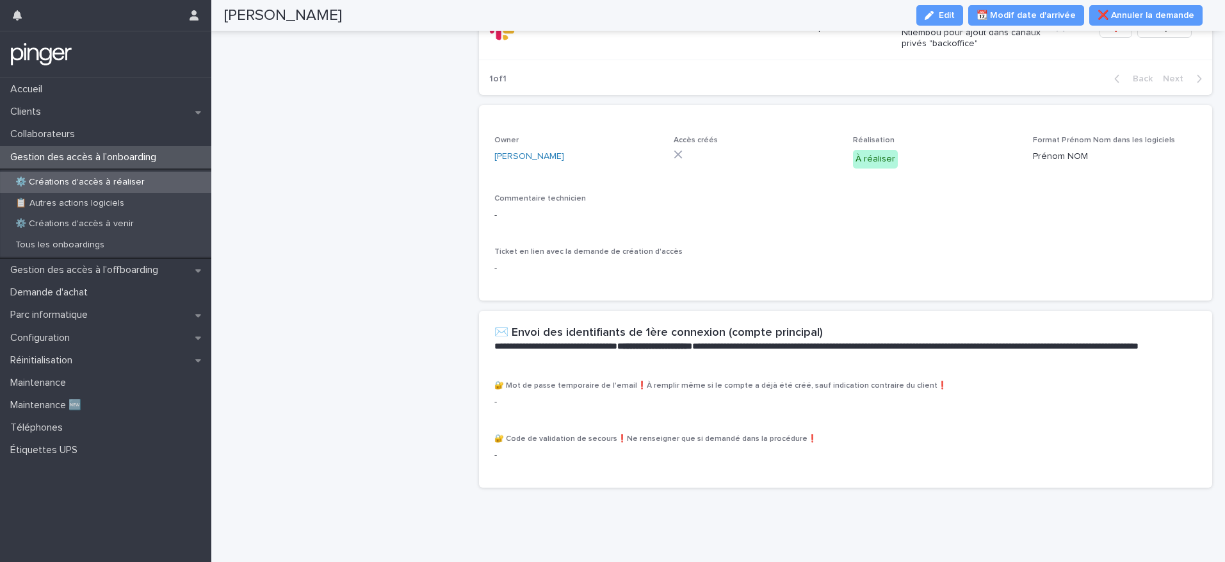
scroll to position [493, 0]
click at [934, 15] on icon "button" at bounding box center [929, 15] width 9 height 9
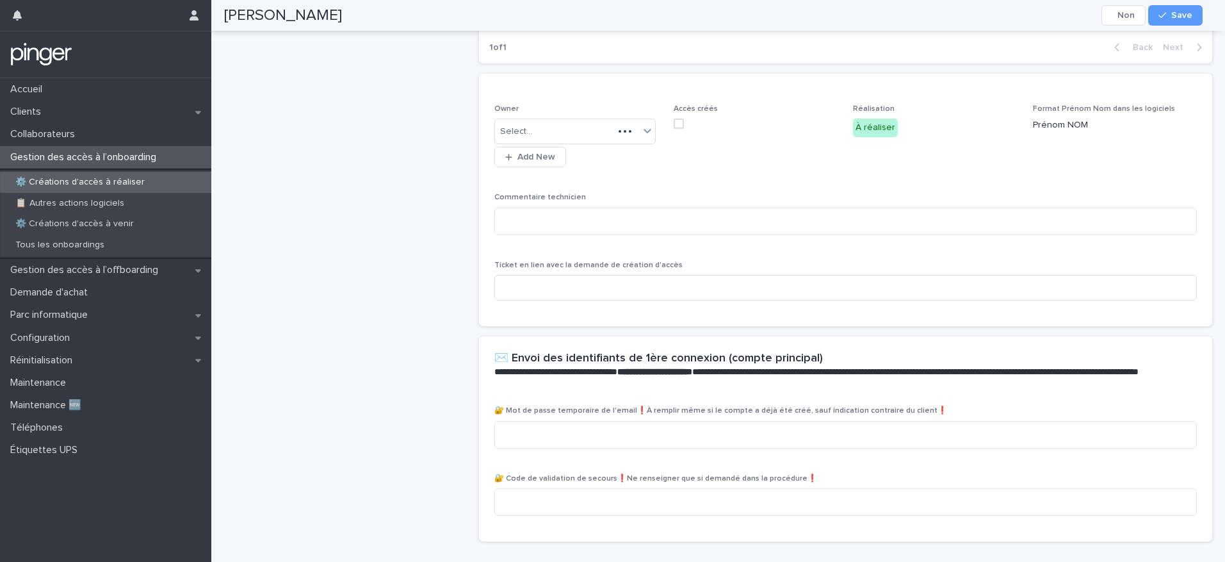
scroll to position [536, 0]
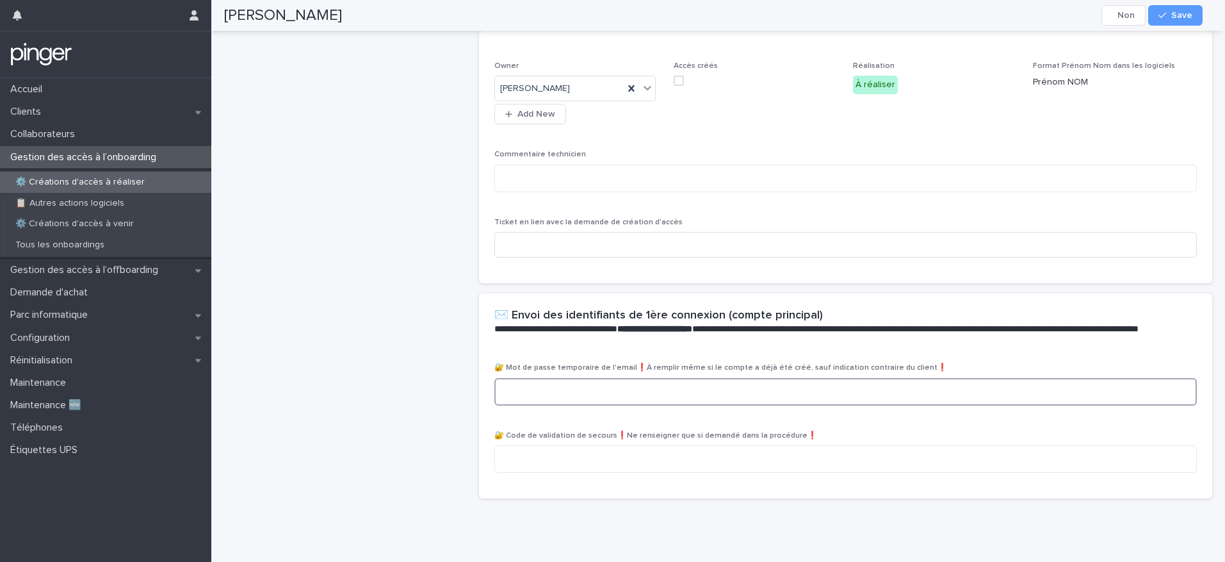
click at [571, 405] on textarea at bounding box center [845, 392] width 702 height 28
paste textarea "**********"
type textarea "**********"
click at [1170, 17] on div "button" at bounding box center [1164, 15] width 13 height 9
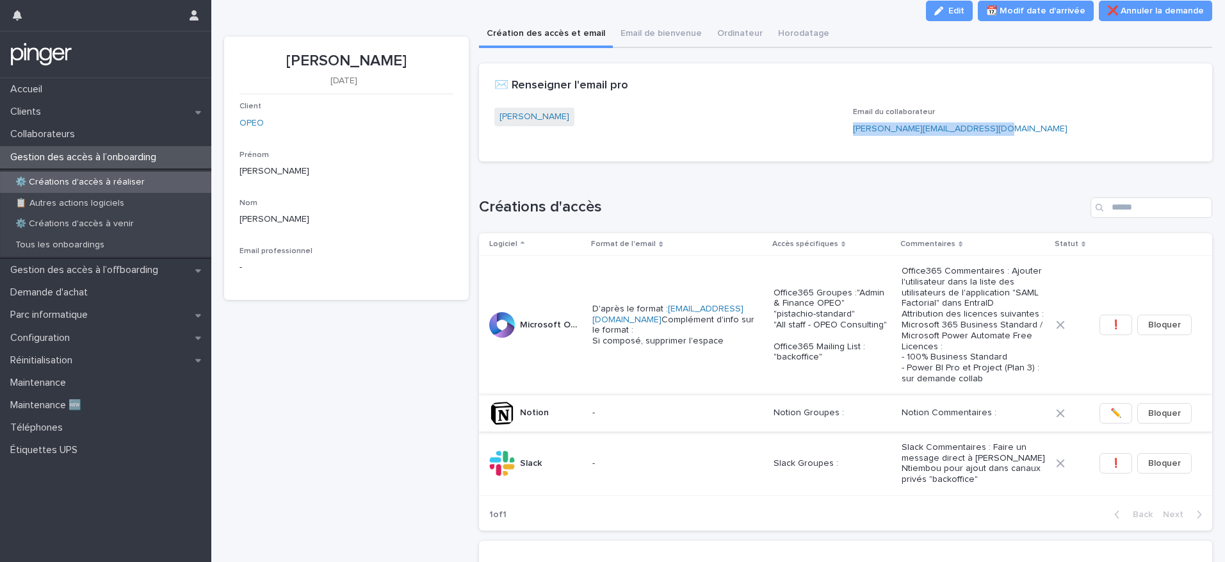
scroll to position [106, 0]
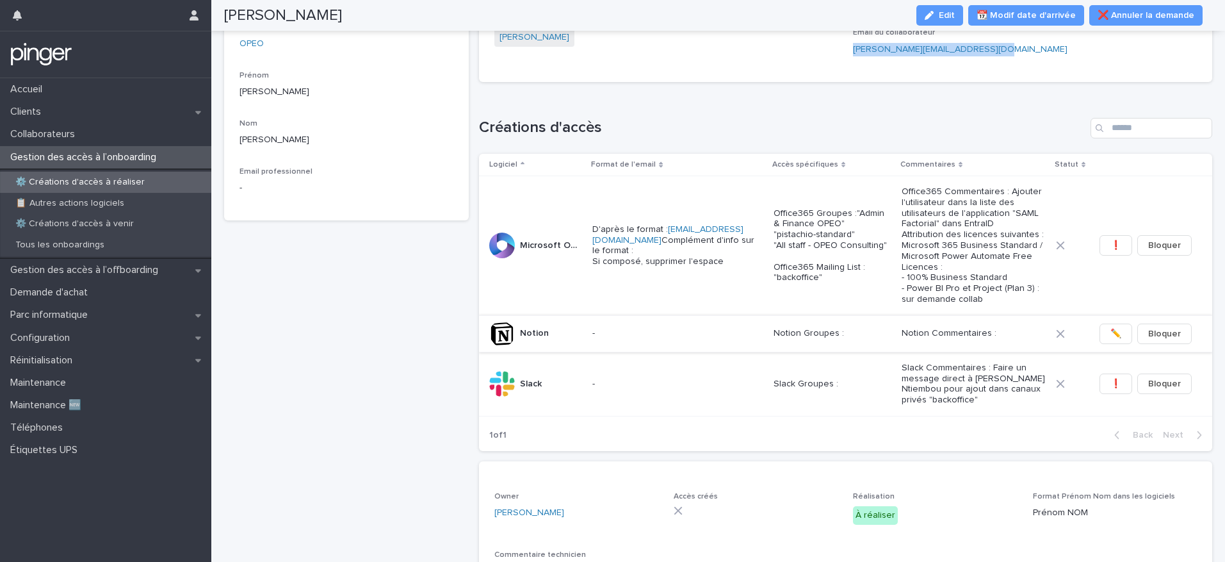
click at [1110, 340] on span "✏️" at bounding box center [1115, 333] width 11 height 13
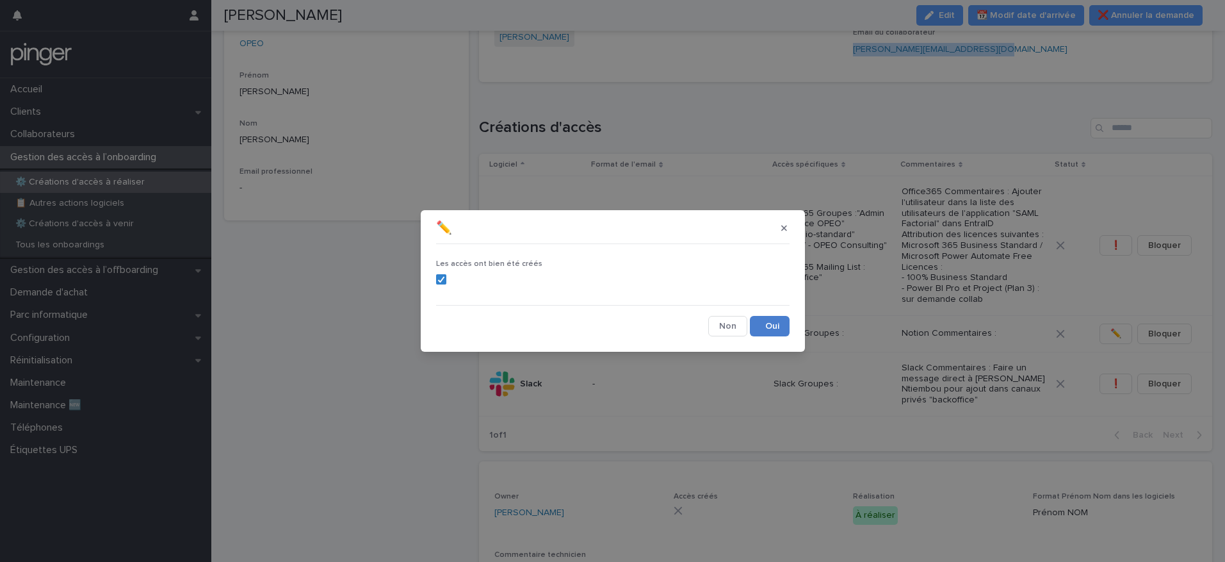
click at [786, 331] on button "Save" at bounding box center [770, 326] width 40 height 20
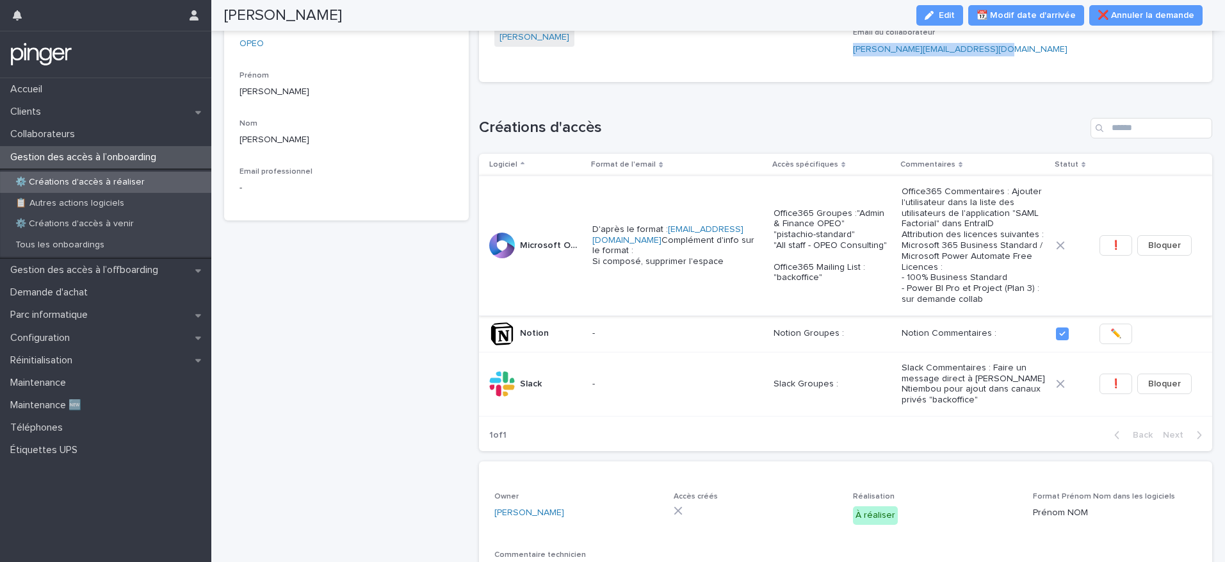
click at [1110, 250] on span "❗" at bounding box center [1115, 245] width 11 height 13
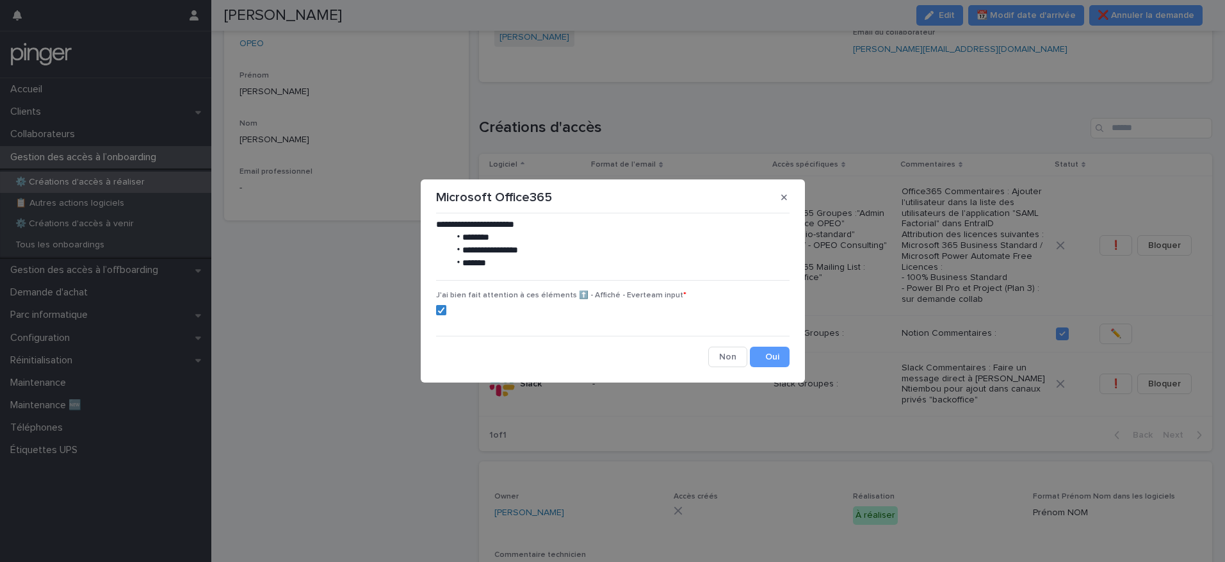
click at [759, 370] on section "**********" at bounding box center [613, 280] width 384 height 203
click at [764, 362] on button "Save" at bounding box center [770, 356] width 40 height 20
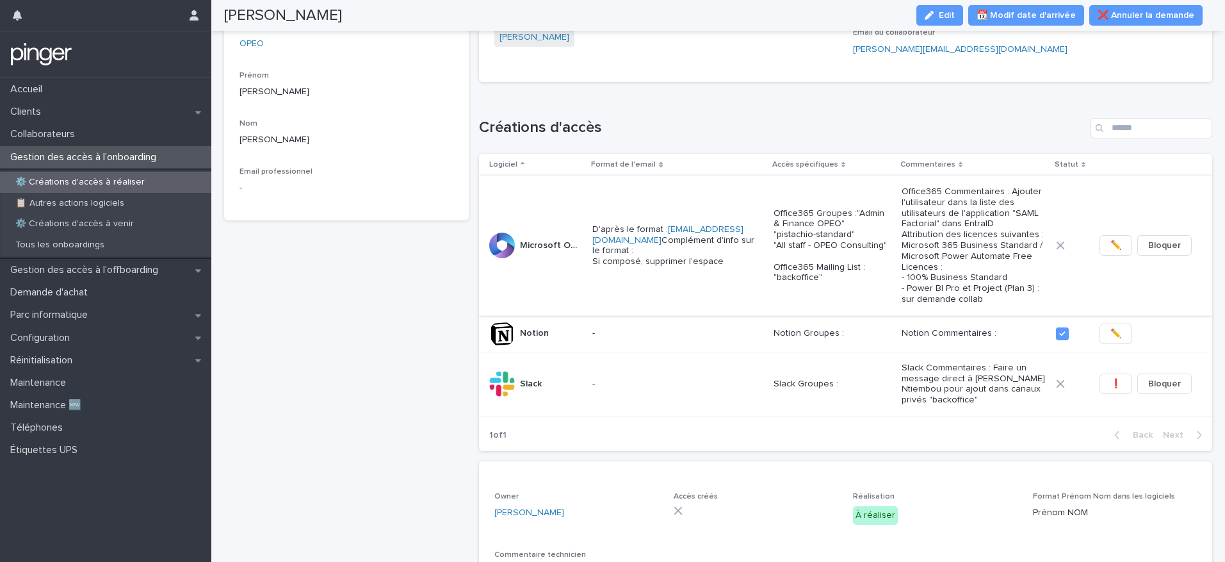
click at [1110, 248] on span "✏️" at bounding box center [1115, 245] width 11 height 13
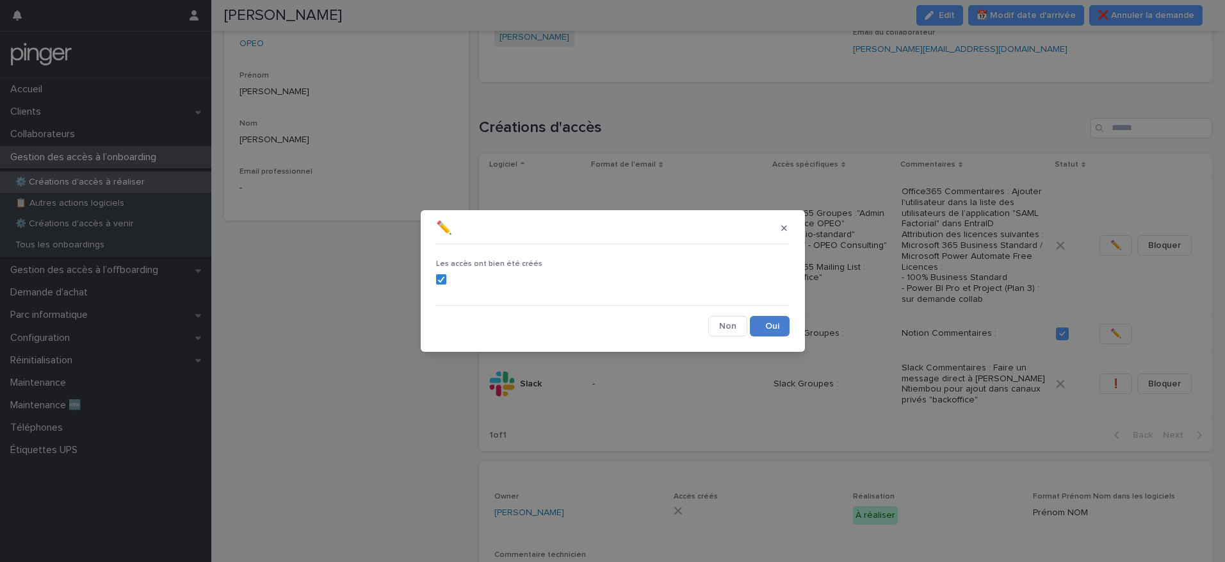
click at [778, 332] on button "Save" at bounding box center [770, 326] width 40 height 20
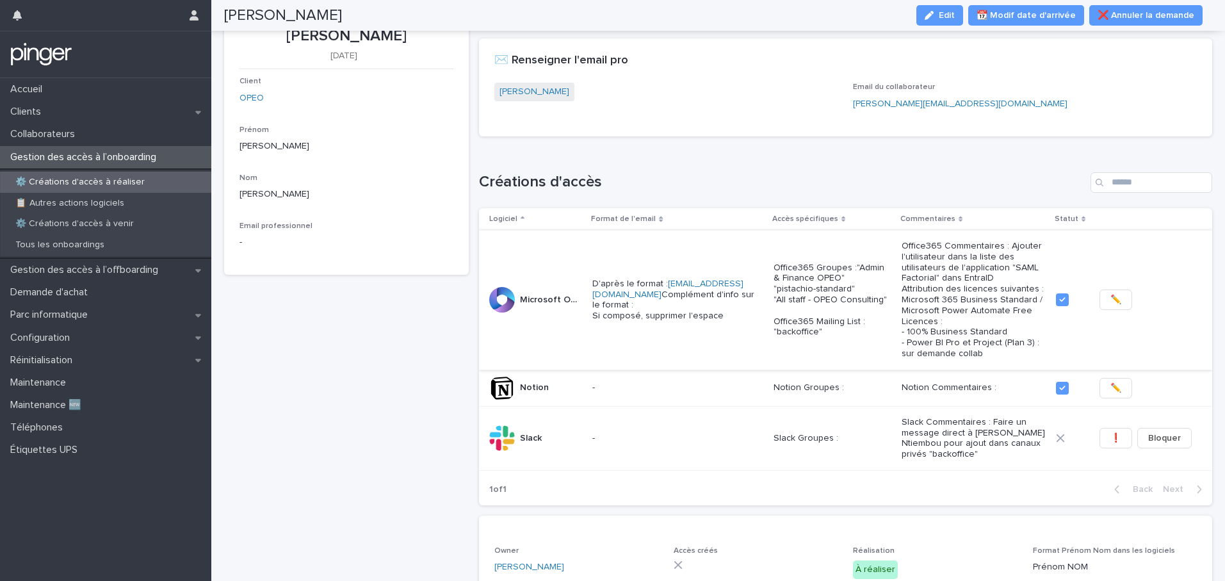
scroll to position [51, 0]
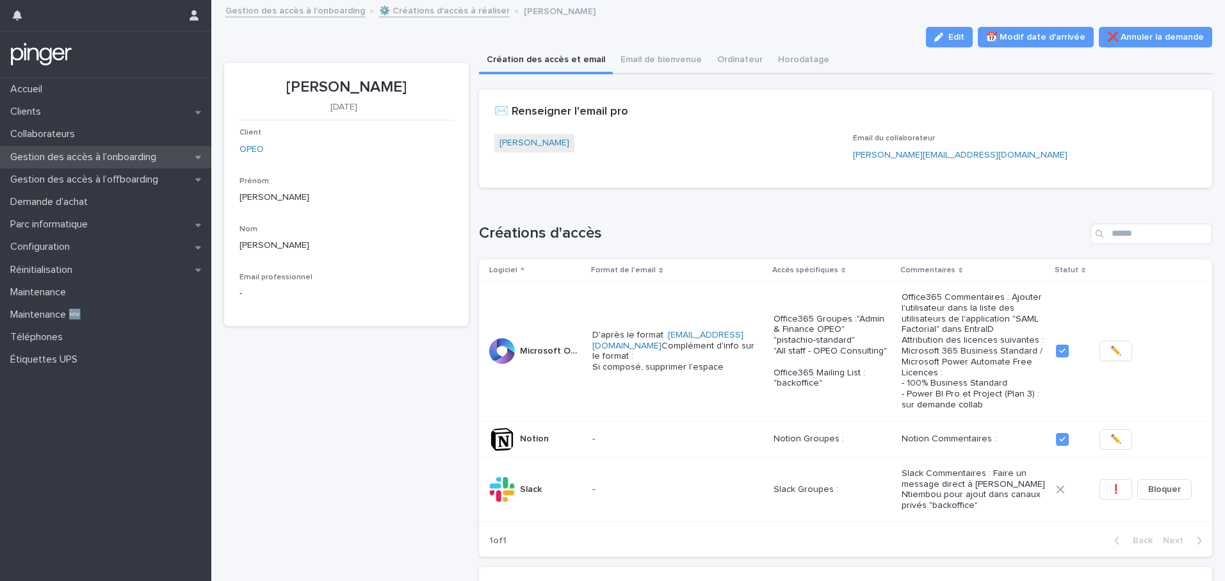
click at [61, 154] on p "Gestion des accès à l’onboarding" at bounding box center [85, 157] width 161 height 12
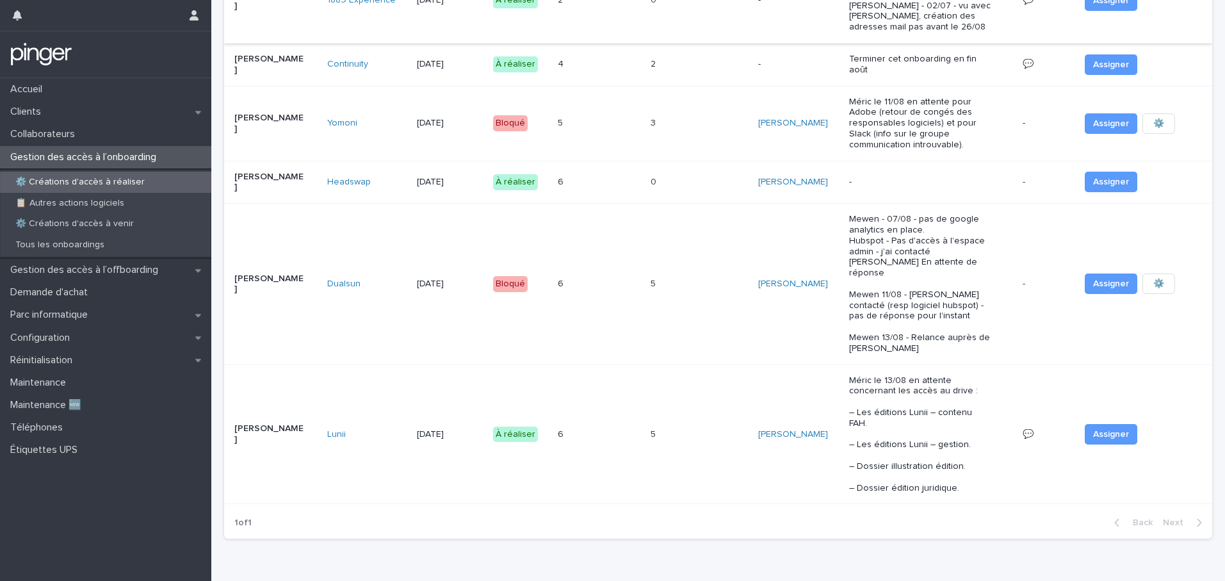
scroll to position [585, 0]
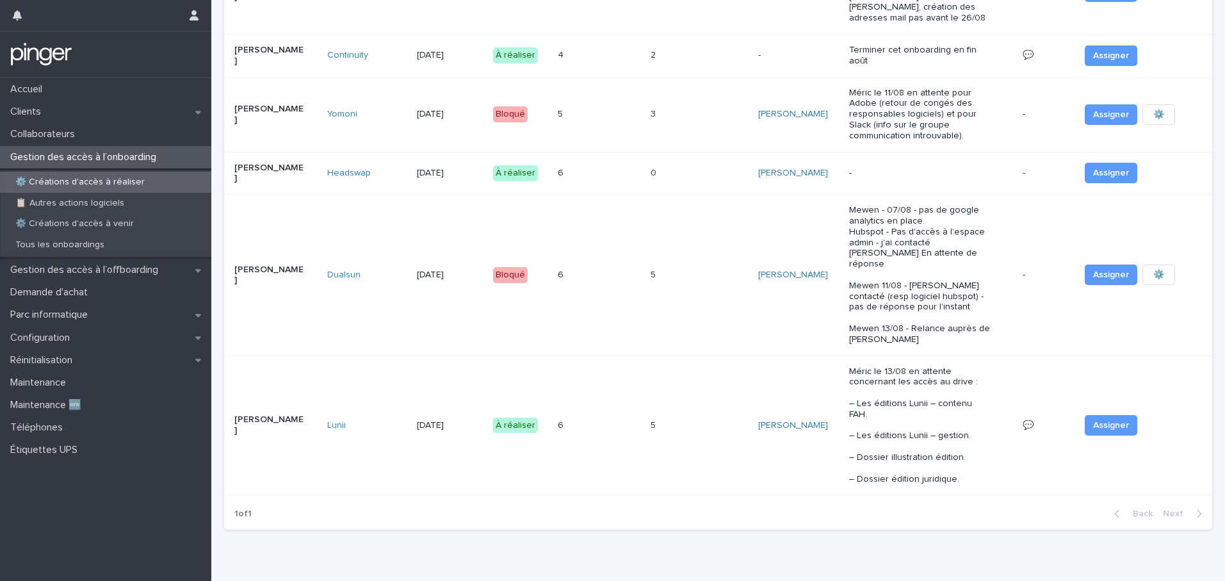
click at [606, 166] on div "6 6" at bounding box center [599, 173] width 83 height 21
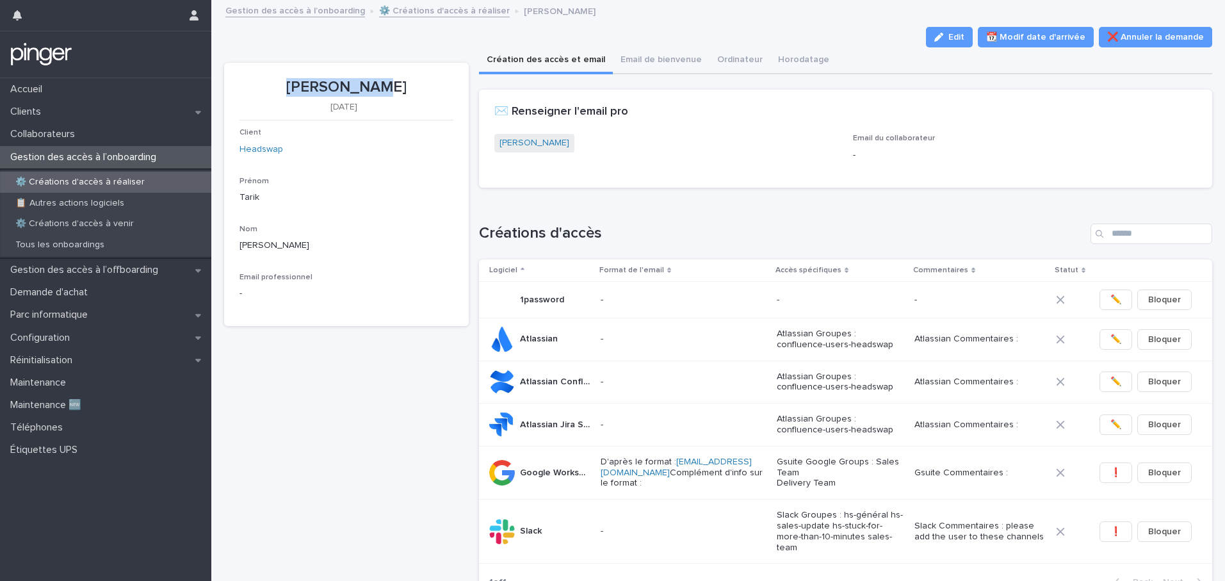
drag, startPoint x: 308, startPoint y: 86, endPoint x: 382, endPoint y: 86, distance: 73.6
click at [382, 86] on p "[PERSON_NAME]" at bounding box center [346, 87] width 214 height 19
copy p "[PERSON_NAME]"
click at [516, 145] on link "[PERSON_NAME]" at bounding box center [534, 142] width 70 height 13
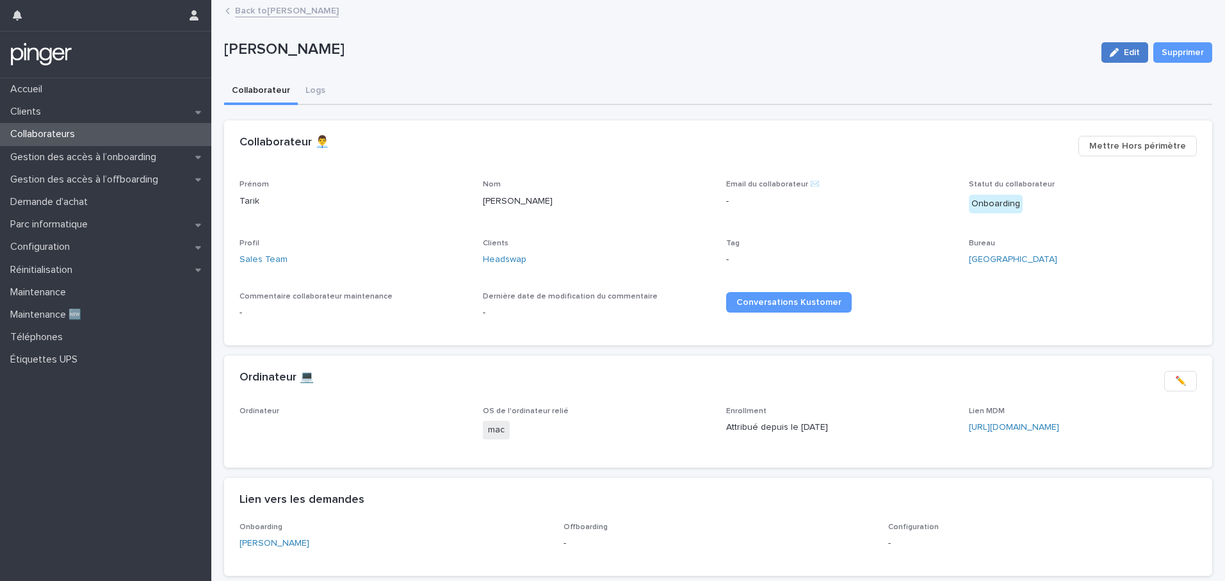
click at [1110, 52] on icon "button" at bounding box center [1114, 52] width 9 height 9
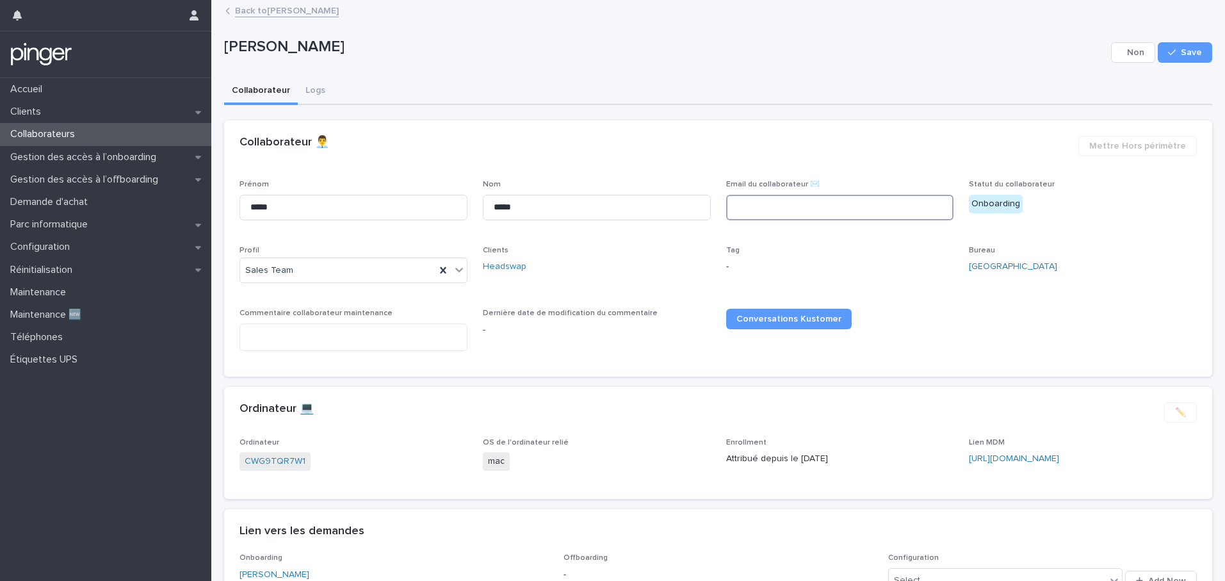
click at [774, 213] on input at bounding box center [840, 208] width 228 height 26
paste input "**********"
type input "**********"
click at [1181, 52] on span "Save" at bounding box center [1191, 52] width 21 height 9
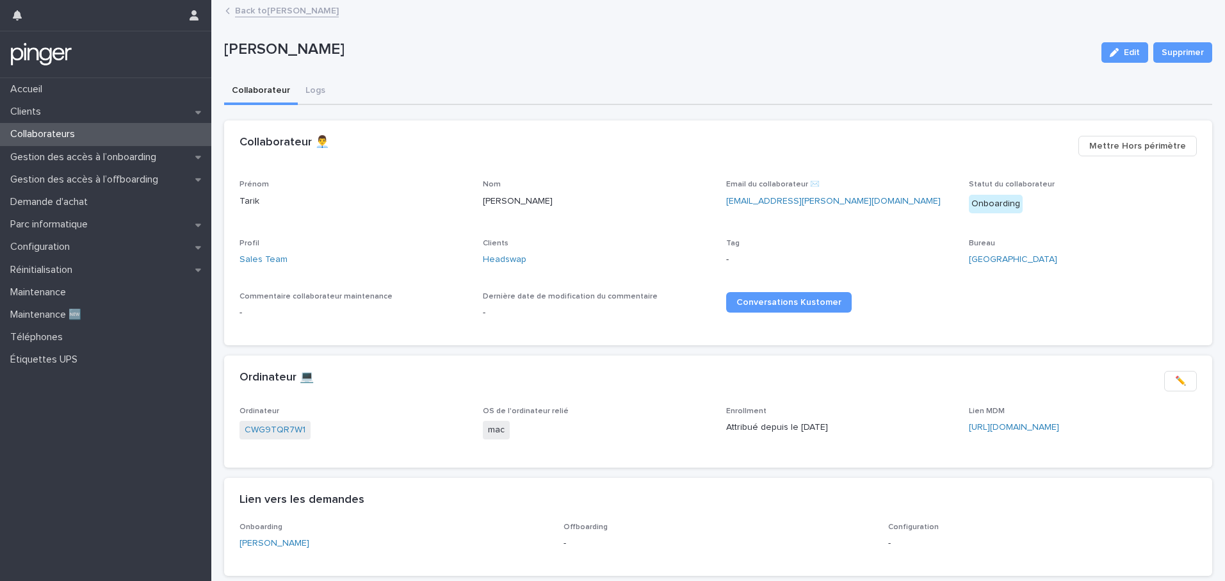
click at [250, 14] on link "Back to Tarik Karic" at bounding box center [287, 10] width 104 height 15
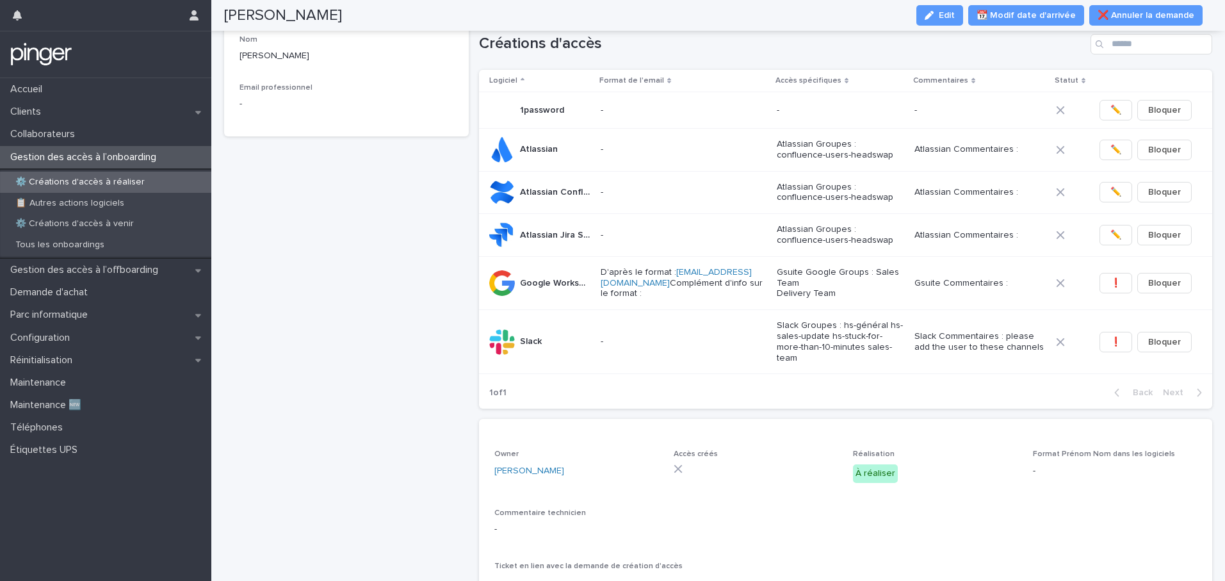
scroll to position [449, 0]
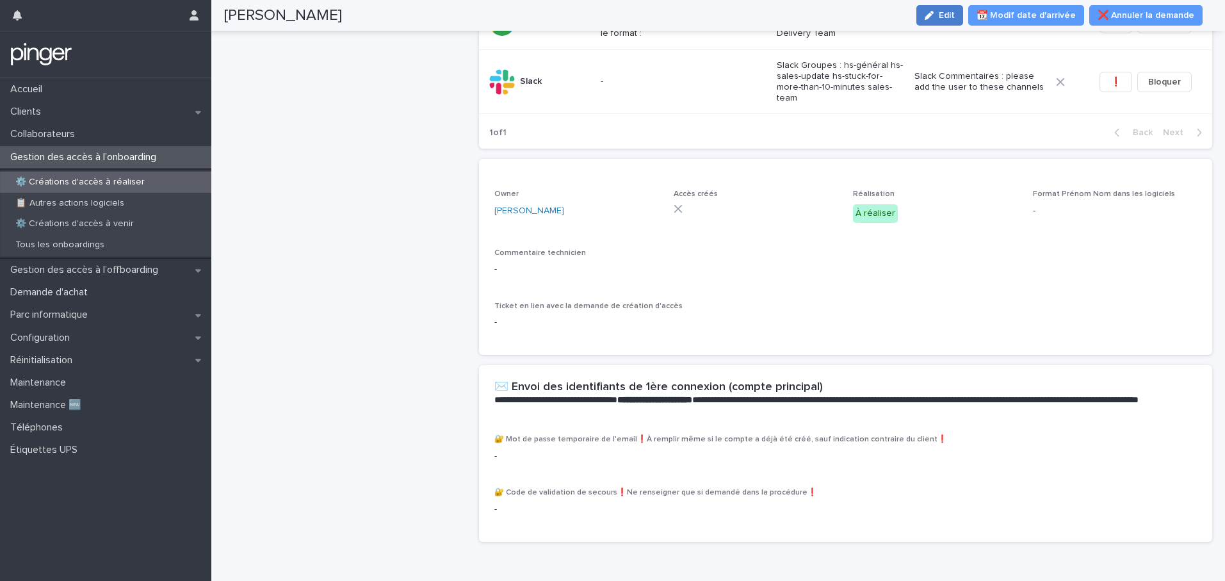
click at [948, 19] on span "Edit" at bounding box center [947, 15] width 16 height 9
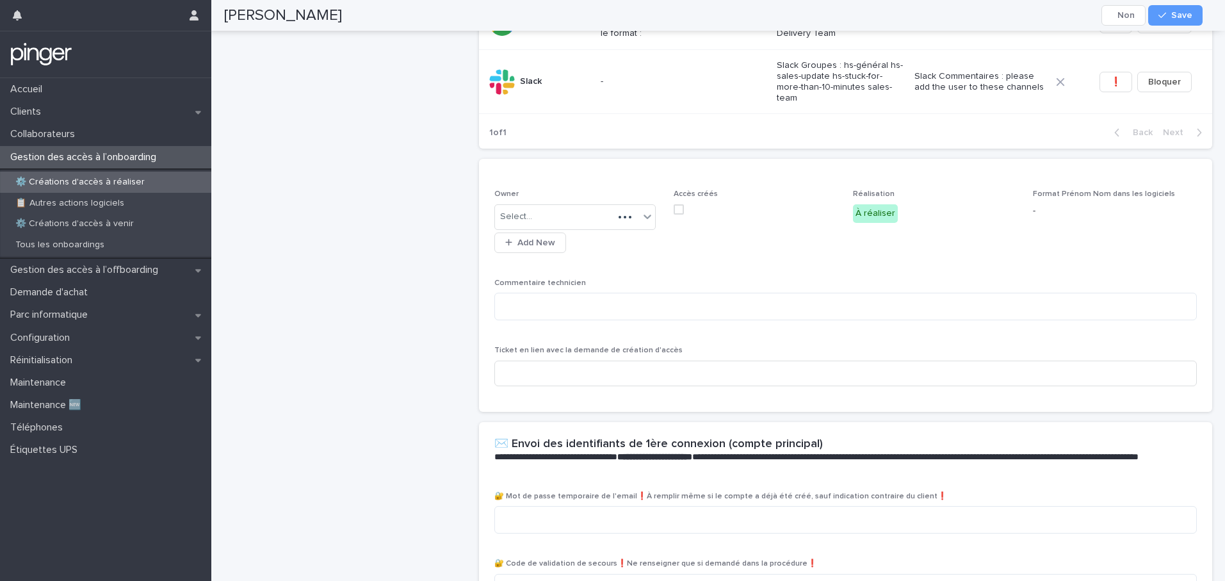
scroll to position [492, 0]
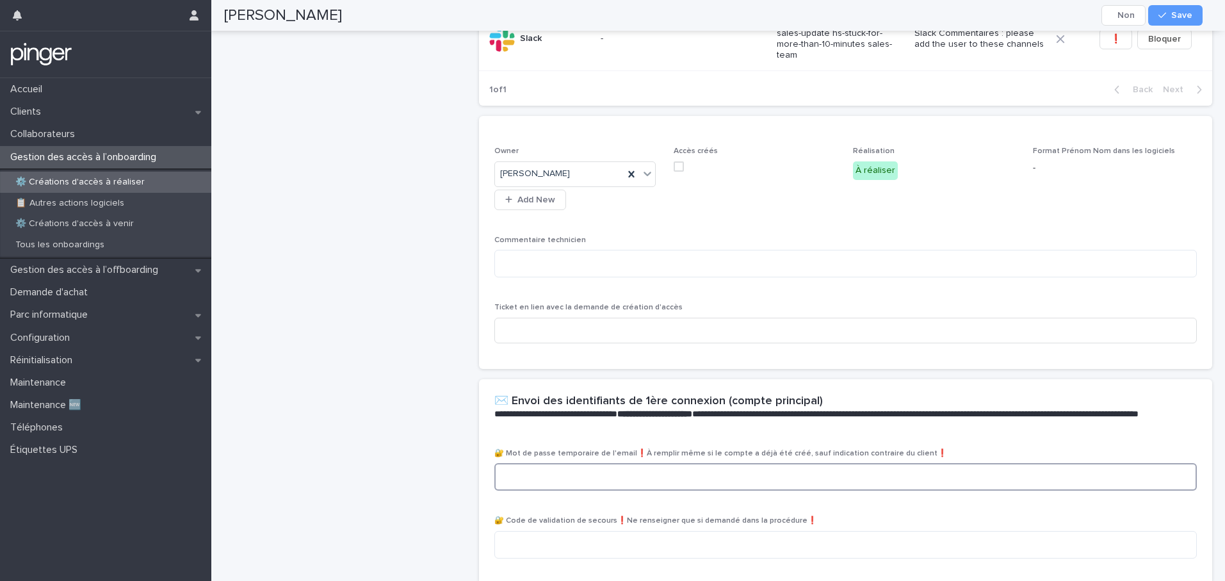
click at [586, 484] on textarea at bounding box center [845, 477] width 702 height 28
paste textarea "**********"
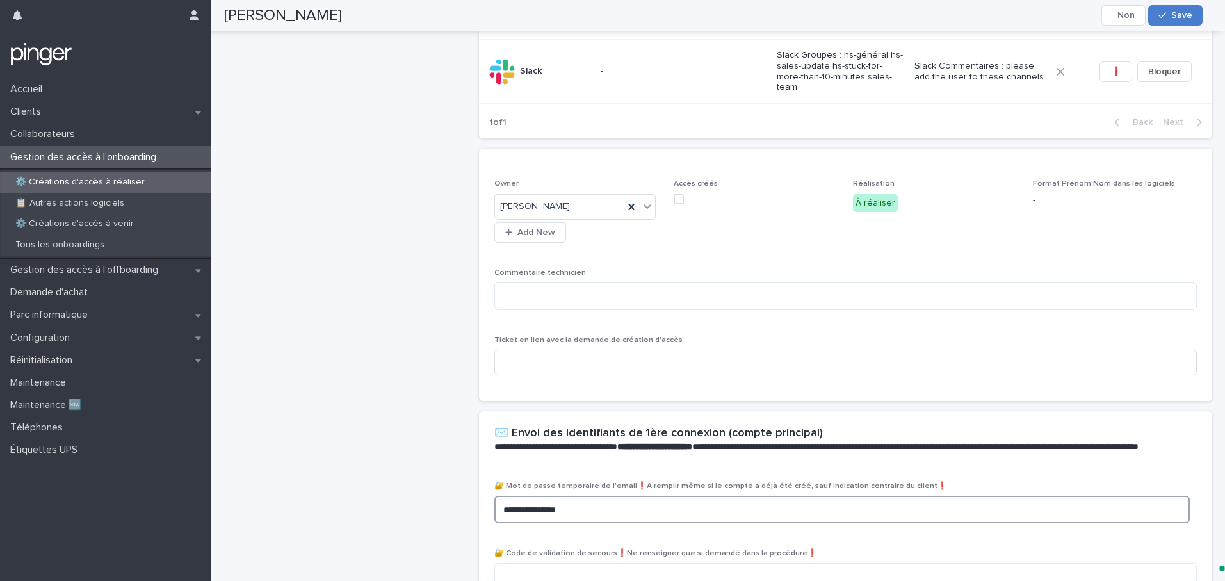
type textarea "**********"
click at [1169, 16] on div "button" at bounding box center [1164, 15] width 13 height 9
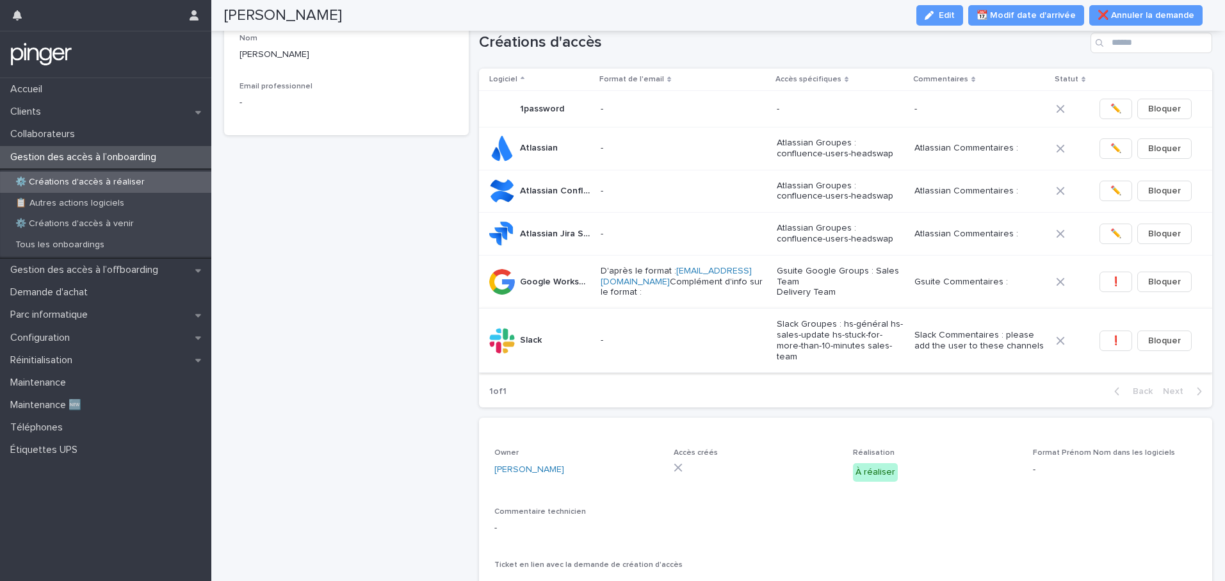
scroll to position [189, 0]
click at [1111, 287] on span "❗" at bounding box center [1115, 283] width 11 height 13
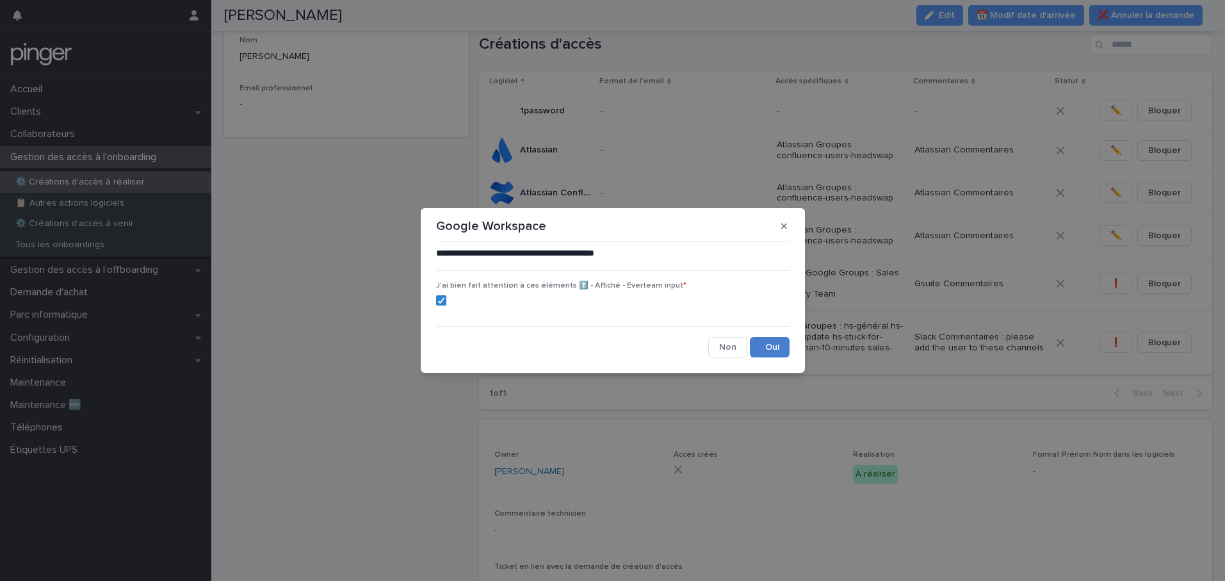
click at [772, 348] on button "Save" at bounding box center [770, 347] width 40 height 20
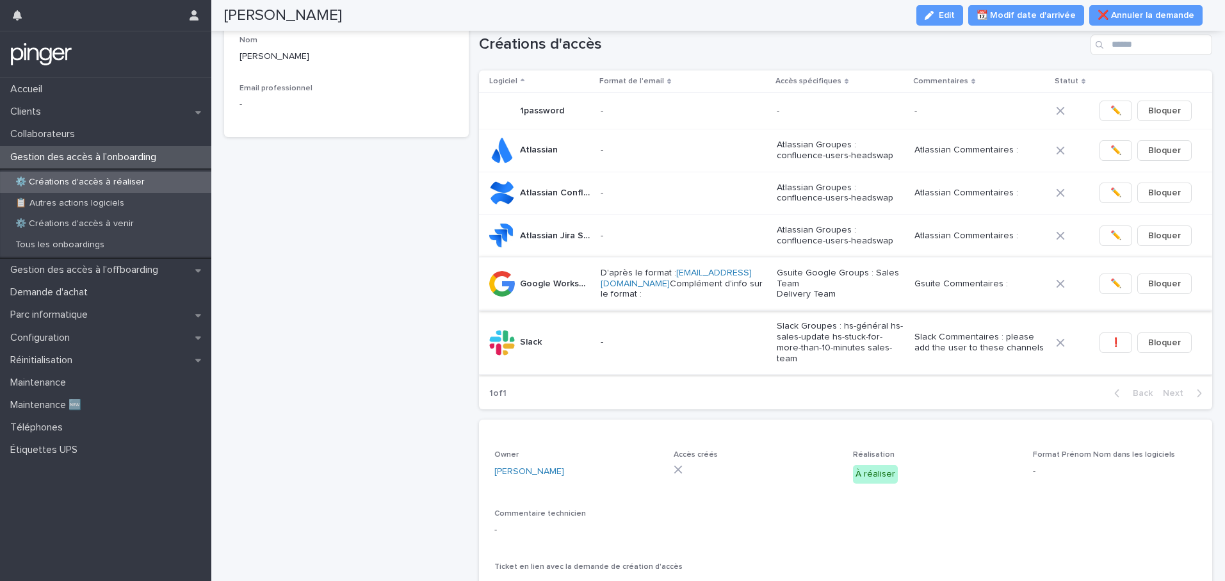
click at [1110, 290] on span "✏️" at bounding box center [1115, 283] width 11 height 13
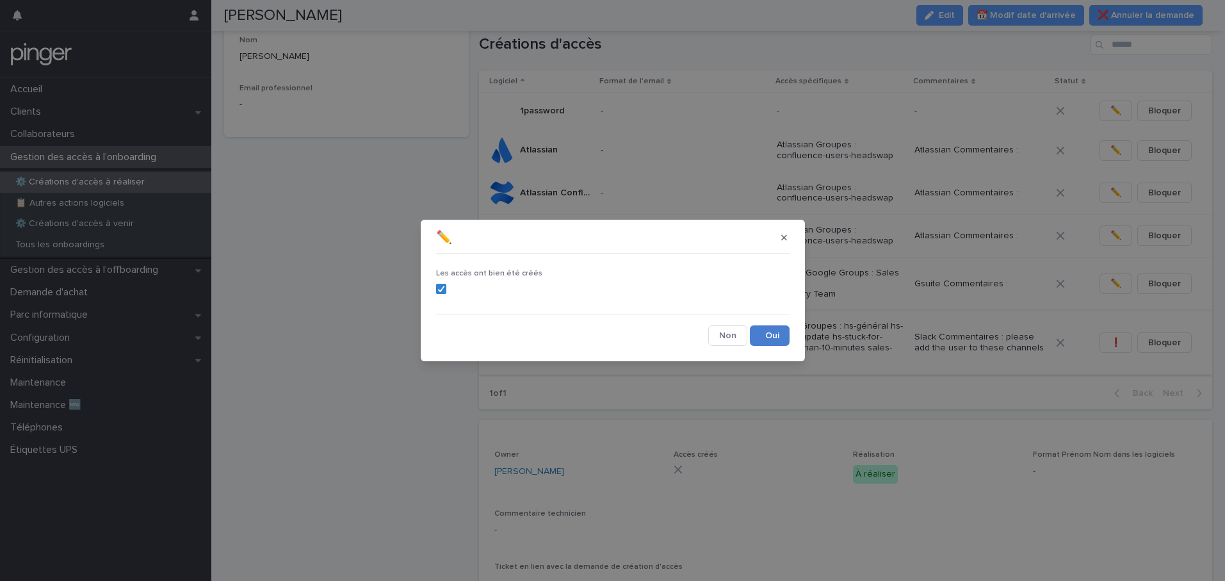
click at [770, 332] on button "Save" at bounding box center [770, 335] width 40 height 20
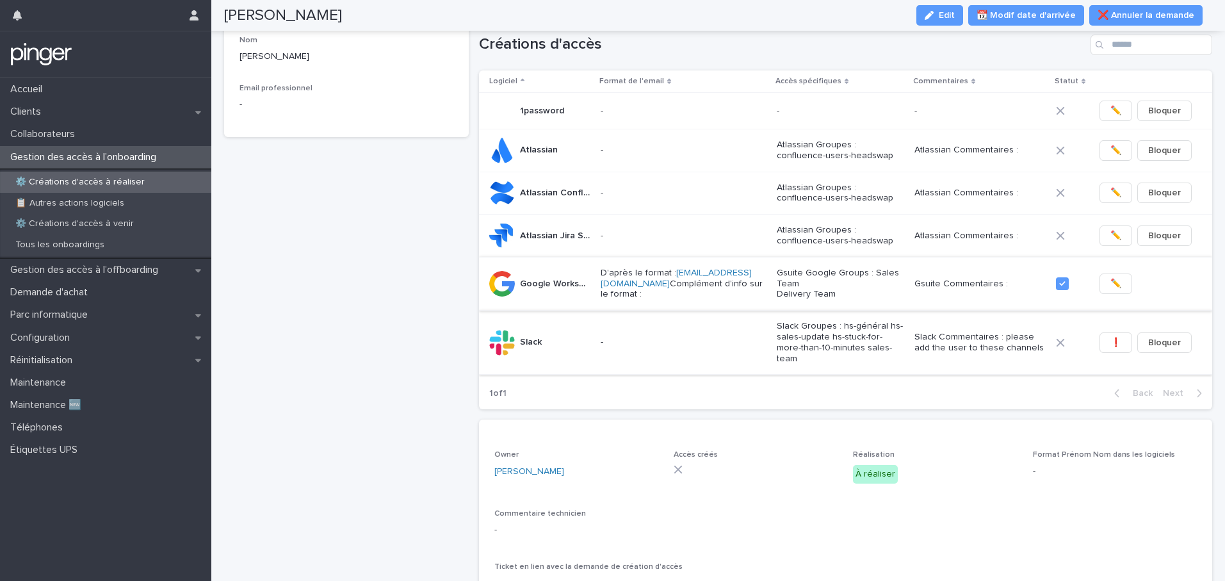
click at [1110, 286] on span "✏️" at bounding box center [1115, 283] width 11 height 13
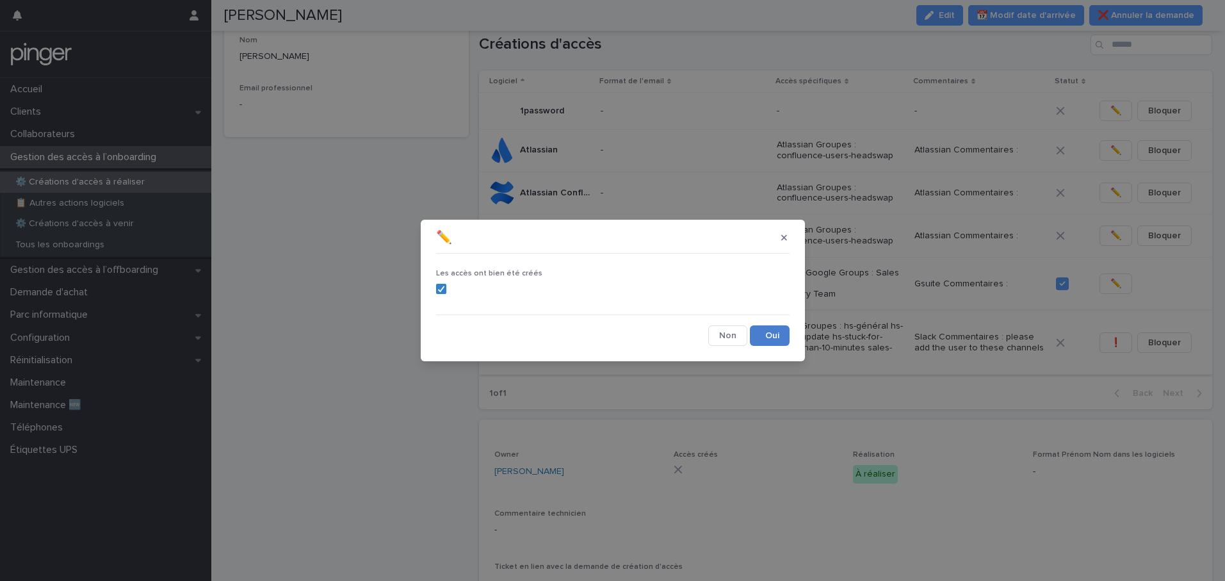
click at [764, 330] on button "Save" at bounding box center [770, 335] width 40 height 20
